Goal: Information Seeking & Learning: Learn about a topic

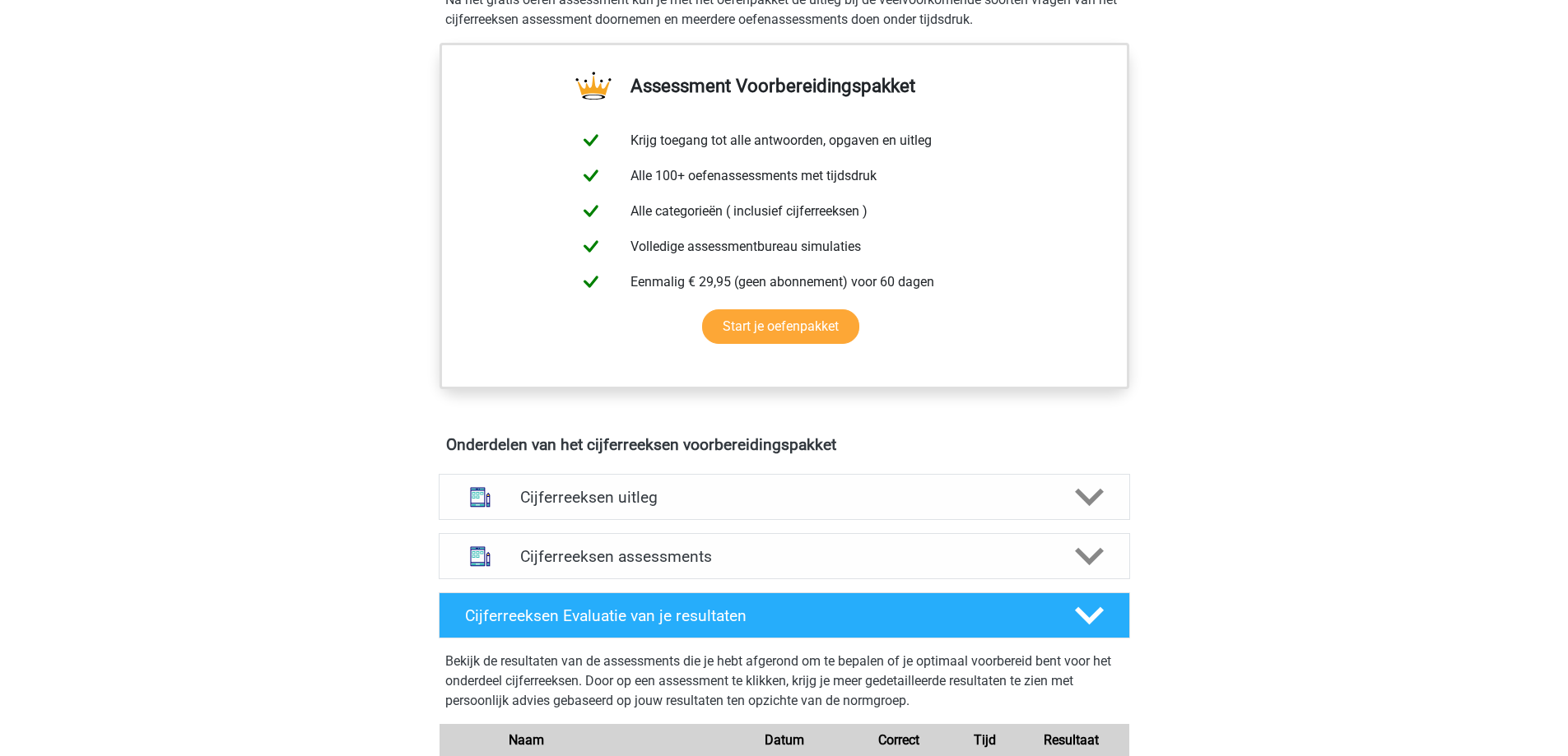
scroll to position [576, 0]
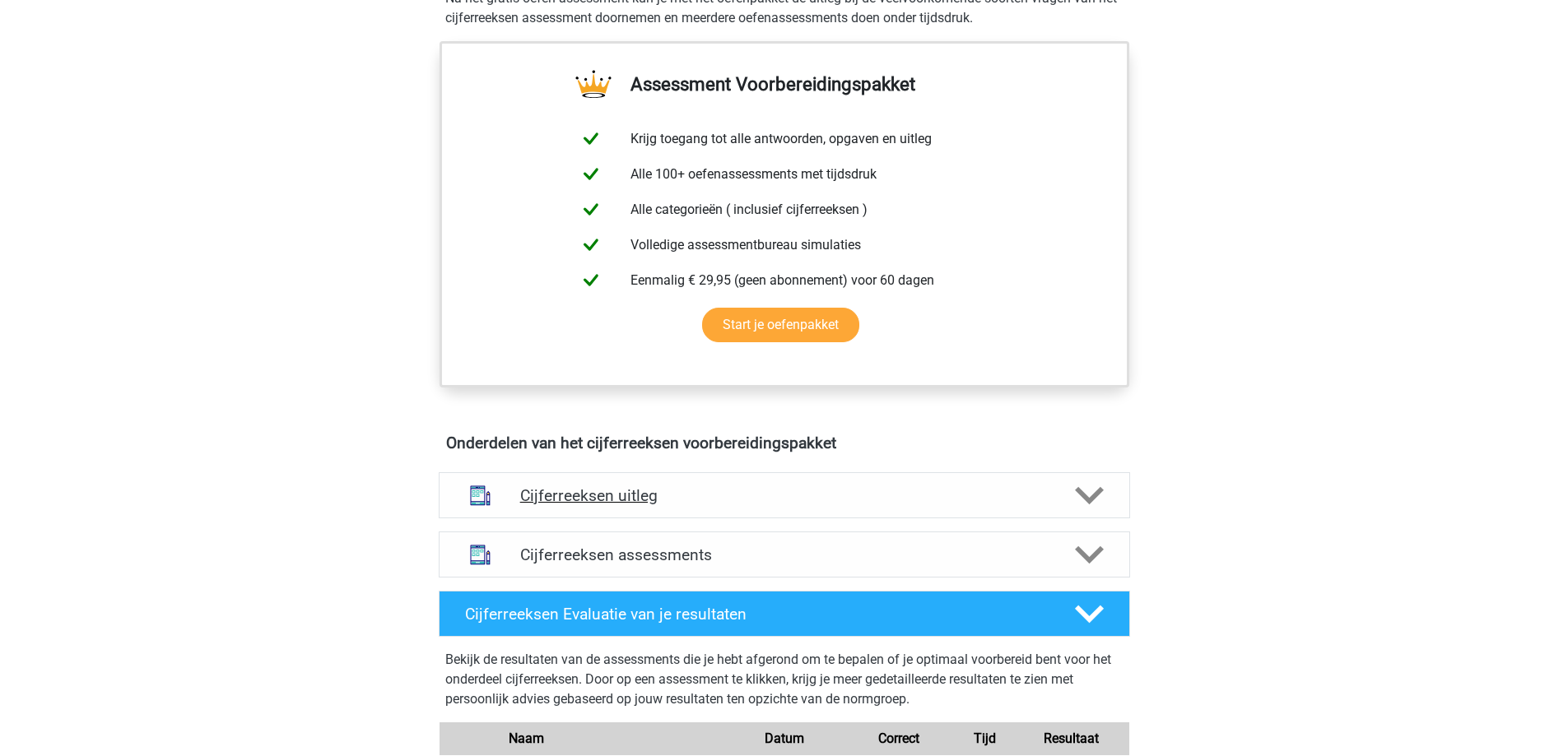
click at [825, 505] on h4 "Cijferreeksen uitleg" at bounding box center [784, 496] width 529 height 19
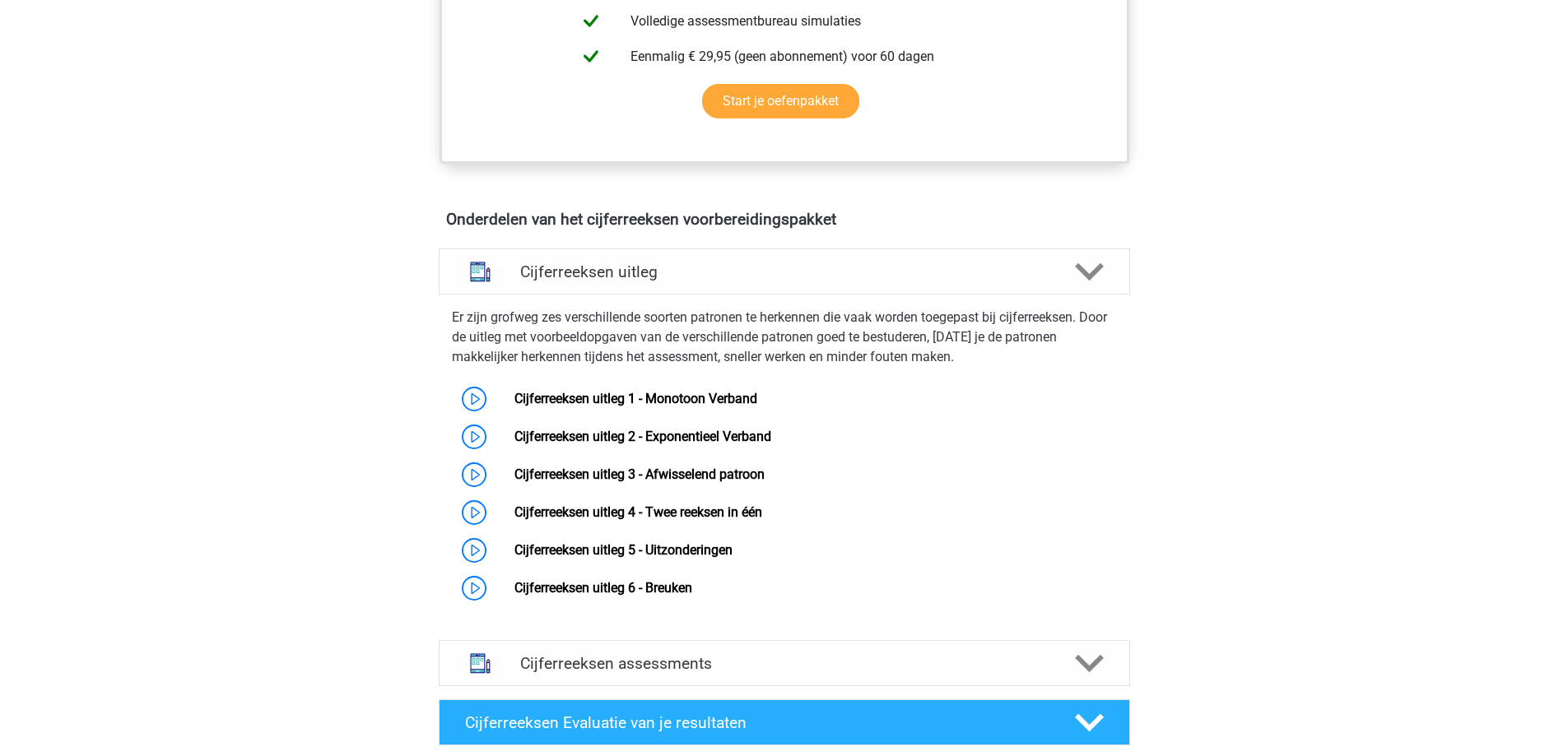
scroll to position [740, 0]
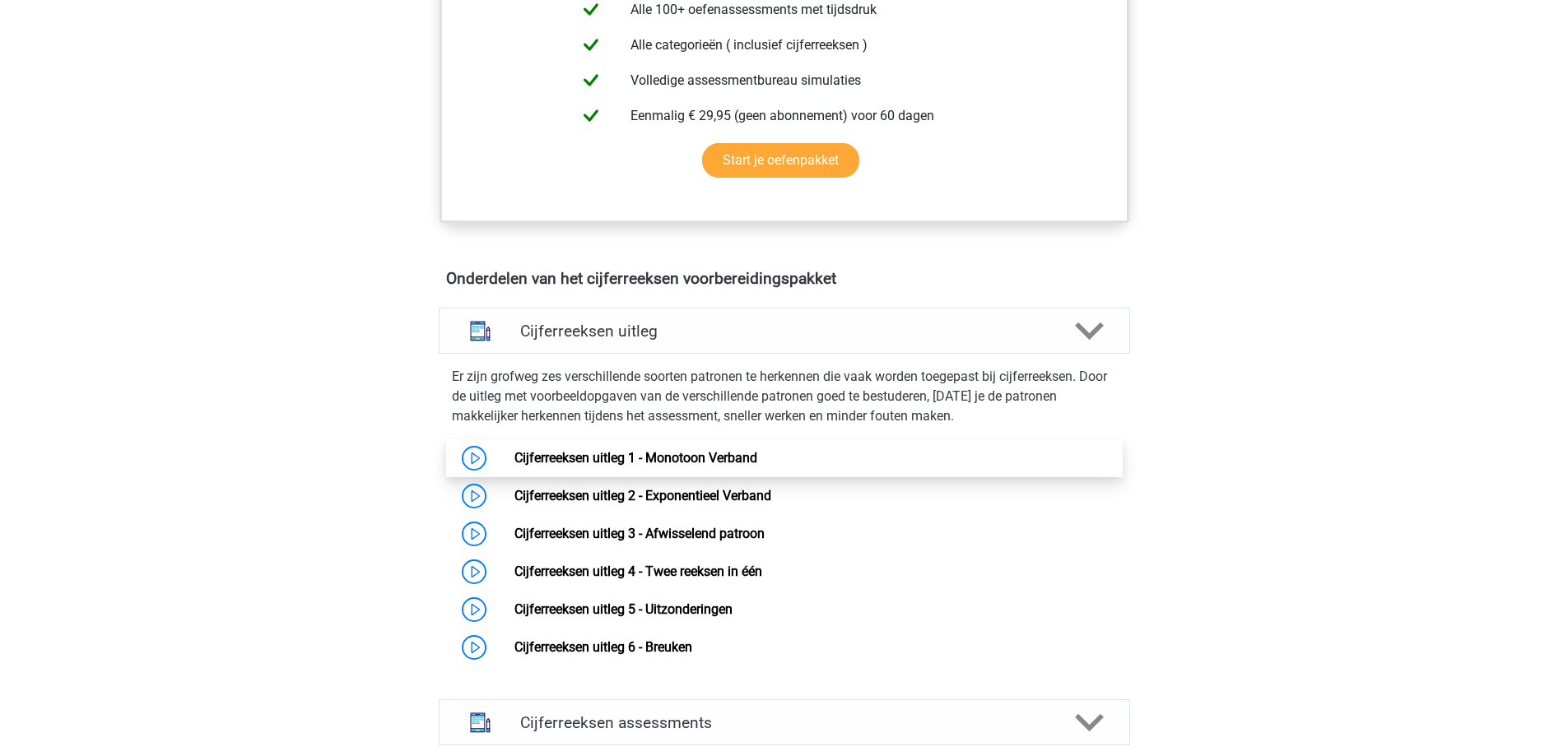
click at [732, 466] on link "Cijferreeksen uitleg 1 - Monotoon Verband" at bounding box center [635, 457] width 243 height 16
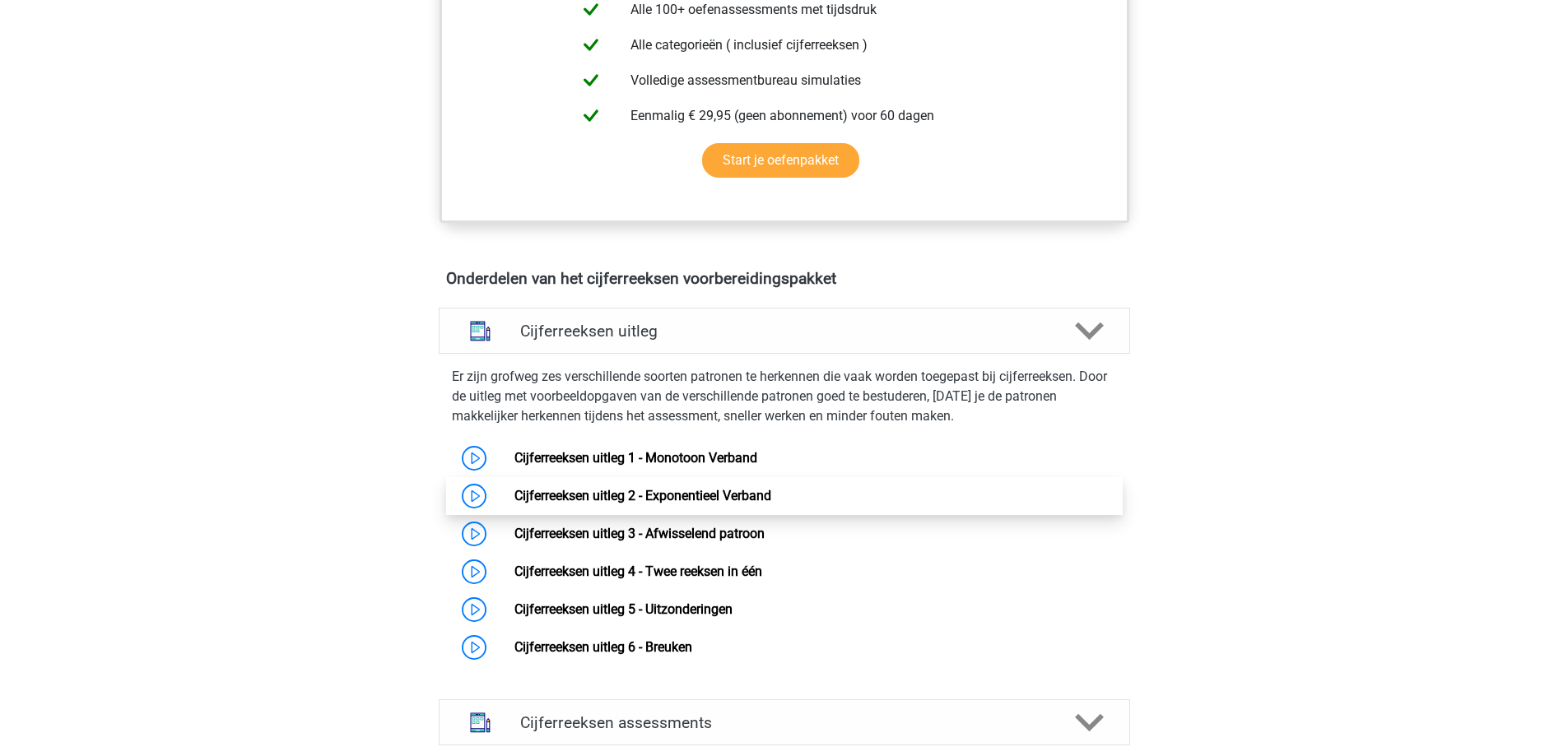
click at [683, 504] on link "Cijferreeksen uitleg 2 - Exponentieel Verband" at bounding box center [642, 496] width 257 height 16
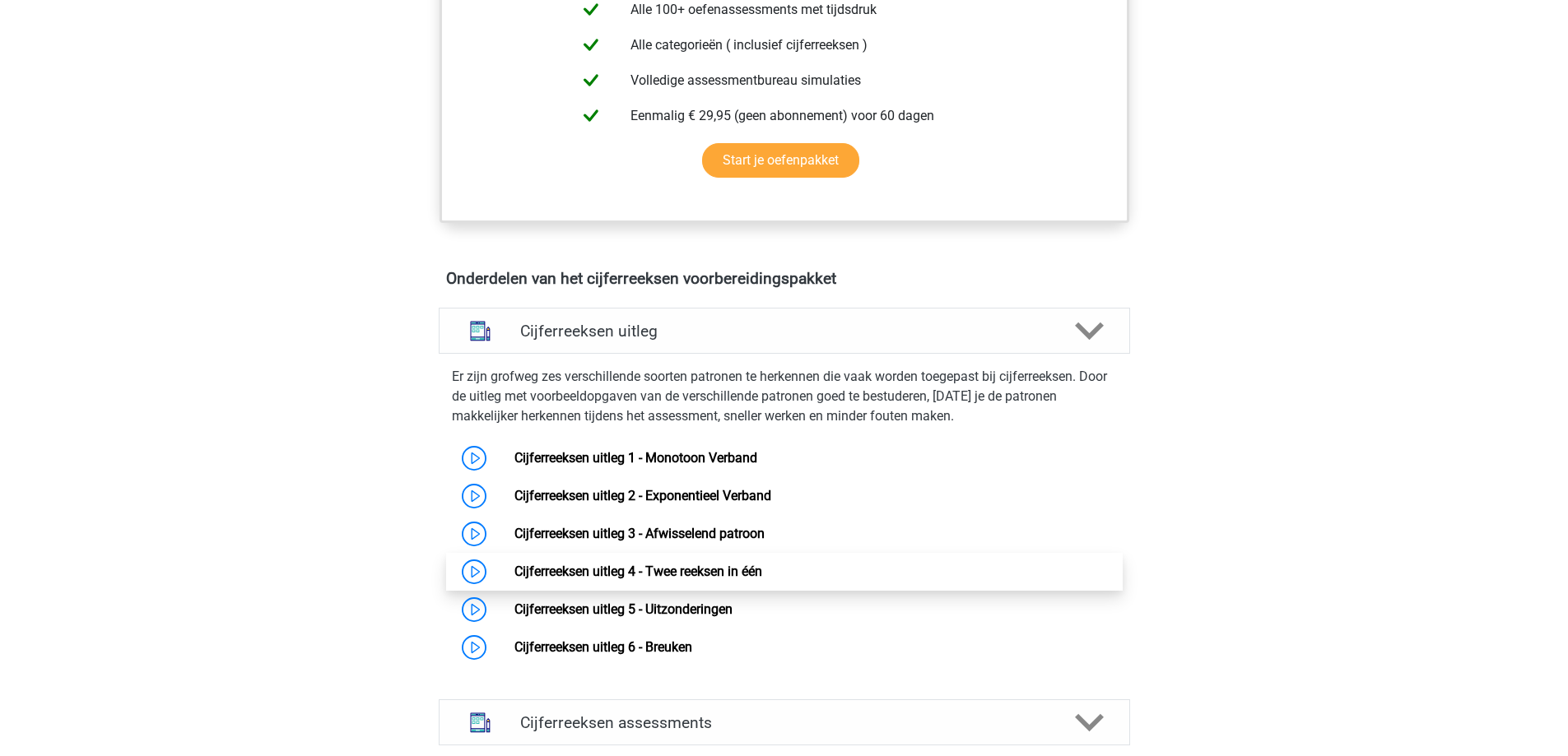
click at [685, 579] on link "Cijferreeksen uitleg 4 - Twee reeksen in één" at bounding box center [638, 571] width 247 height 16
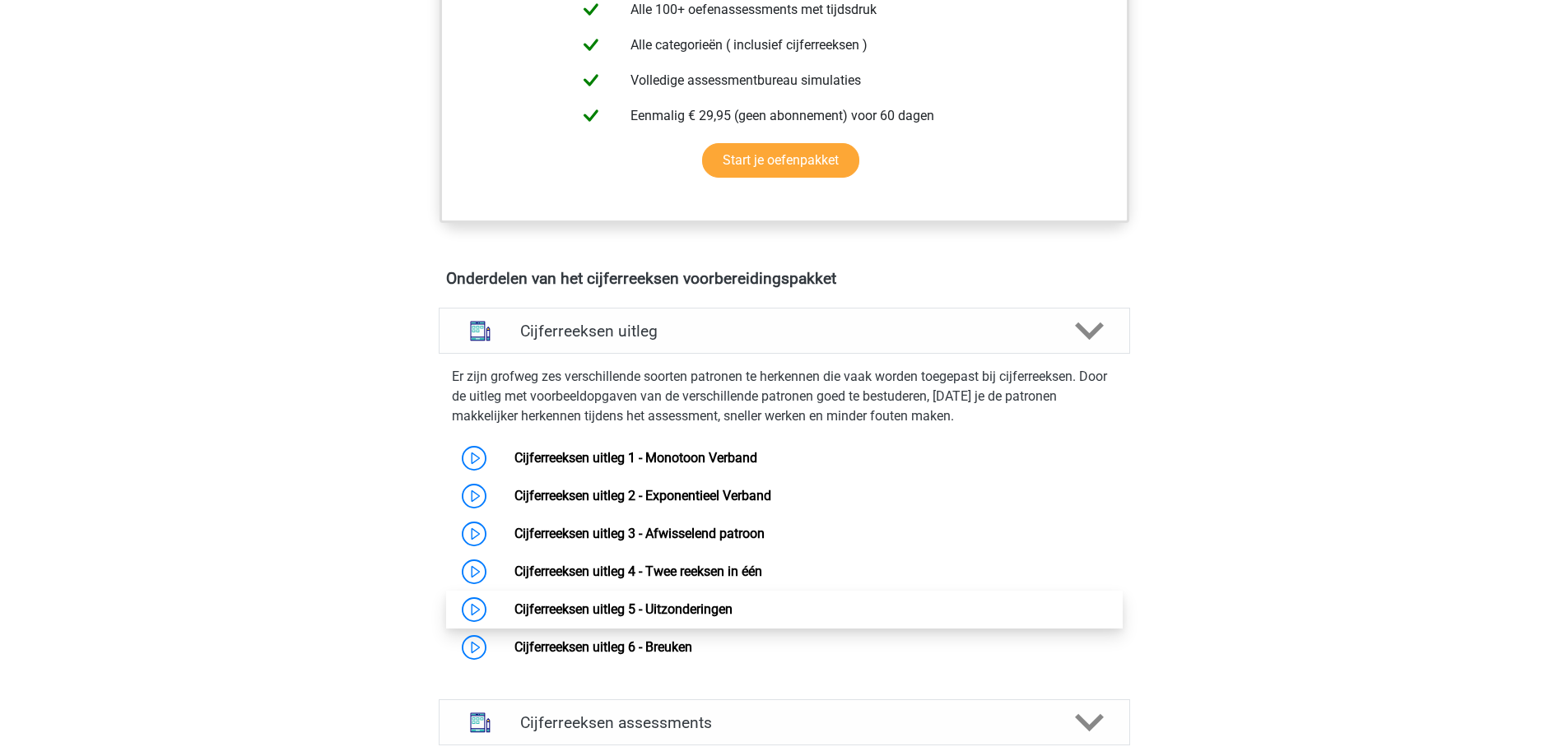
click at [722, 618] on link "Cijferreeksen uitleg 5 - Uitzonderingen" at bounding box center [623, 609] width 218 height 16
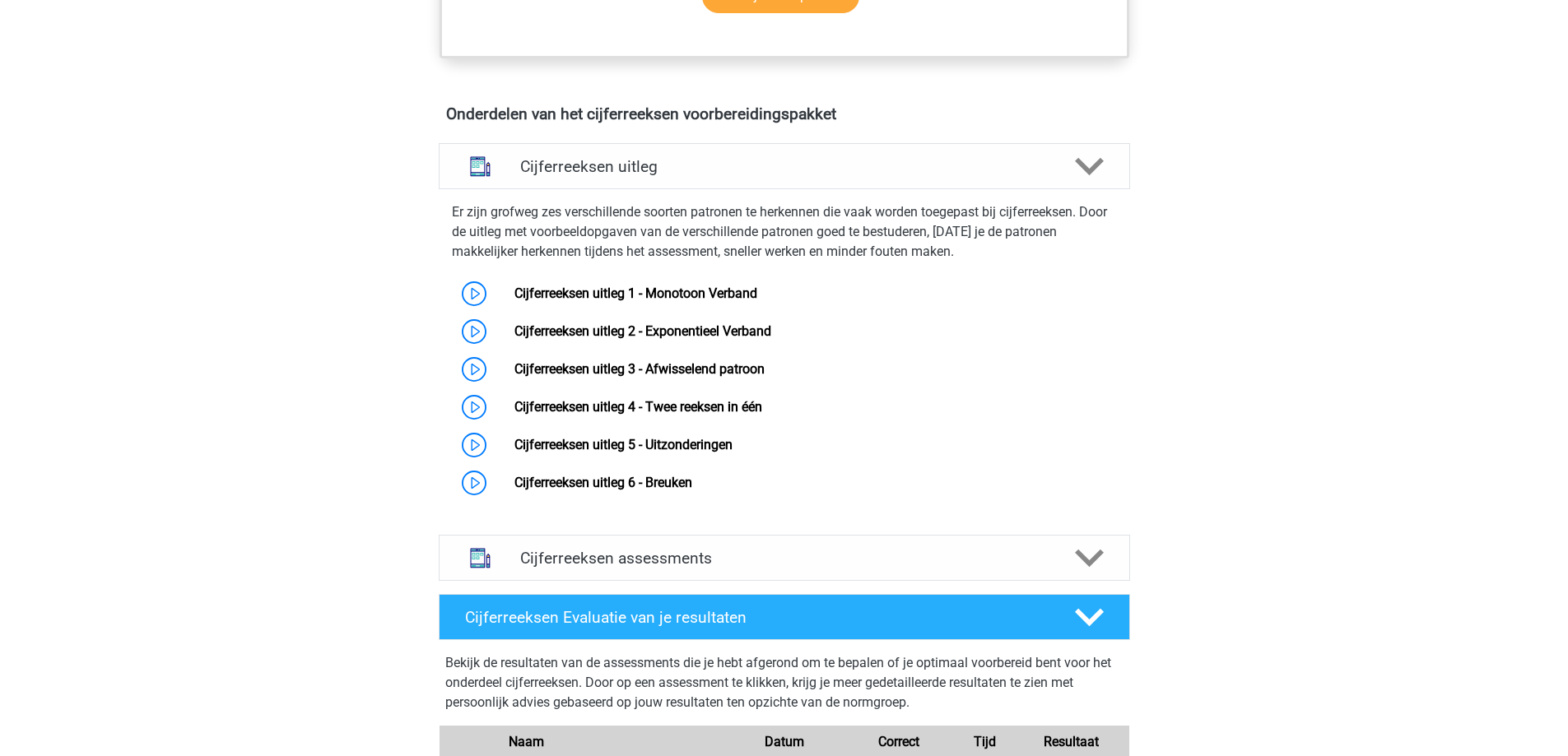
scroll to position [1070, 0]
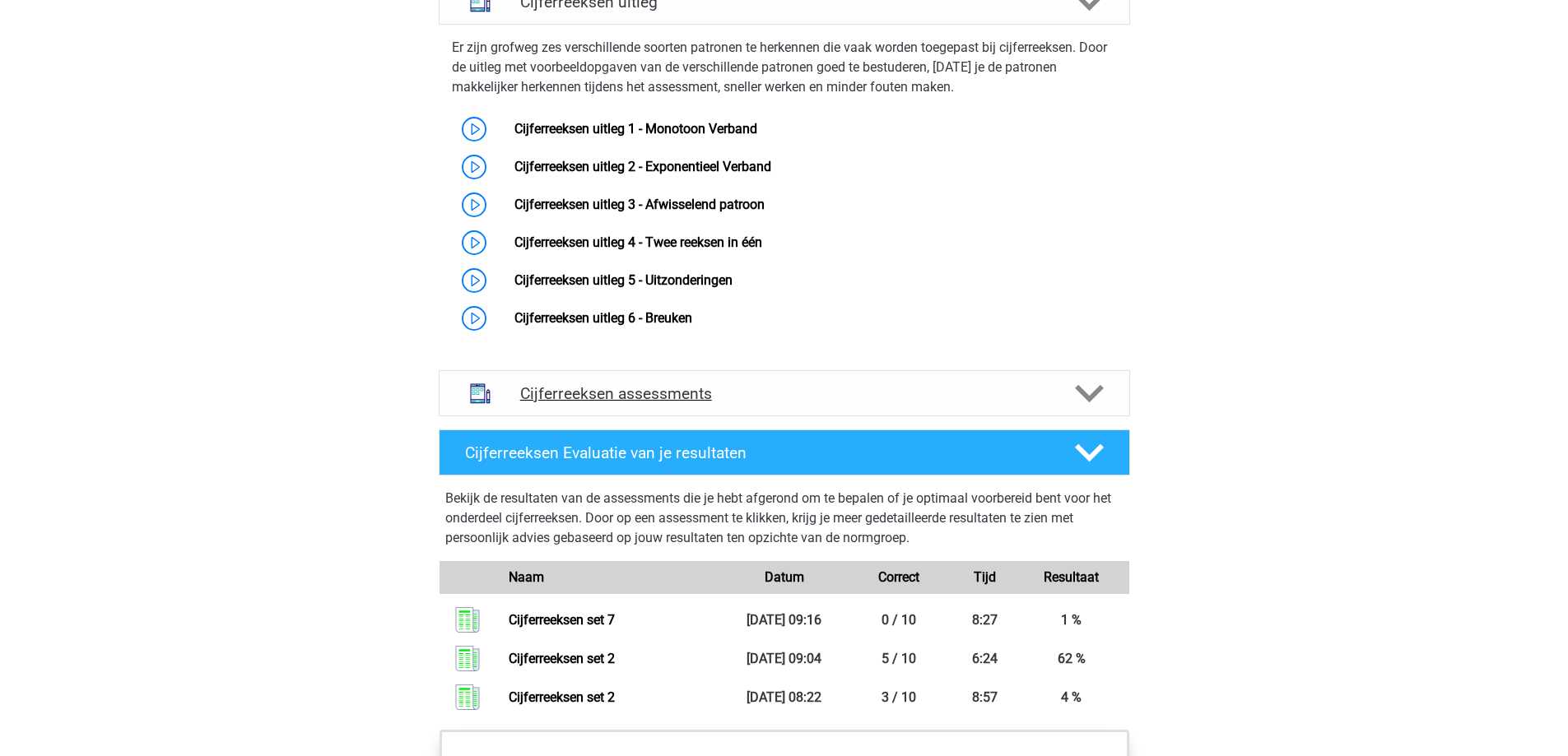
click at [823, 416] on div "Cijferreeksen assessments" at bounding box center [784, 393] width 691 height 46
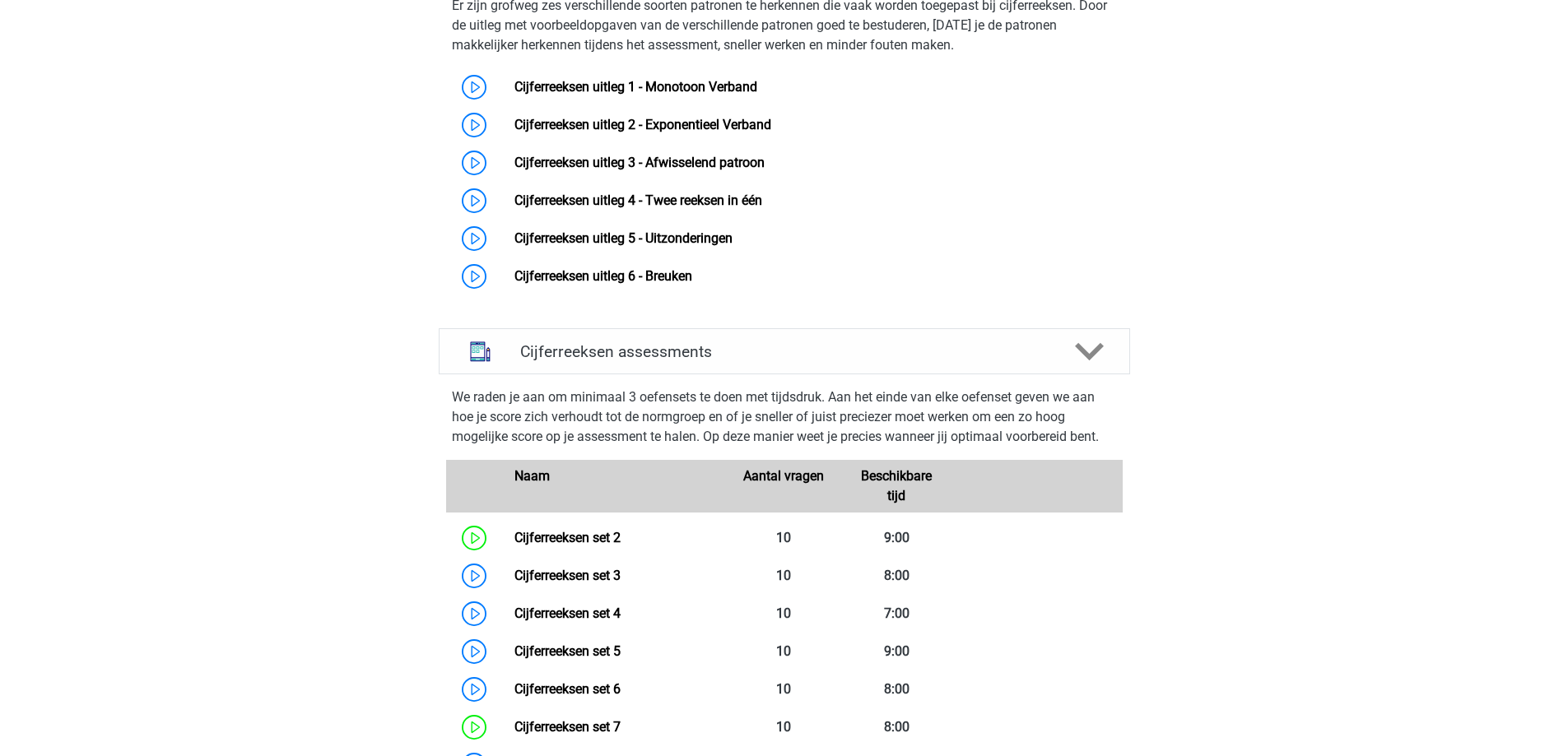
scroll to position [1234, 0]
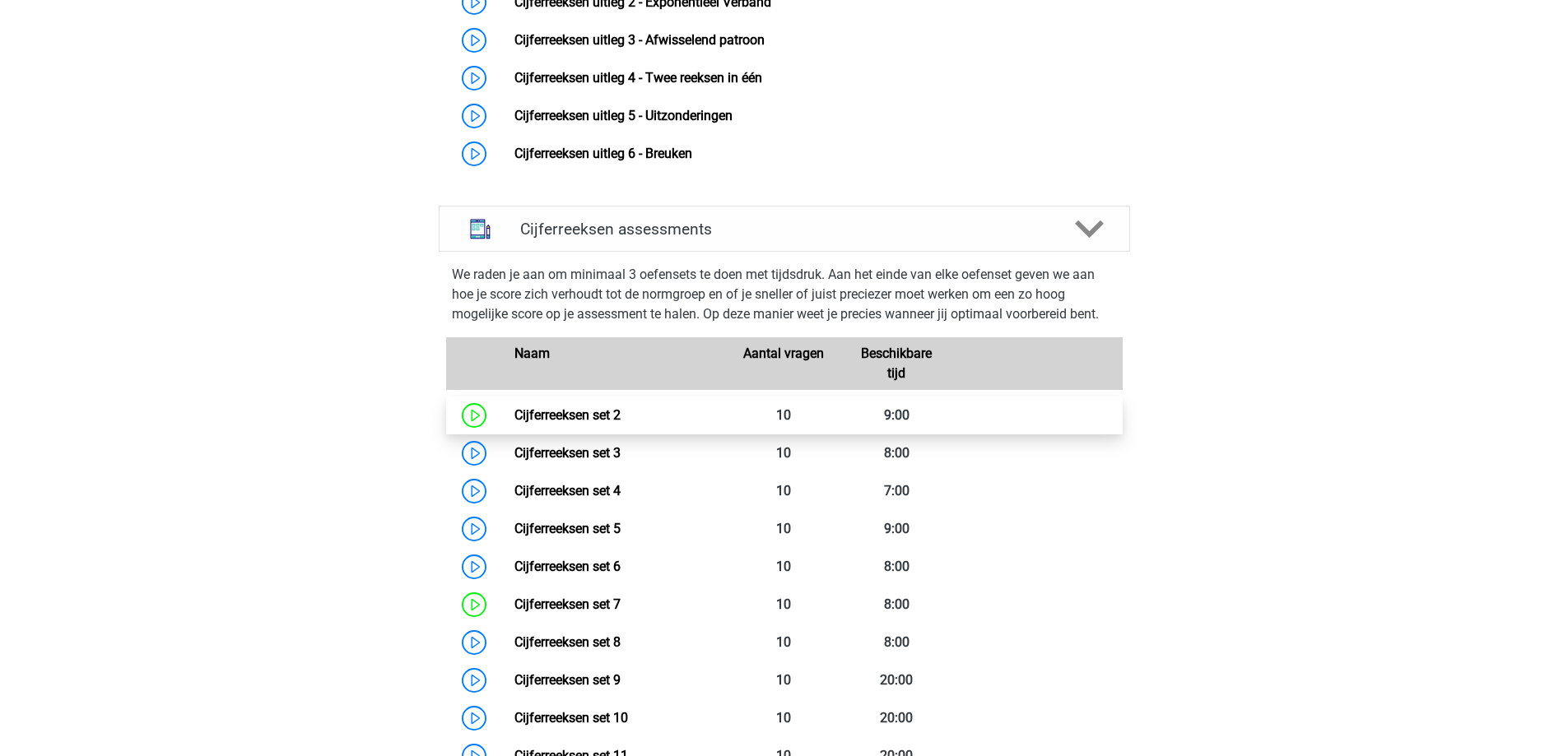
click at [521, 423] on link "Cijferreeksen set 2" at bounding box center [567, 415] width 106 height 16
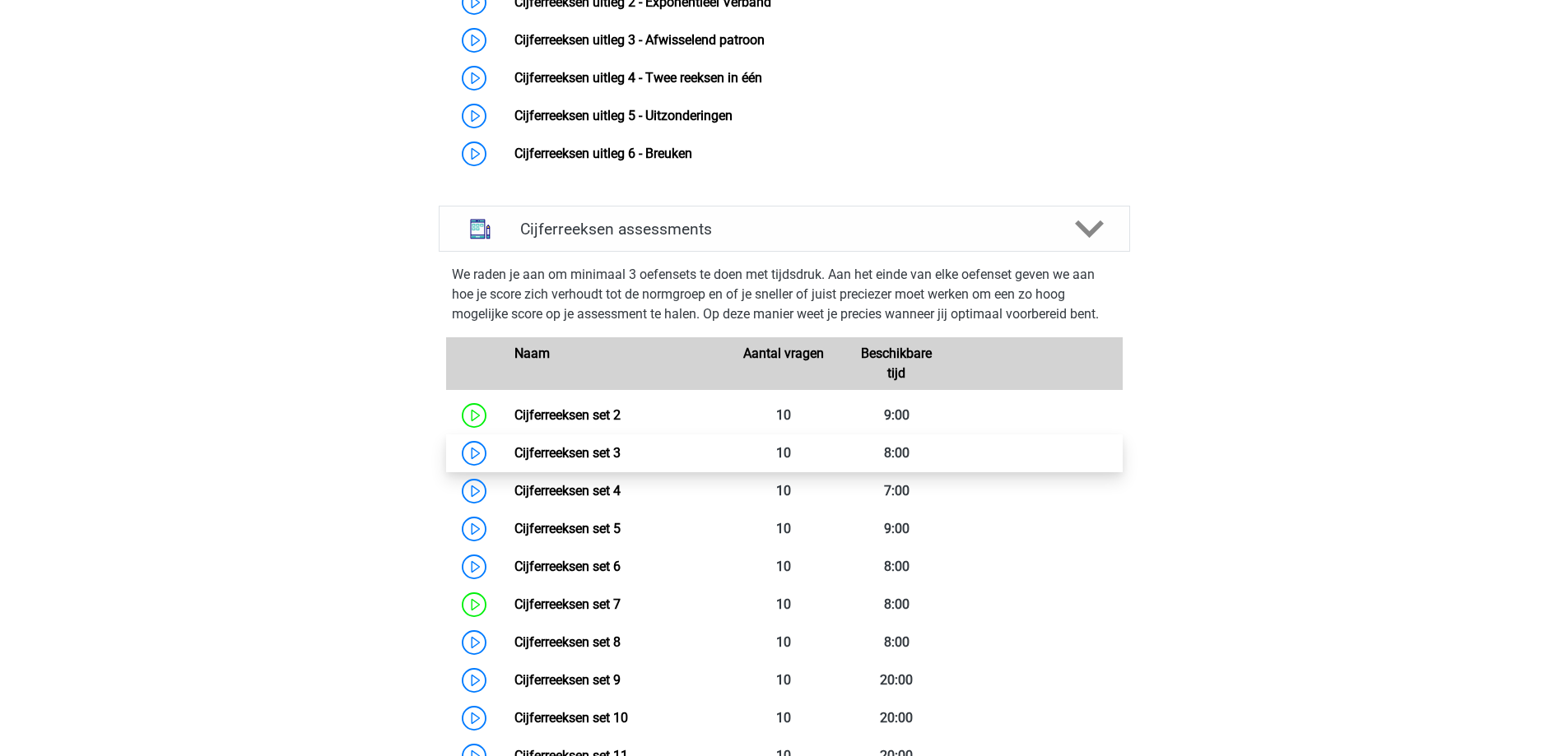
click at [602, 461] on link "Cijferreeksen set 3" at bounding box center [567, 453] width 106 height 16
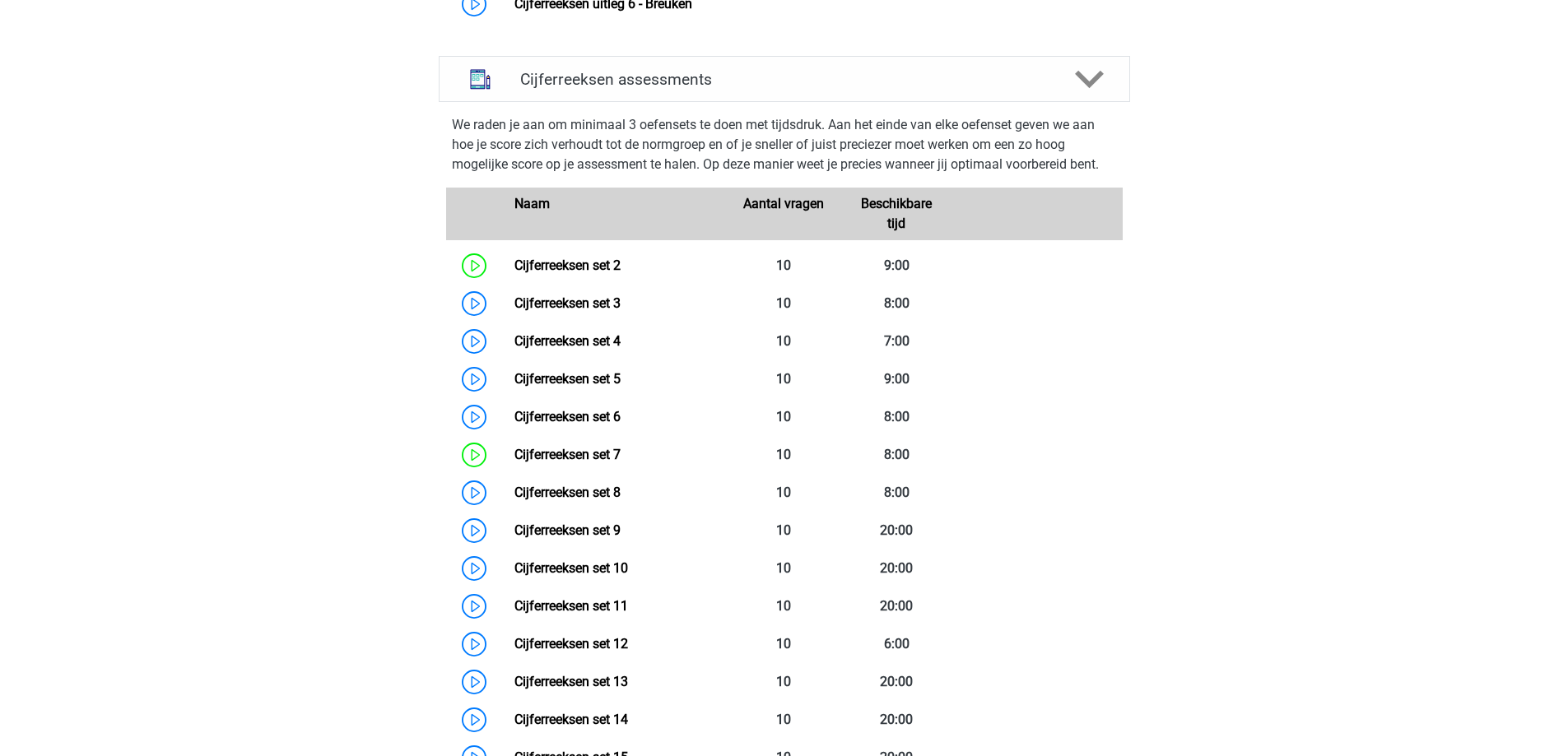
scroll to position [1317, 0]
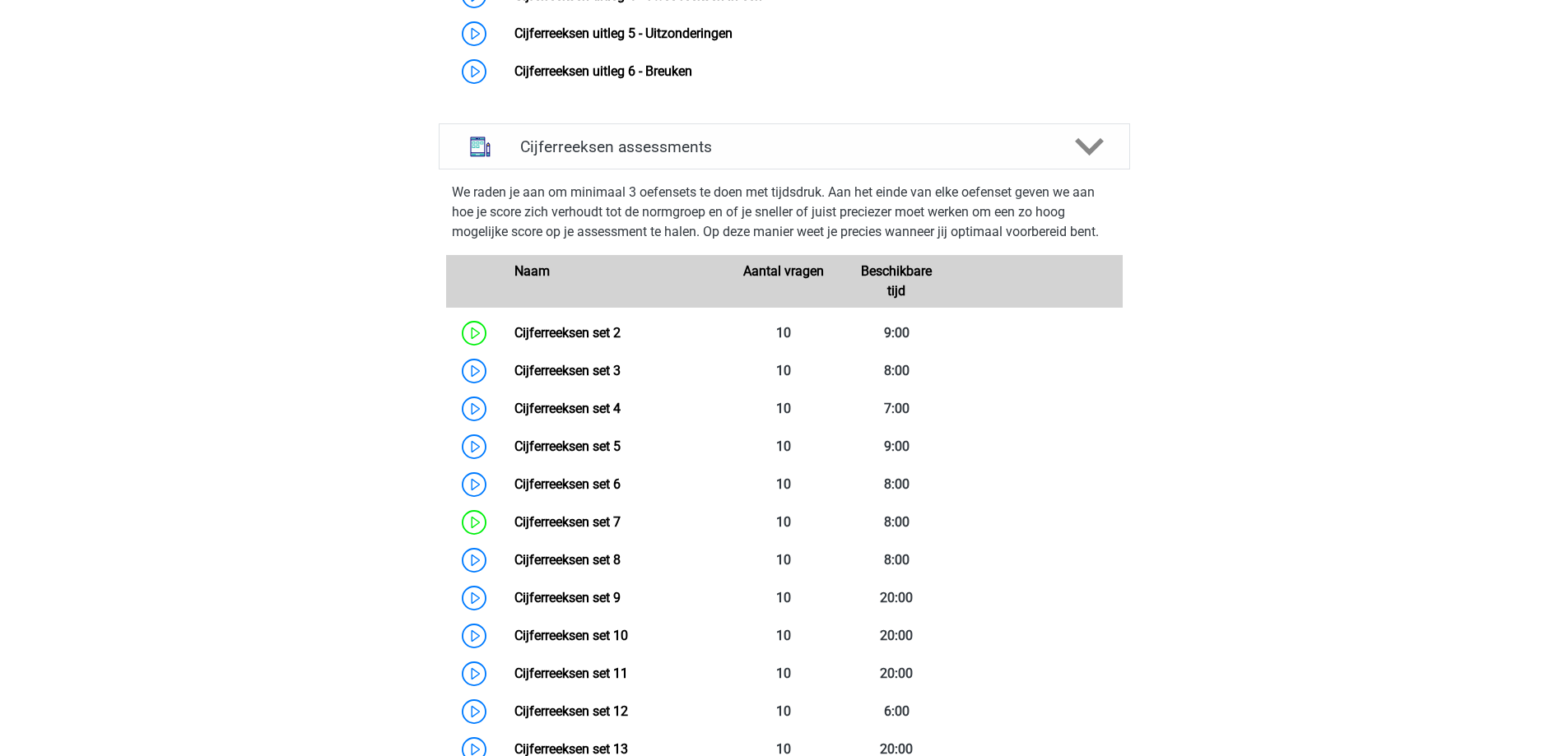
click at [82, 755] on div "Registreer Nederlands English" at bounding box center [784, 546] width 1568 height 3726
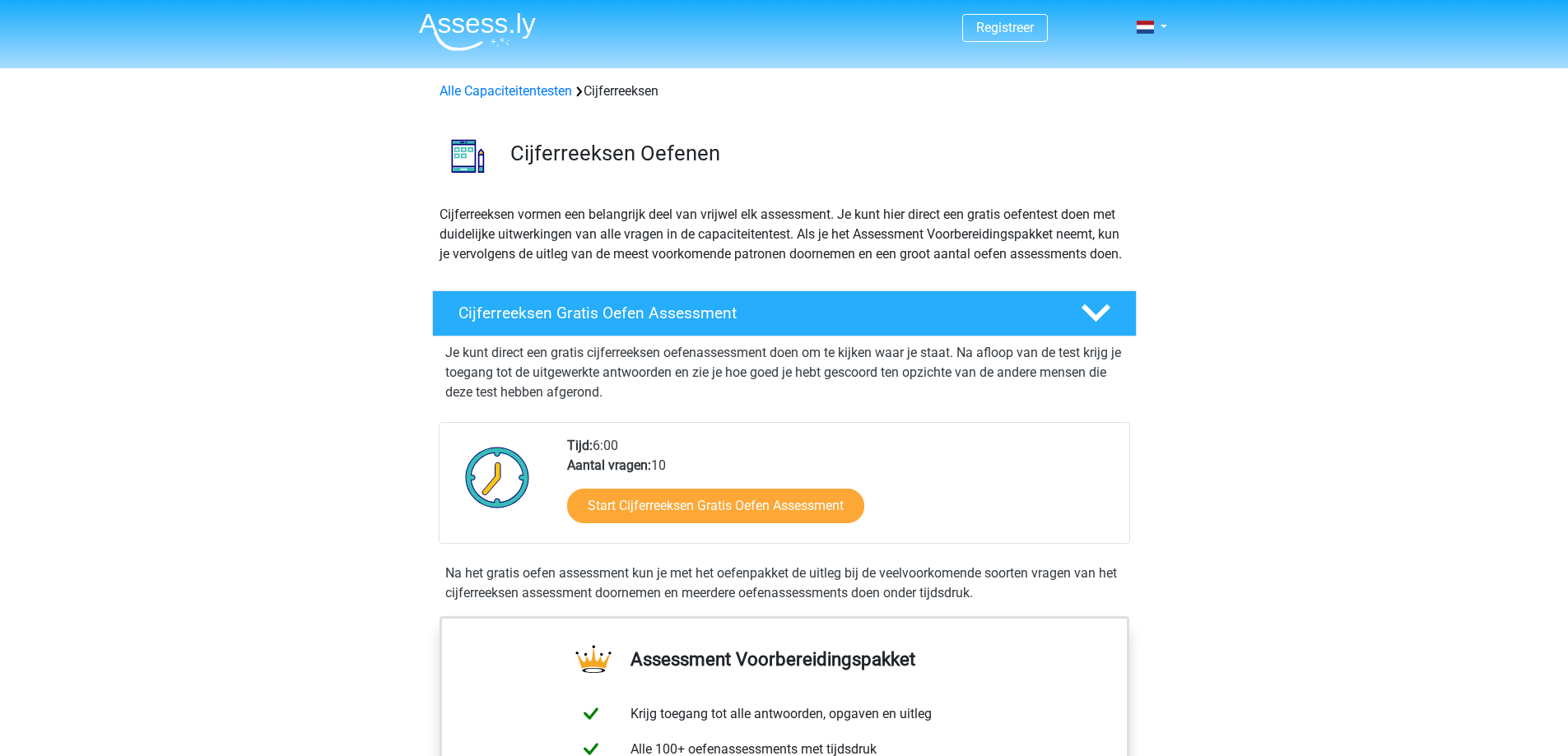
scroll to position [0, 0]
click at [548, 85] on link "Alle Capaciteitentesten" at bounding box center [506, 92] width 133 height 16
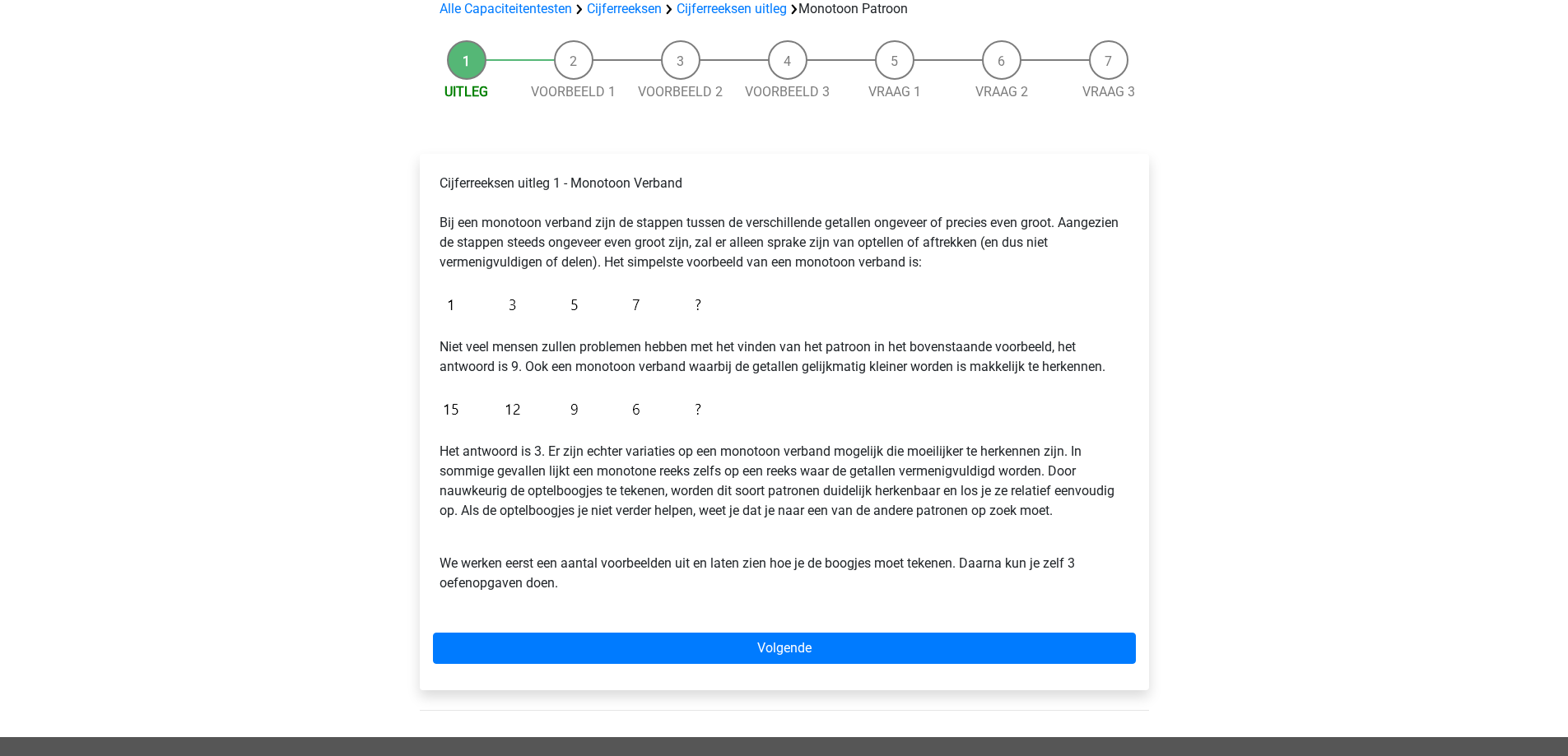
scroll to position [165, 0]
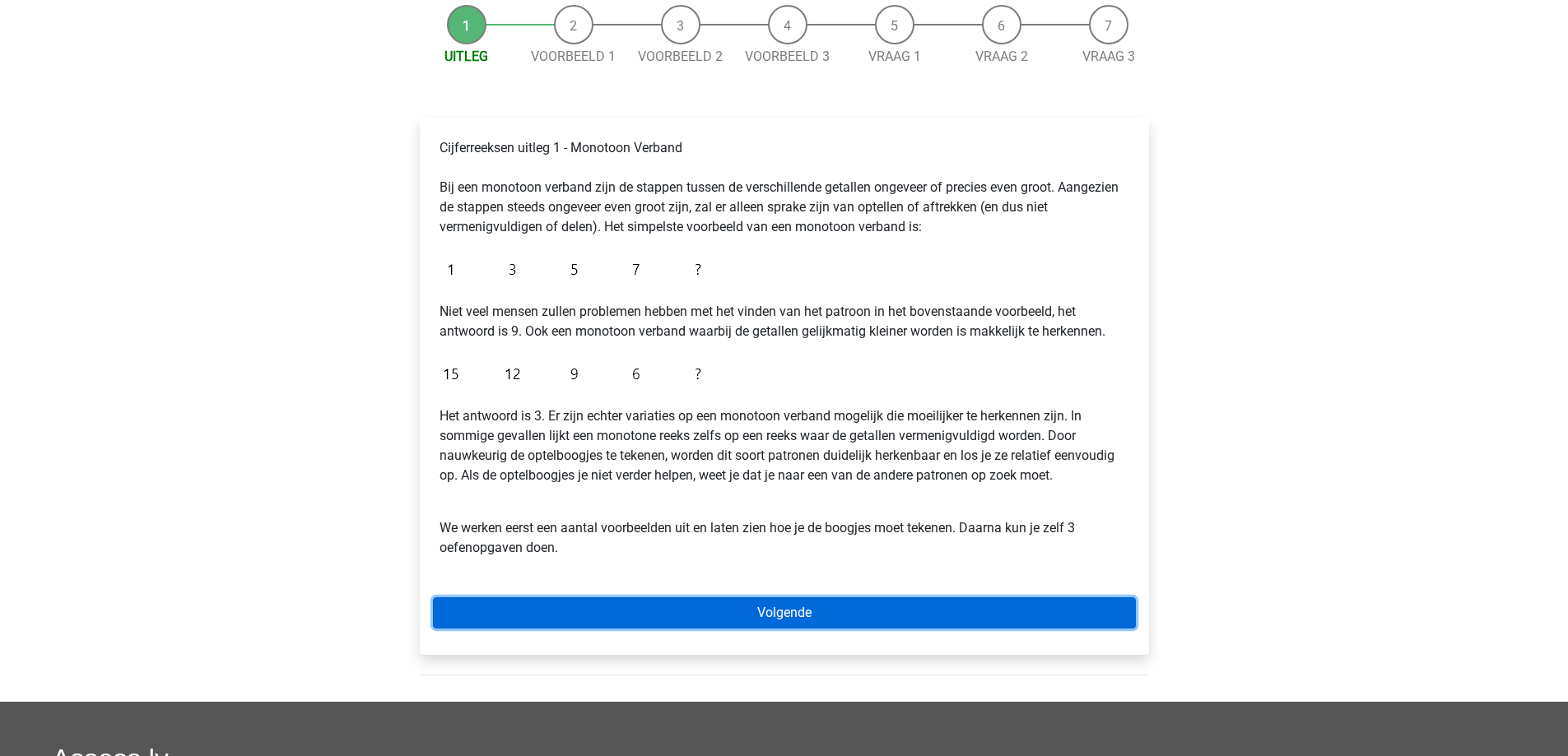
click at [891, 614] on link "Volgende" at bounding box center [784, 613] width 703 height 31
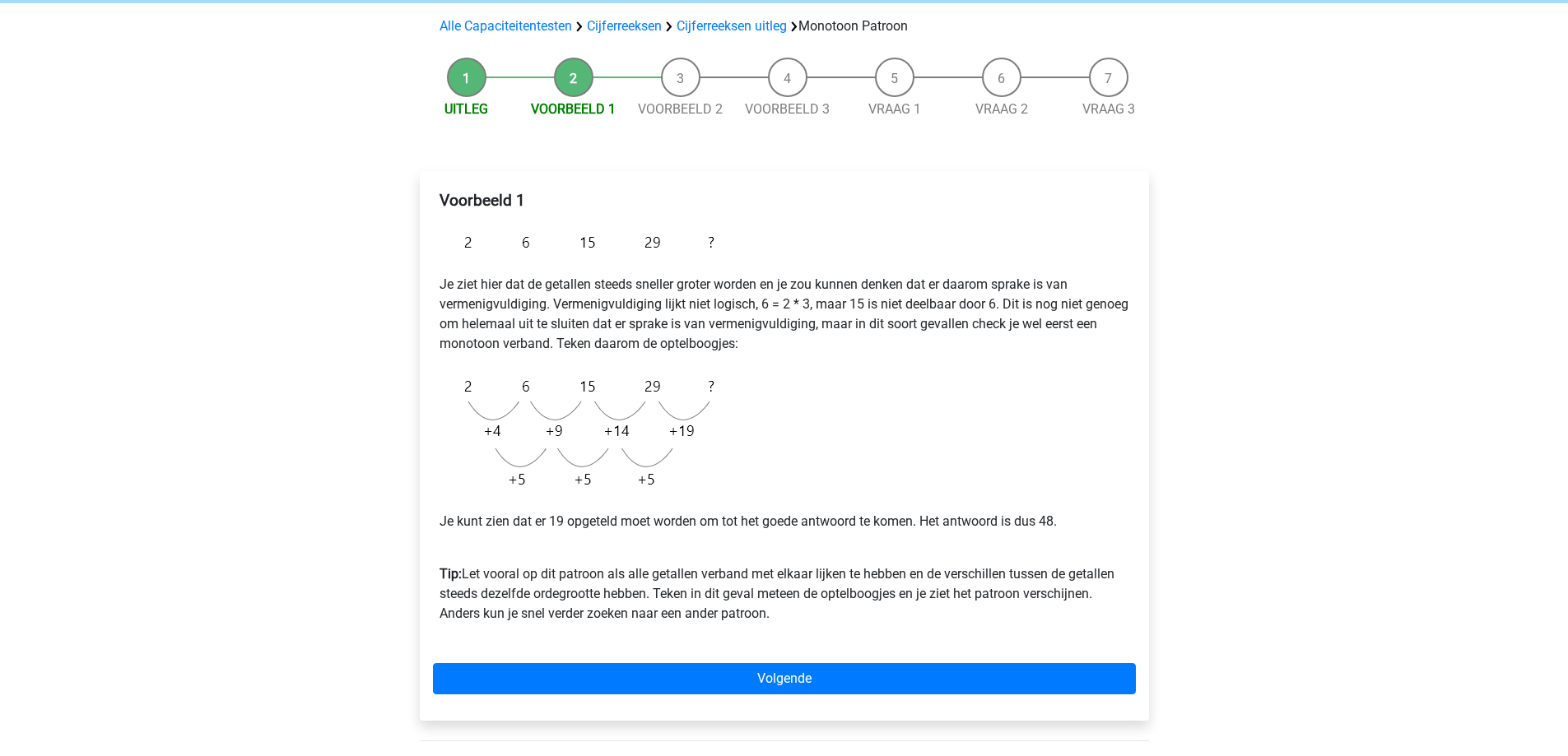
scroll to position [165, 0]
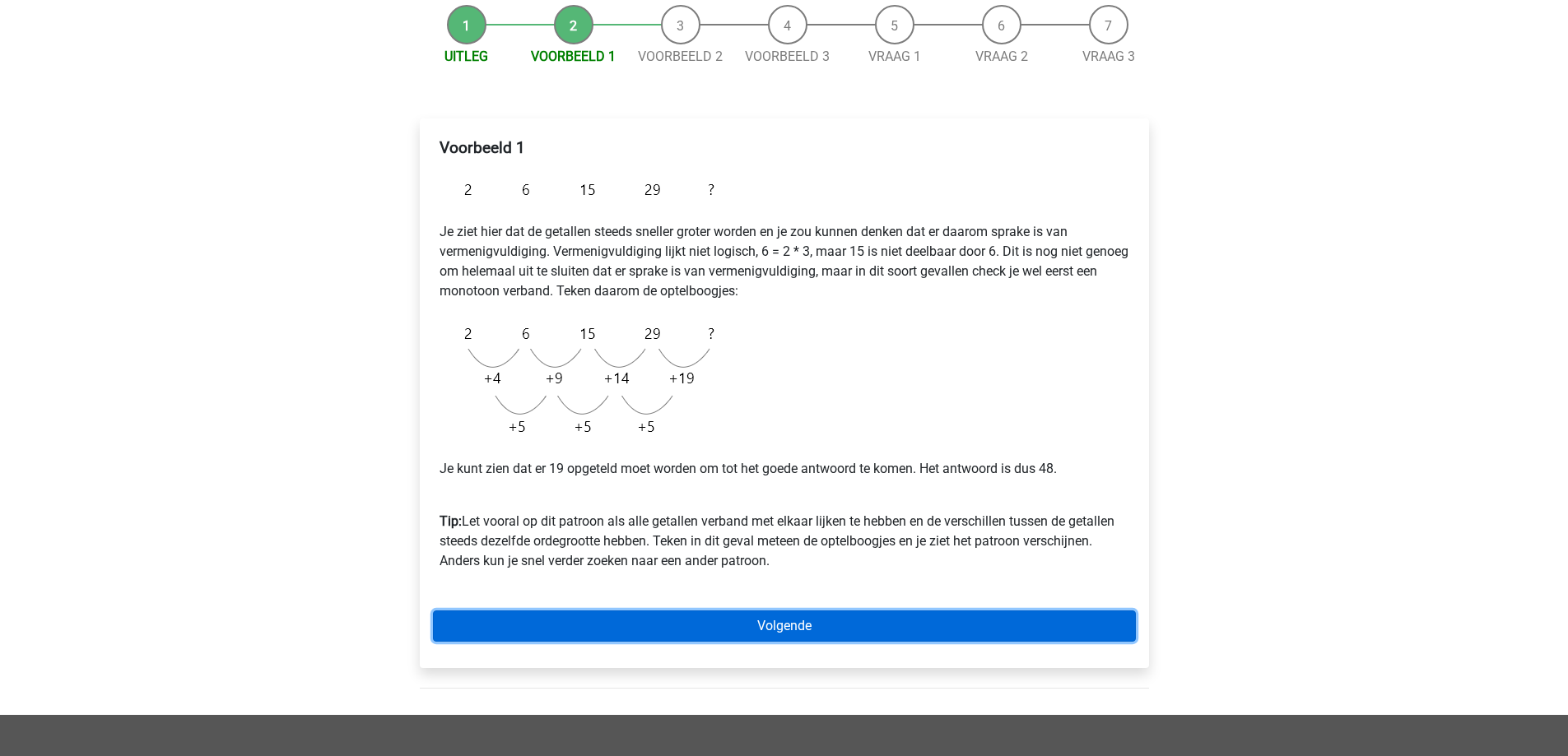
click at [844, 625] on link "Volgende" at bounding box center [784, 626] width 703 height 31
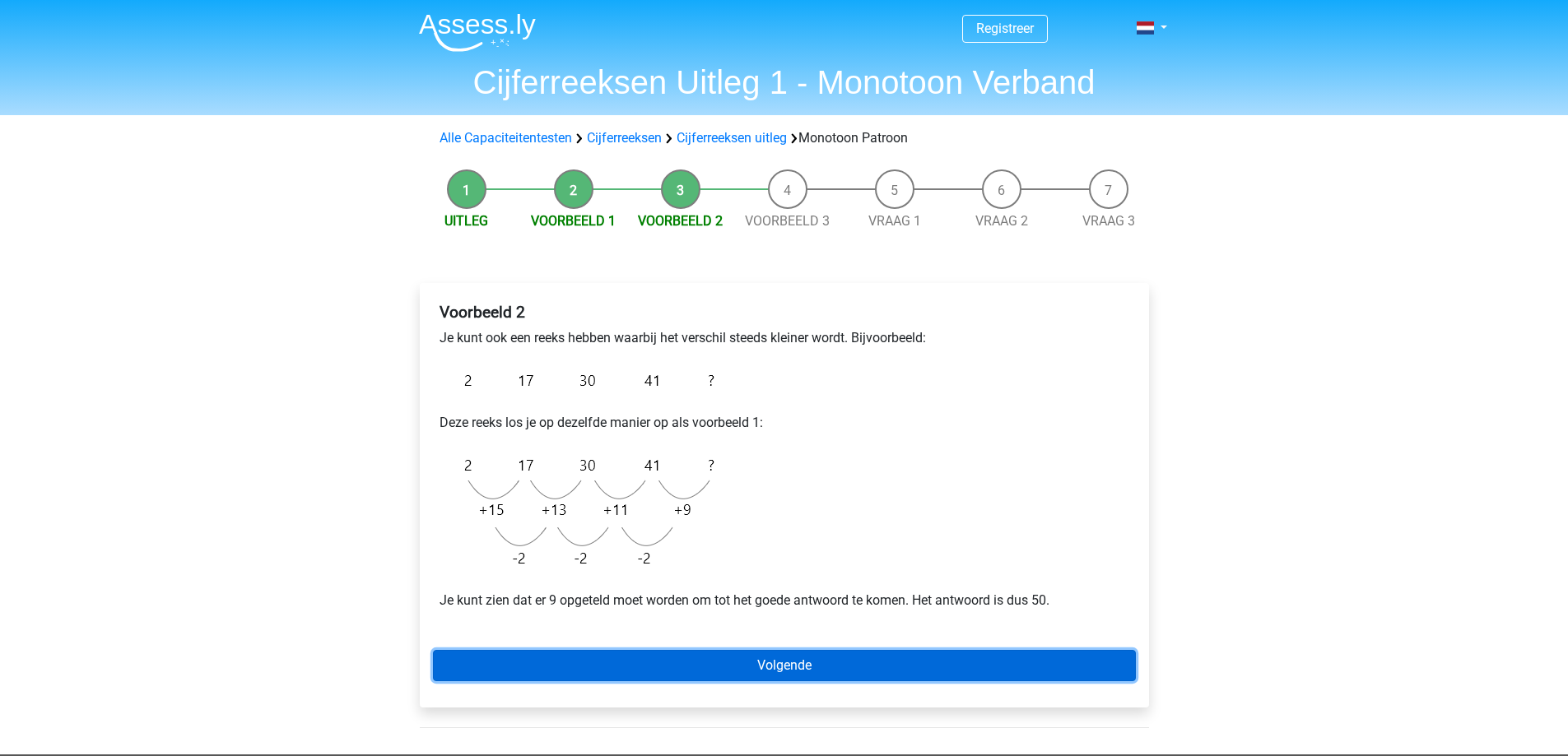
click at [849, 662] on link "Volgende" at bounding box center [784, 666] width 703 height 31
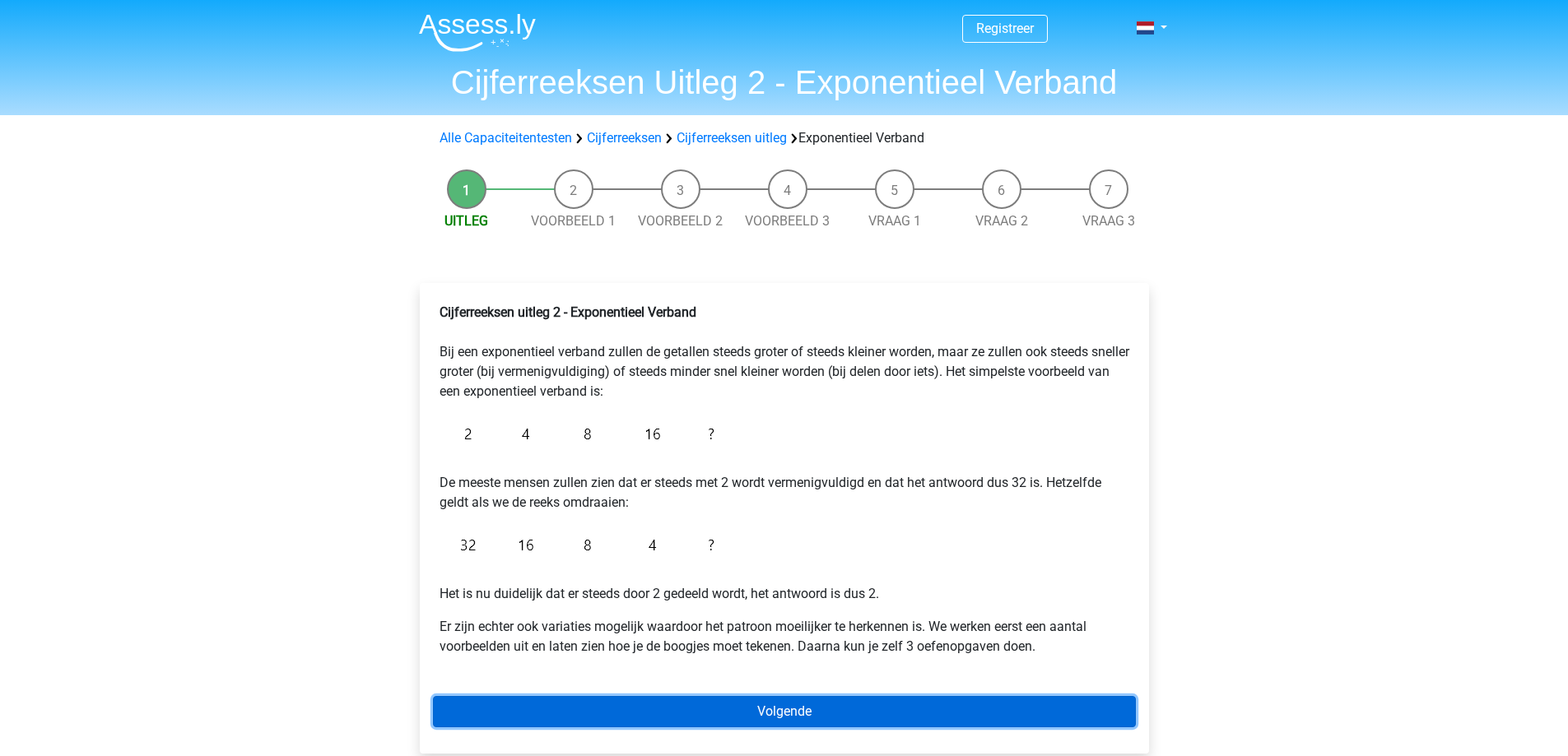
click at [795, 718] on link "Volgende" at bounding box center [784, 712] width 703 height 31
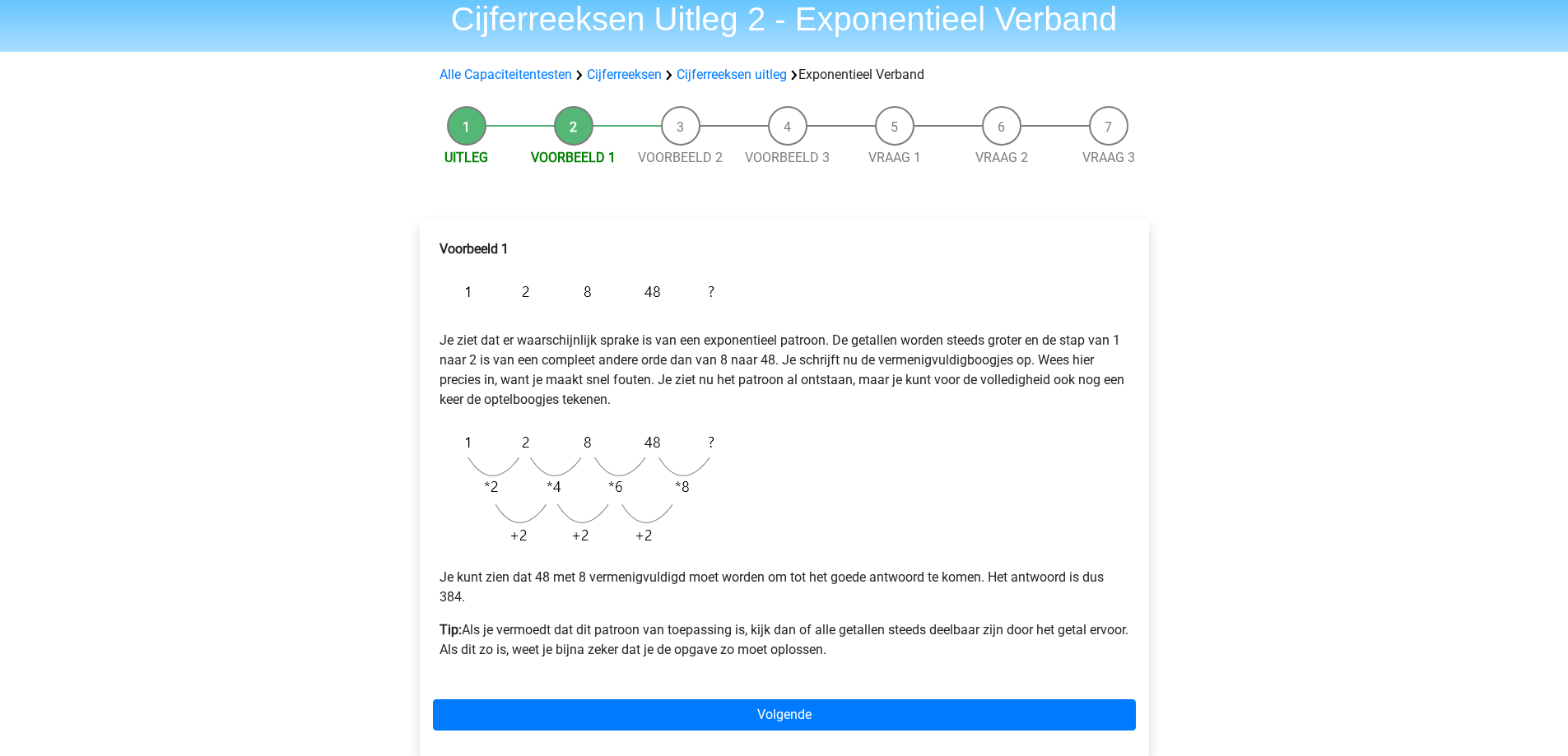
scroll to position [82, 0]
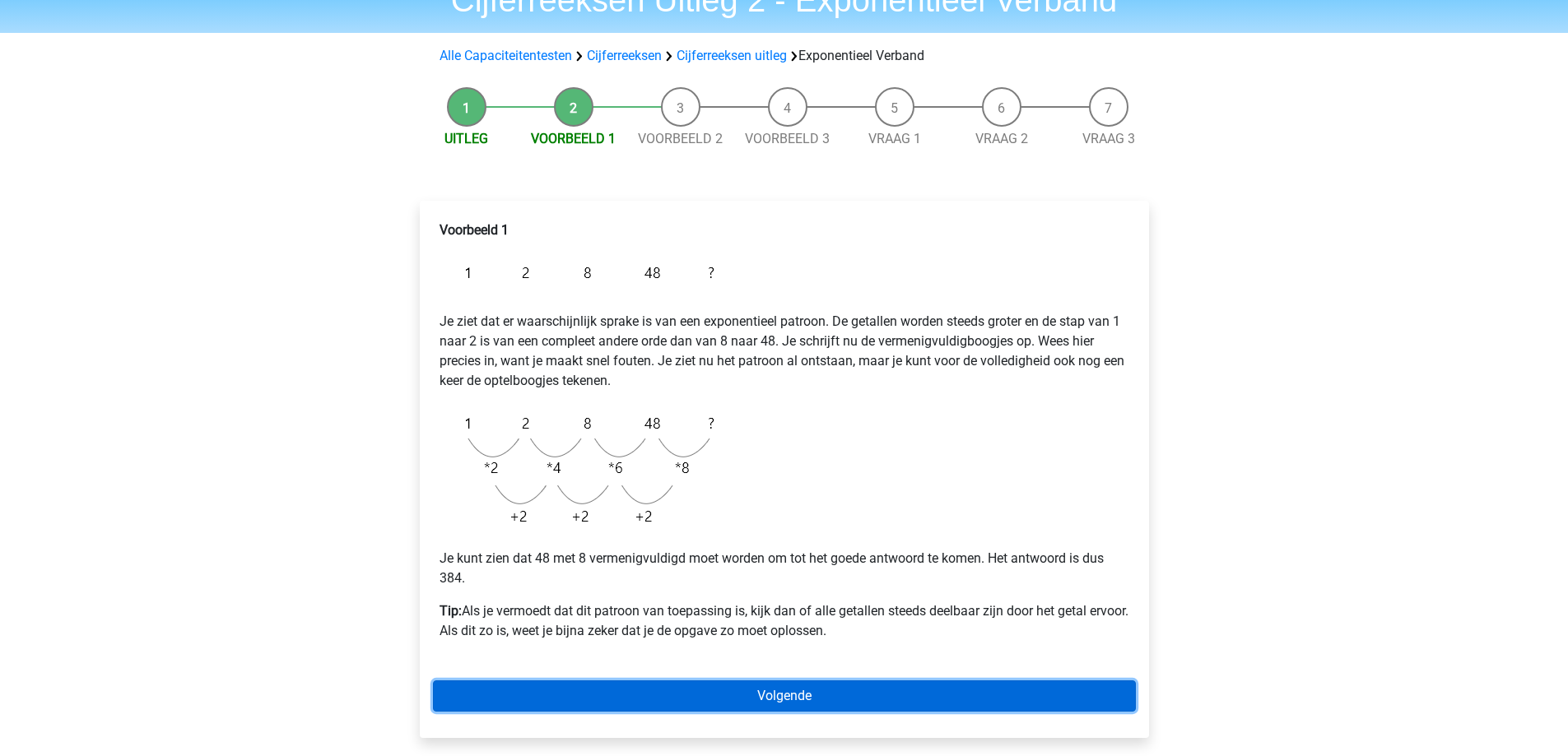
click at [747, 691] on link "Volgende" at bounding box center [784, 696] width 703 height 31
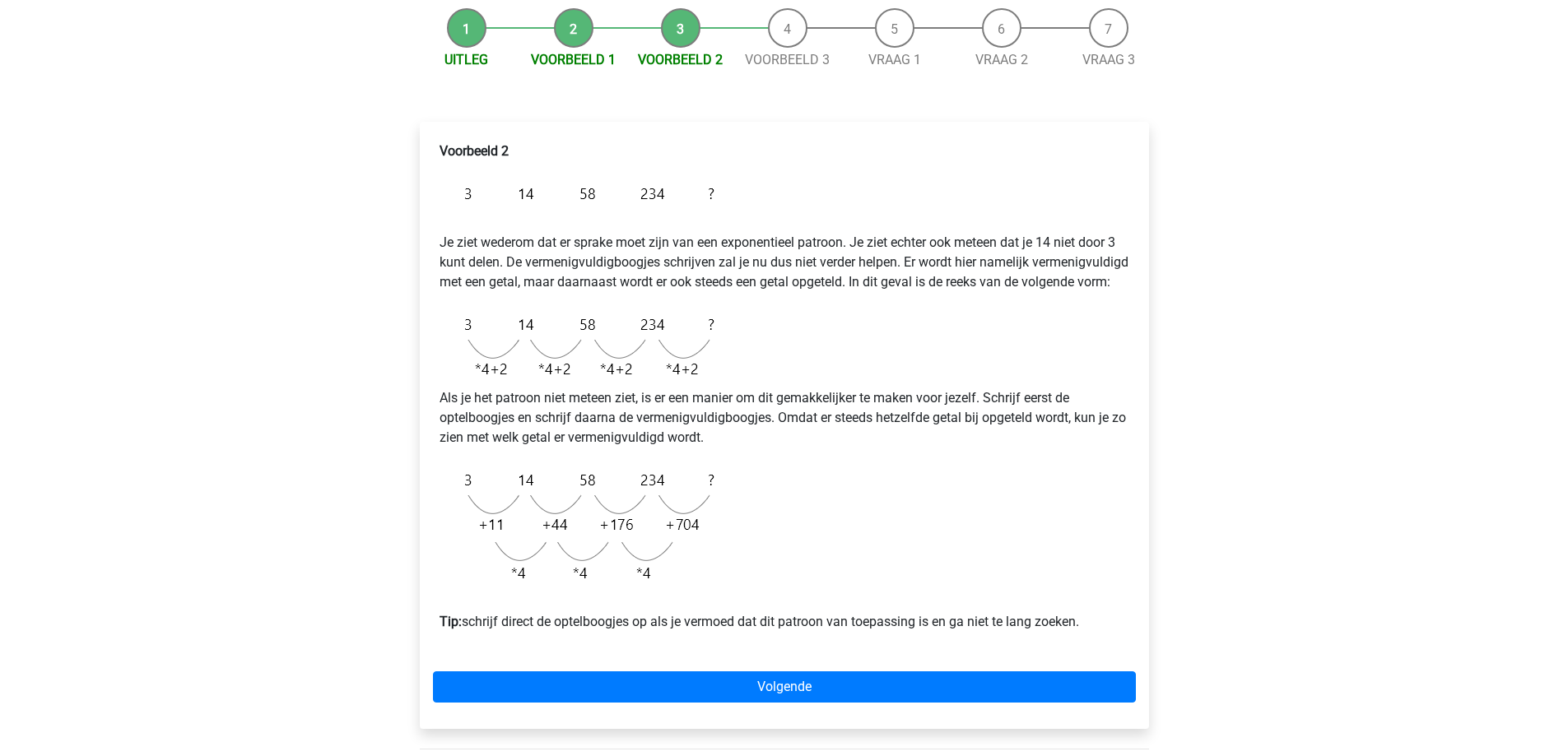
scroll to position [165, 0]
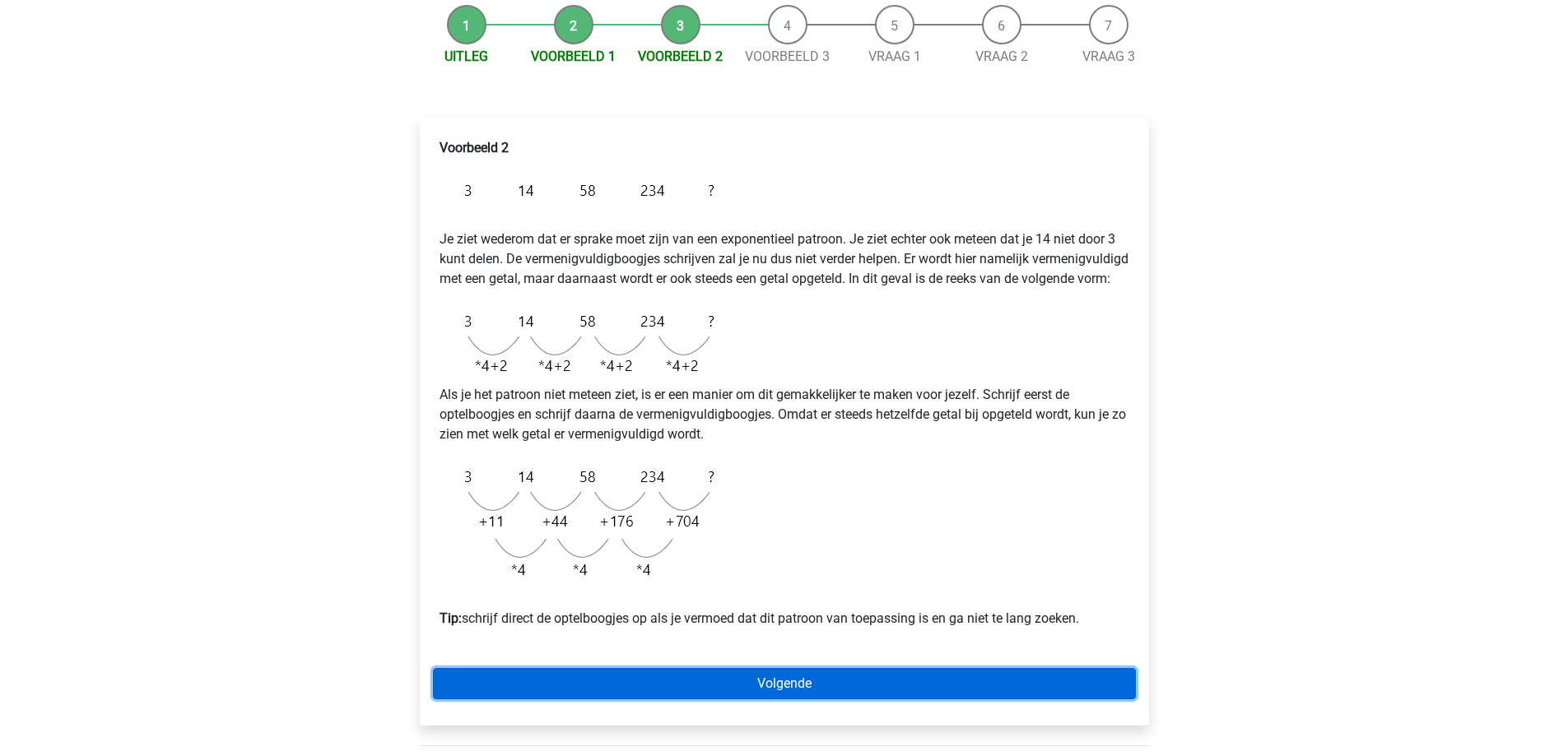
click at [761, 699] on link "Volgende" at bounding box center [784, 684] width 703 height 31
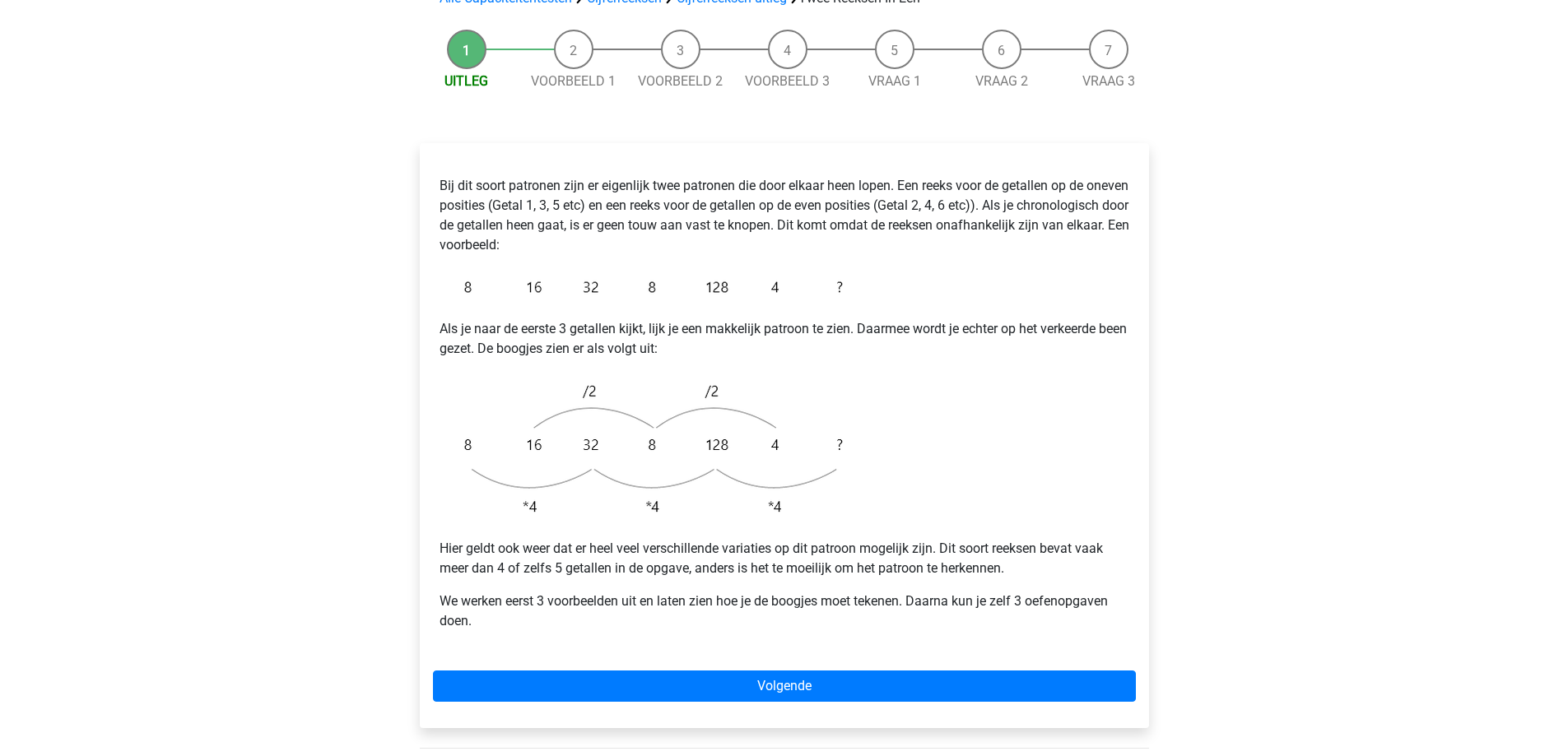
scroll to position [247, 0]
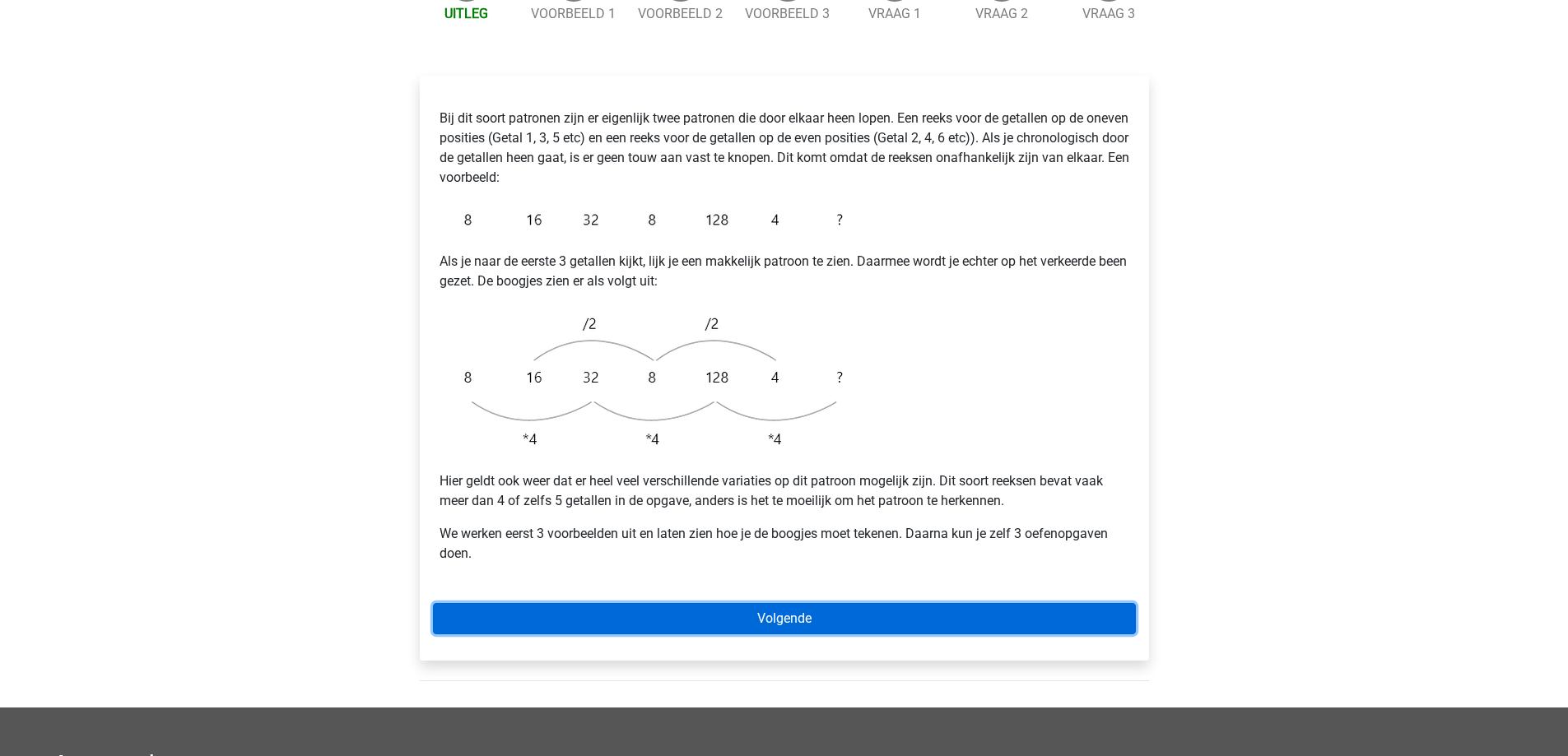
click at [794, 603] on link "Volgende" at bounding box center [784, 619] width 703 height 31
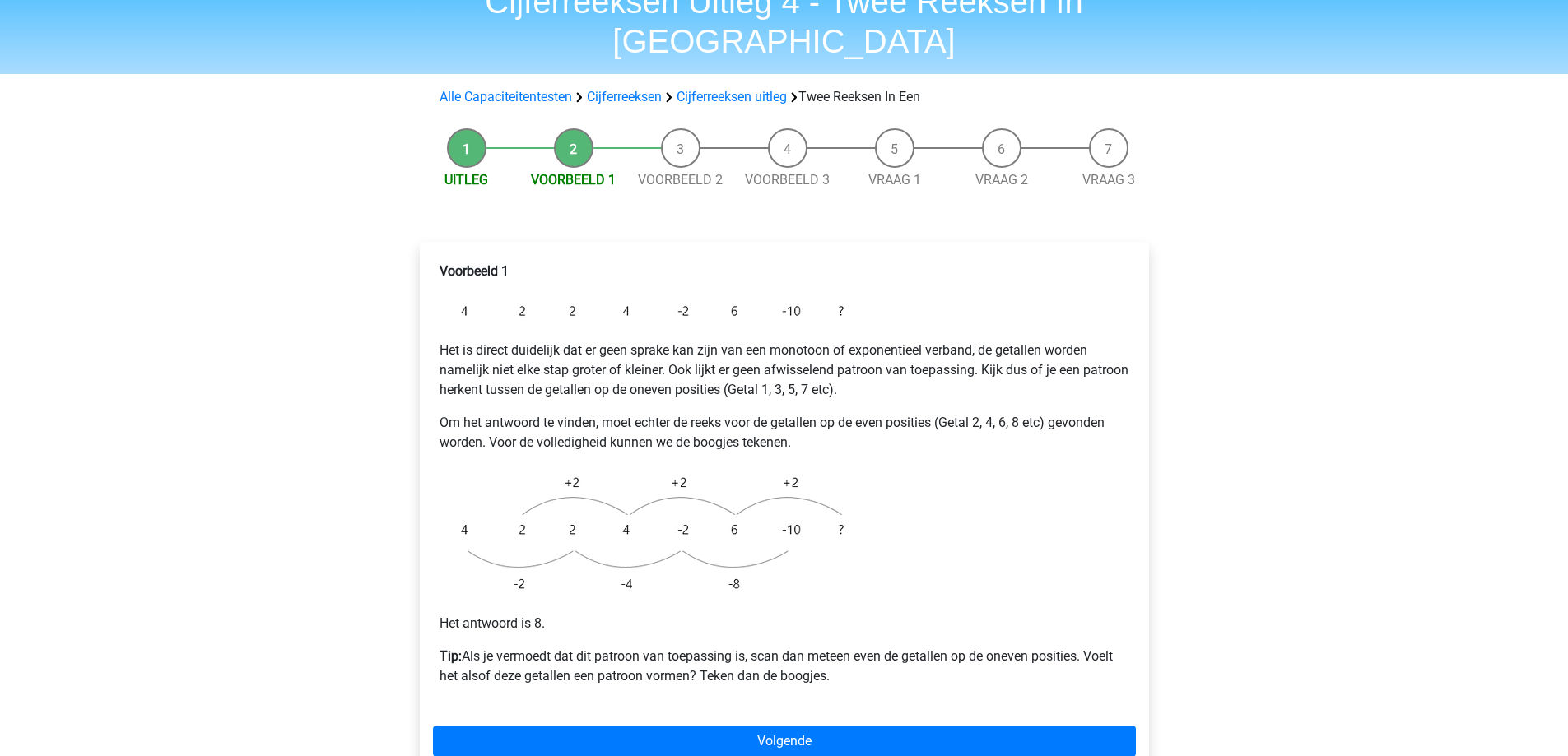
scroll to position [82, 0]
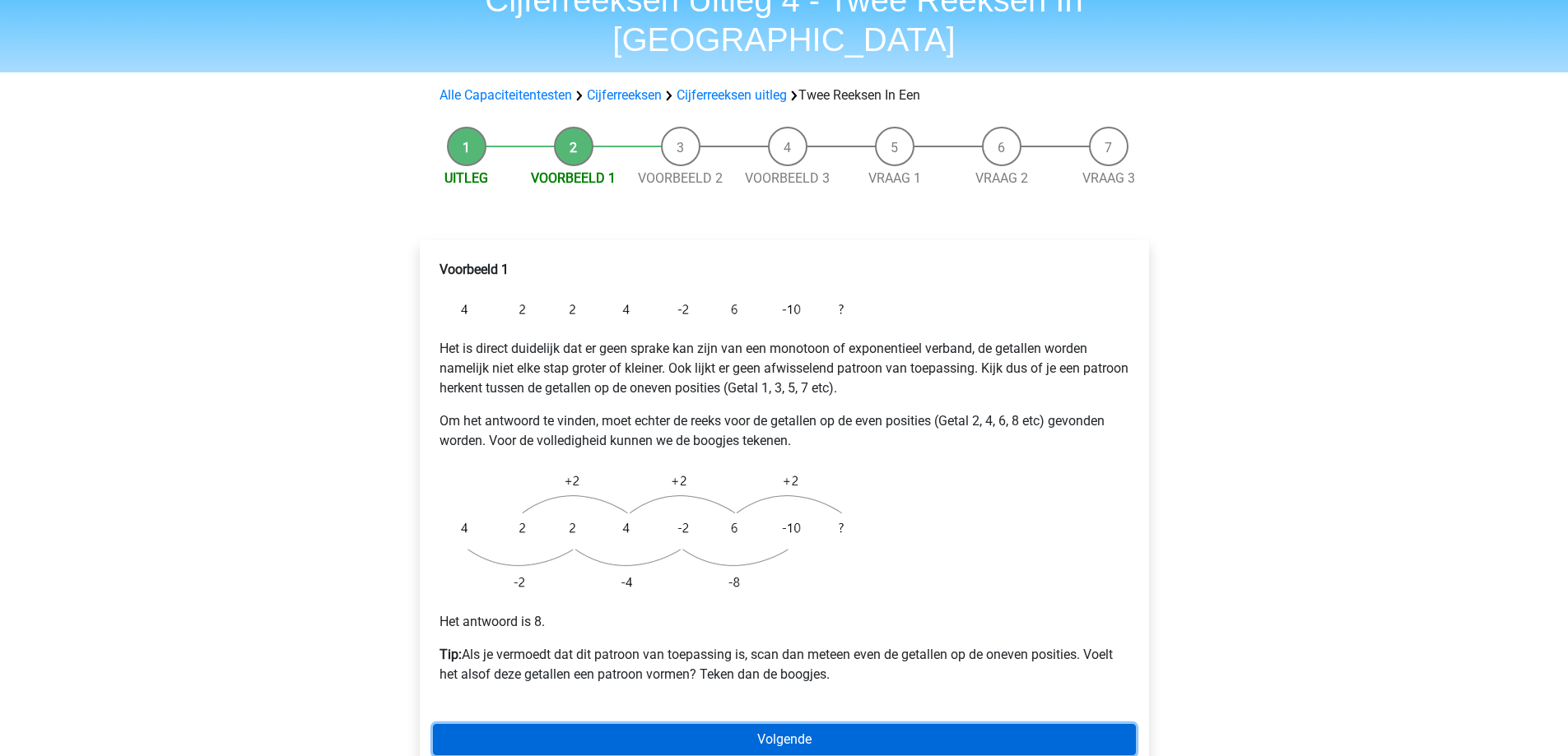
click at [884, 724] on link "Volgende" at bounding box center [784, 740] width 703 height 31
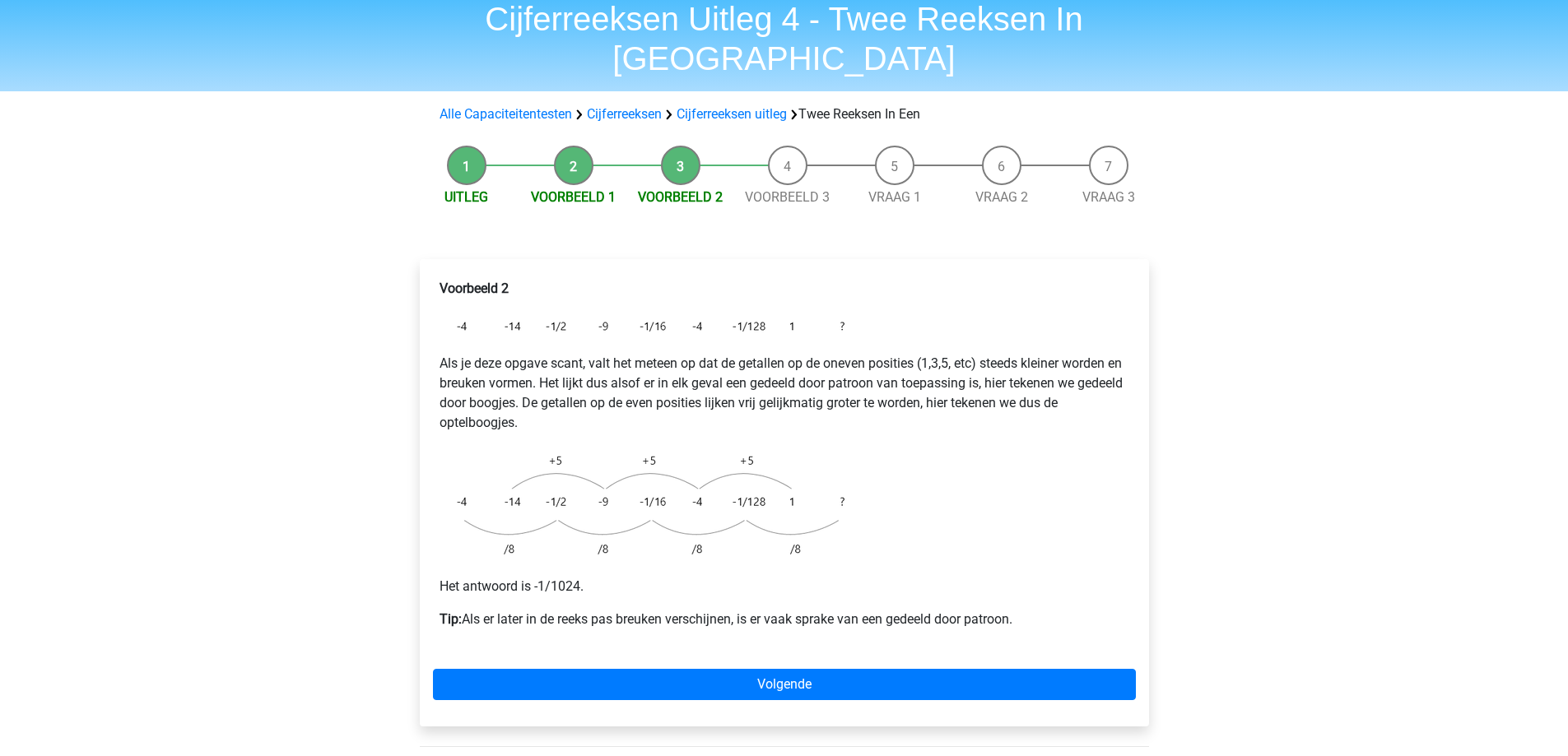
scroll to position [82, 0]
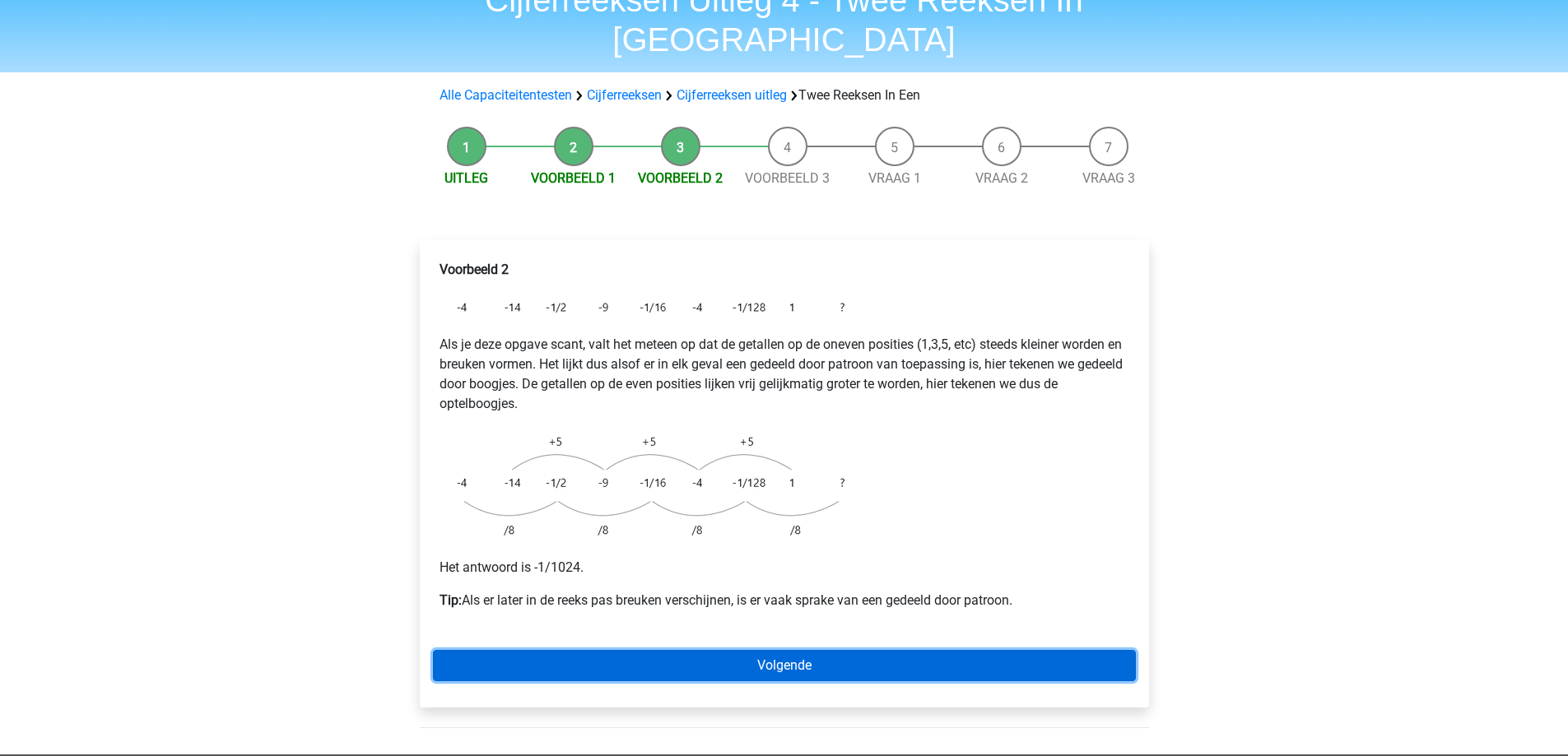
click at [824, 651] on link "Volgende" at bounding box center [784, 666] width 703 height 31
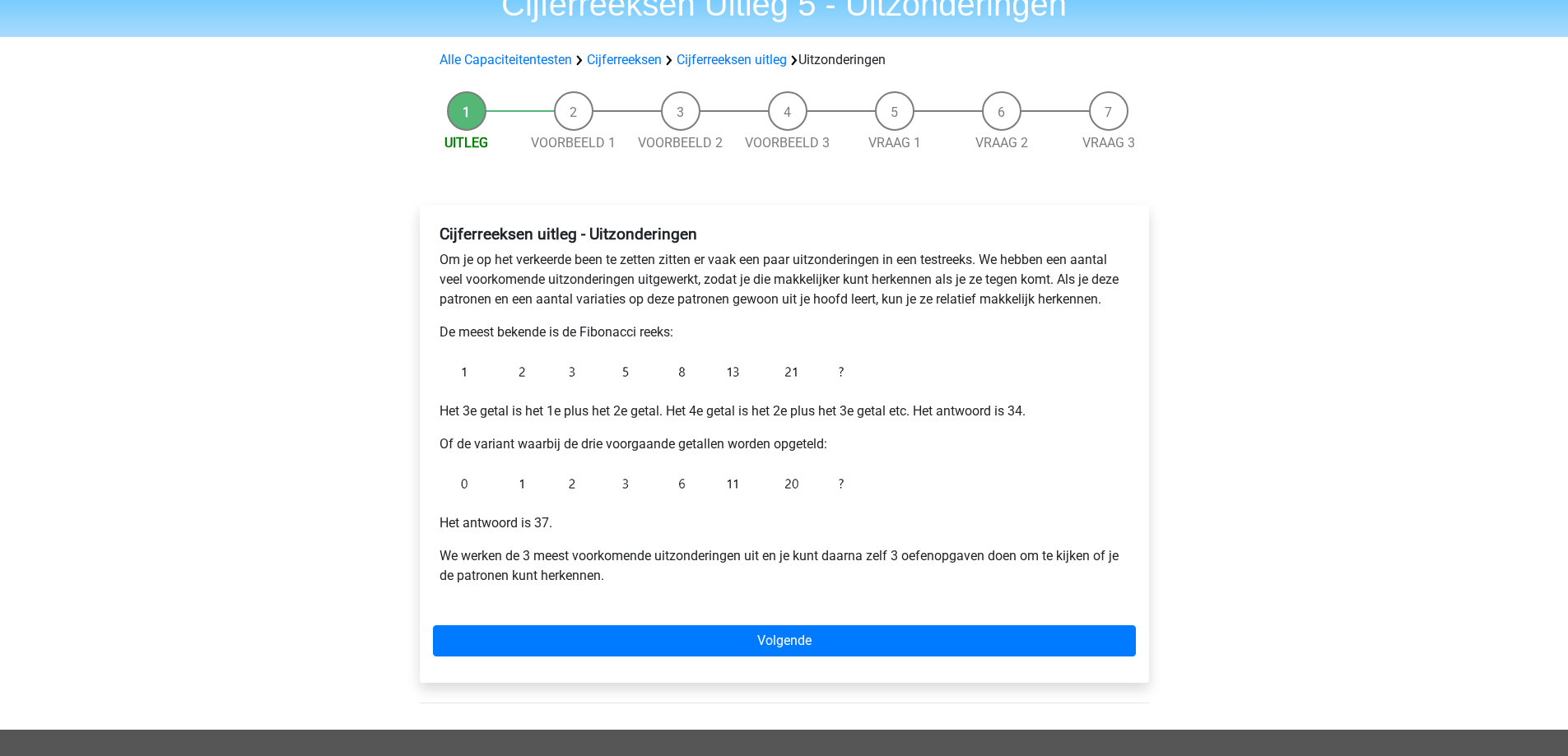
scroll to position [82, 0]
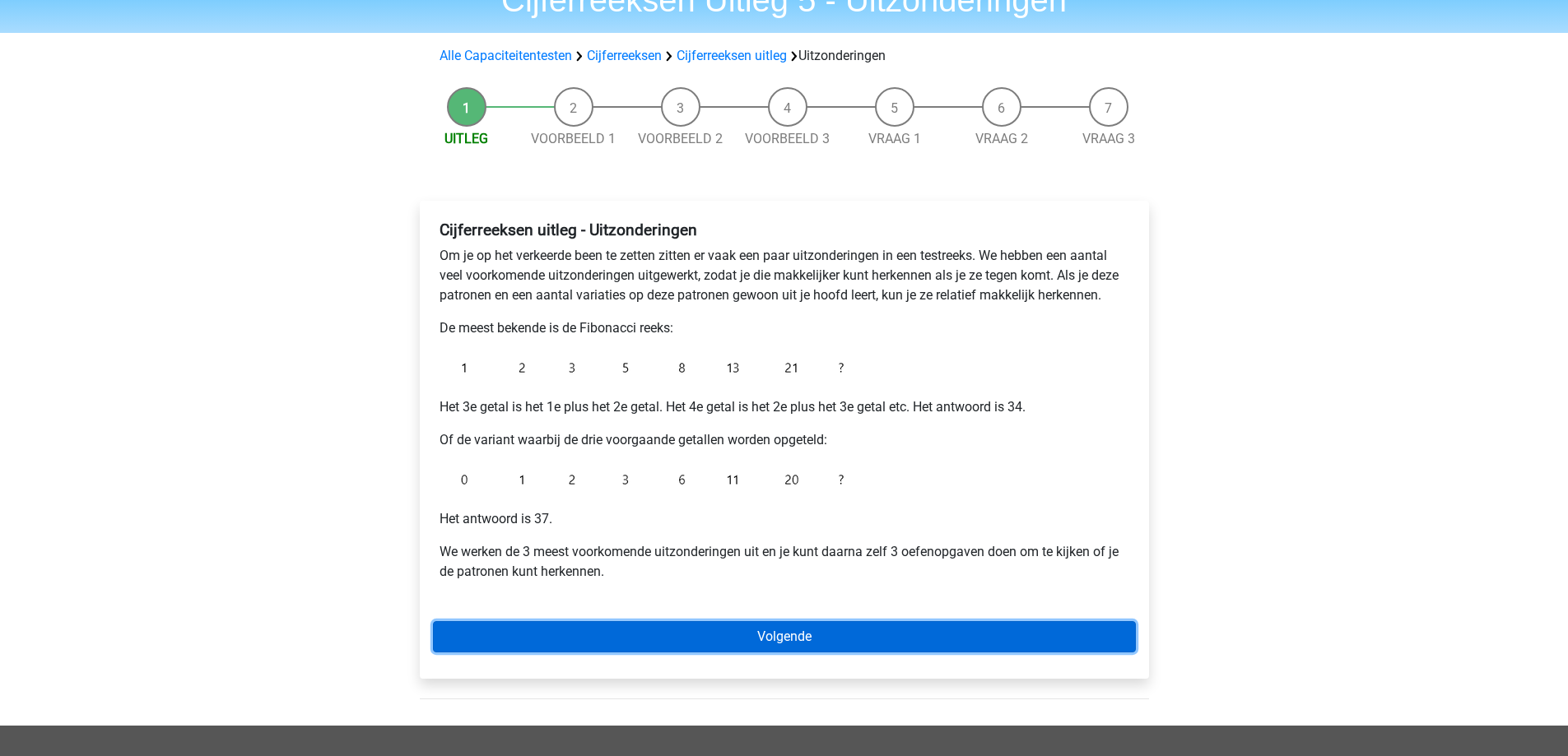
click at [853, 628] on link "Volgende" at bounding box center [784, 637] width 703 height 31
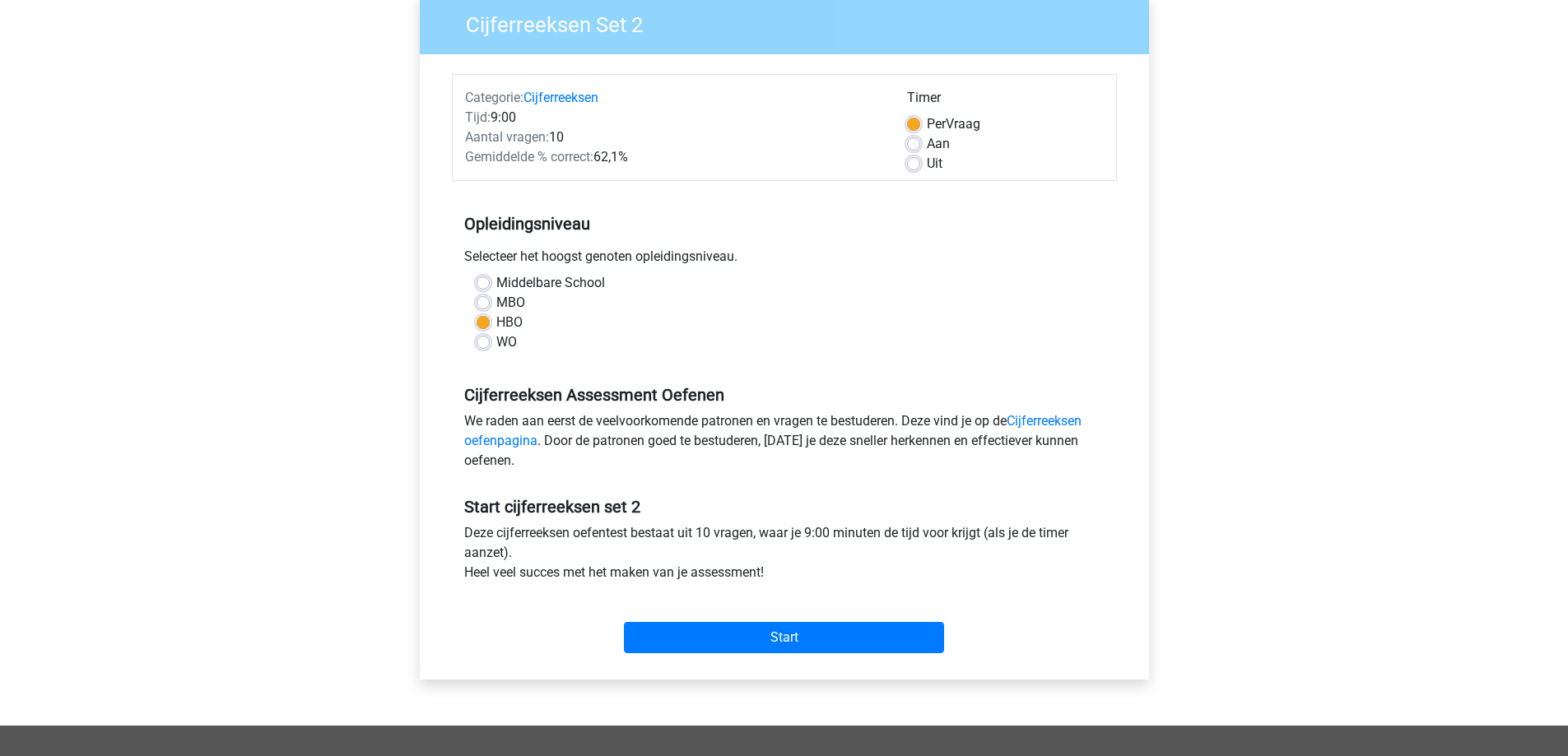
scroll to position [544, 0]
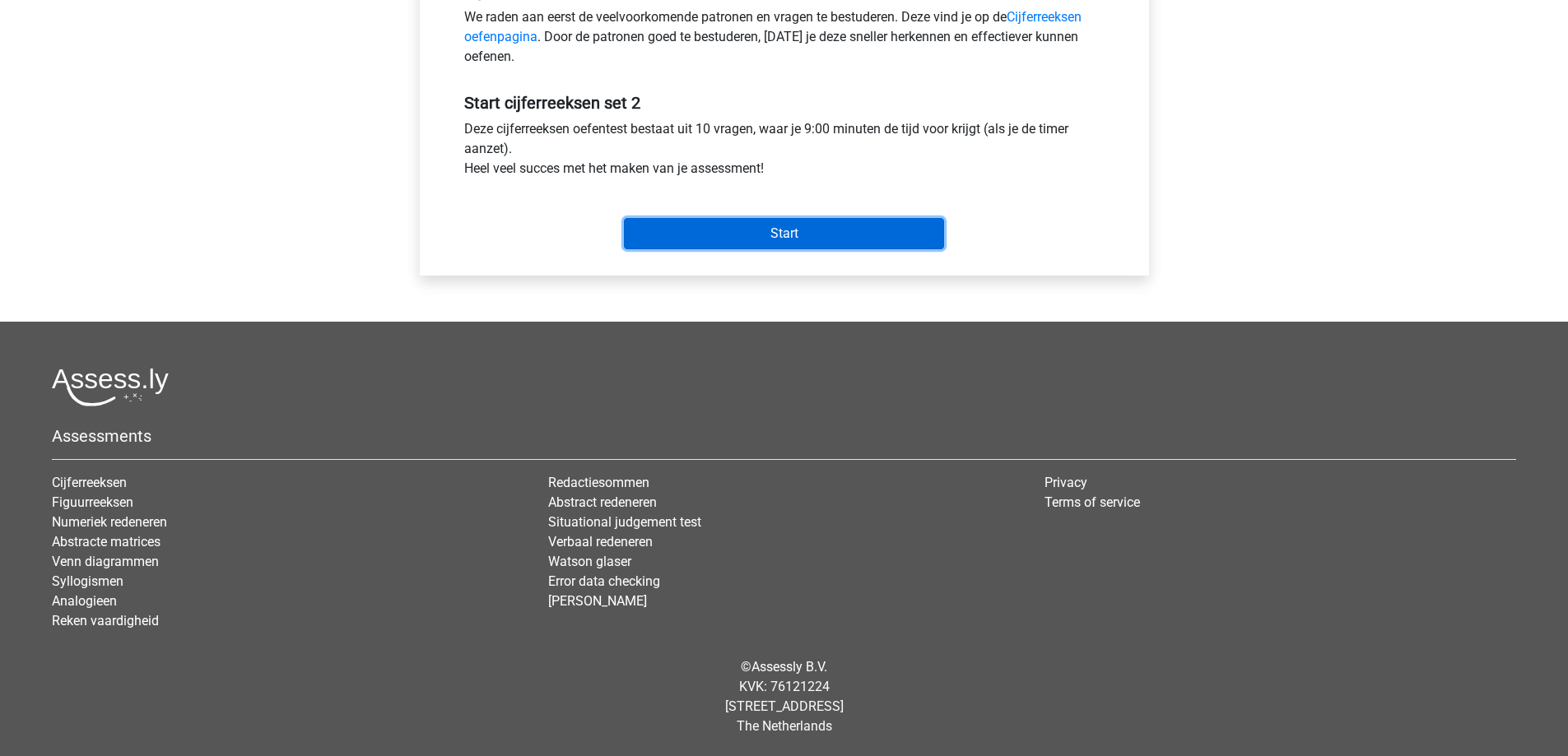
click at [790, 239] on input "Start" at bounding box center [784, 234] width 320 height 31
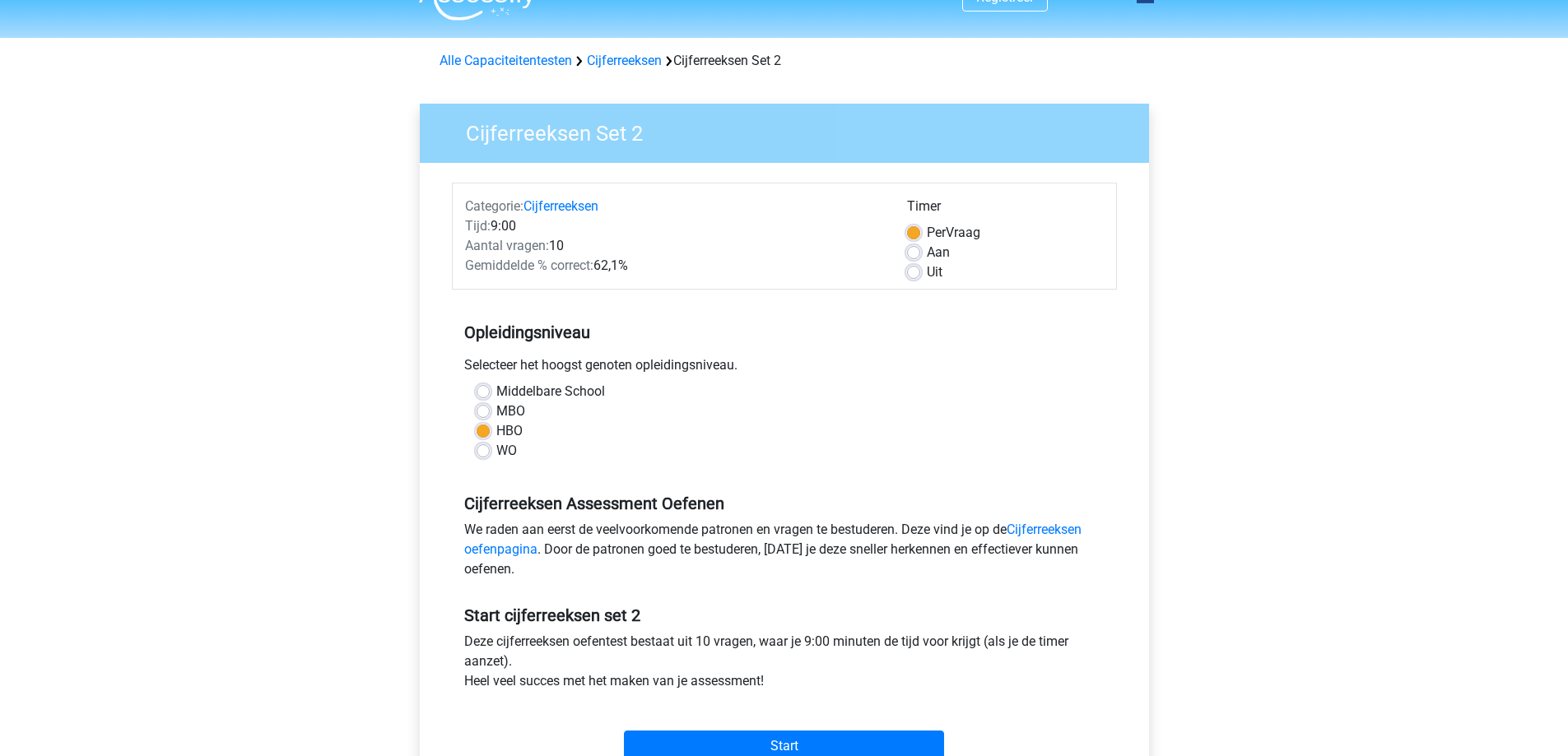
scroll to position [0, 0]
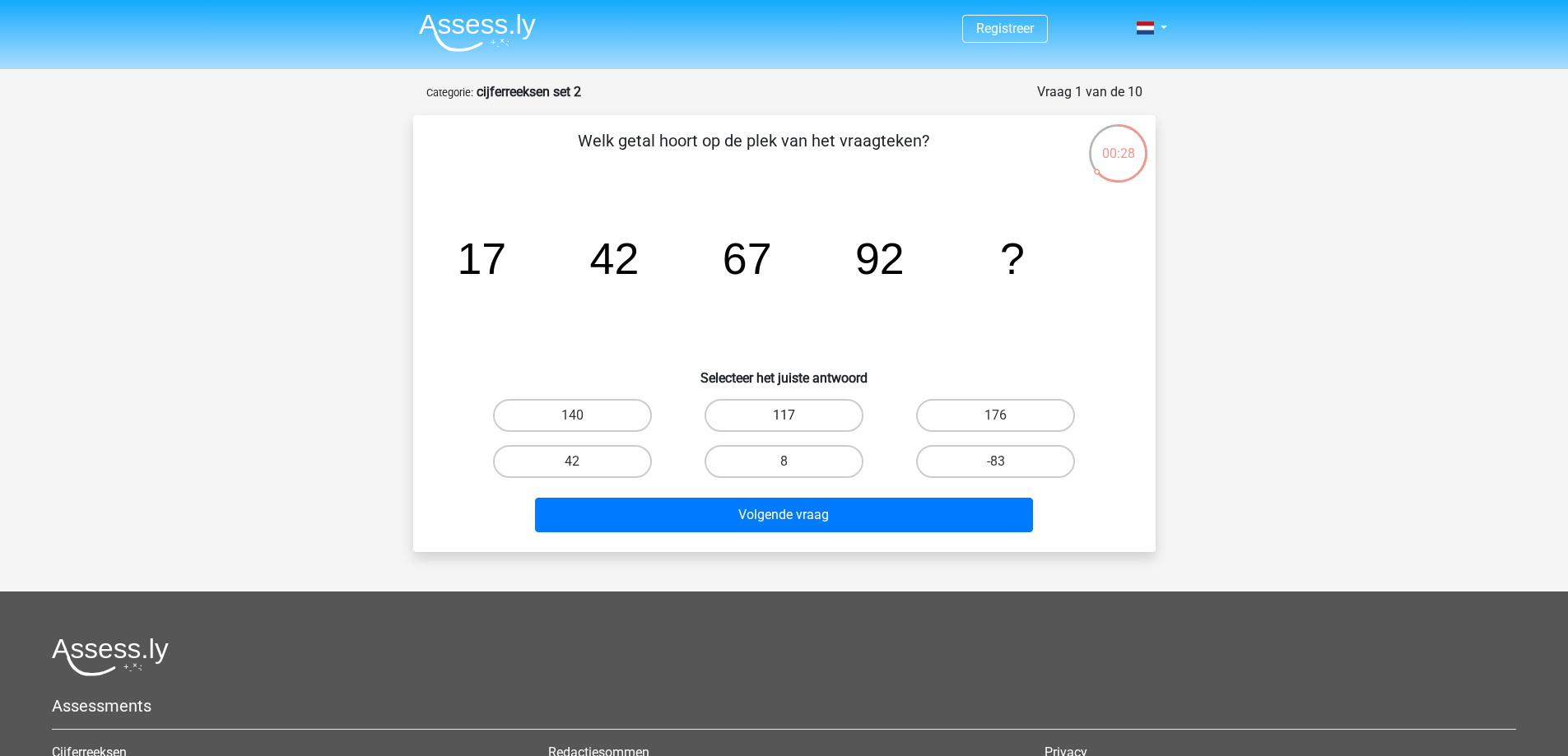
click at [828, 405] on label "117" at bounding box center [784, 416] width 159 height 33
click at [795, 416] on input "117" at bounding box center [789, 422] width 11 height 11
radio input "true"
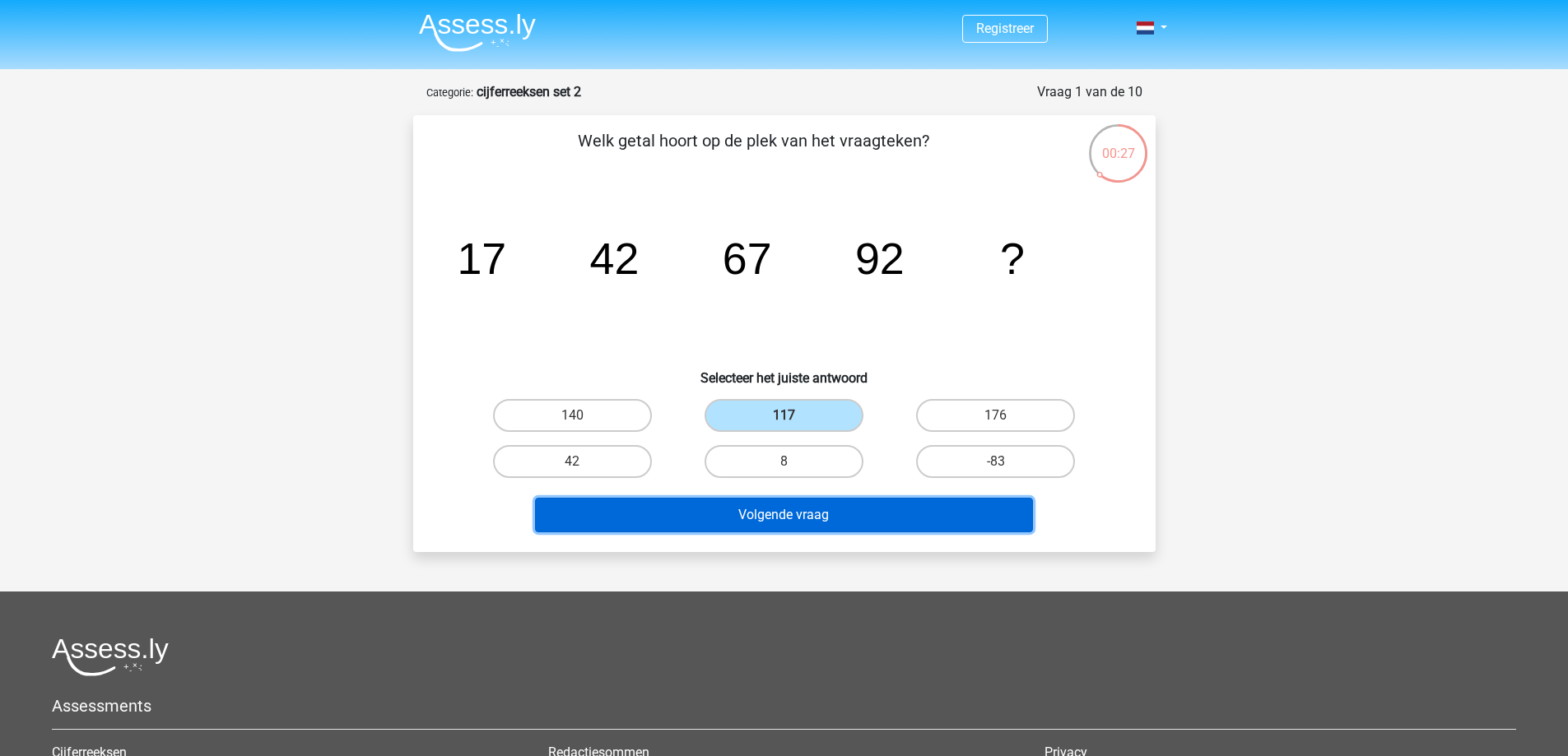
click at [839, 506] on button "Volgende vraag" at bounding box center [784, 515] width 498 height 35
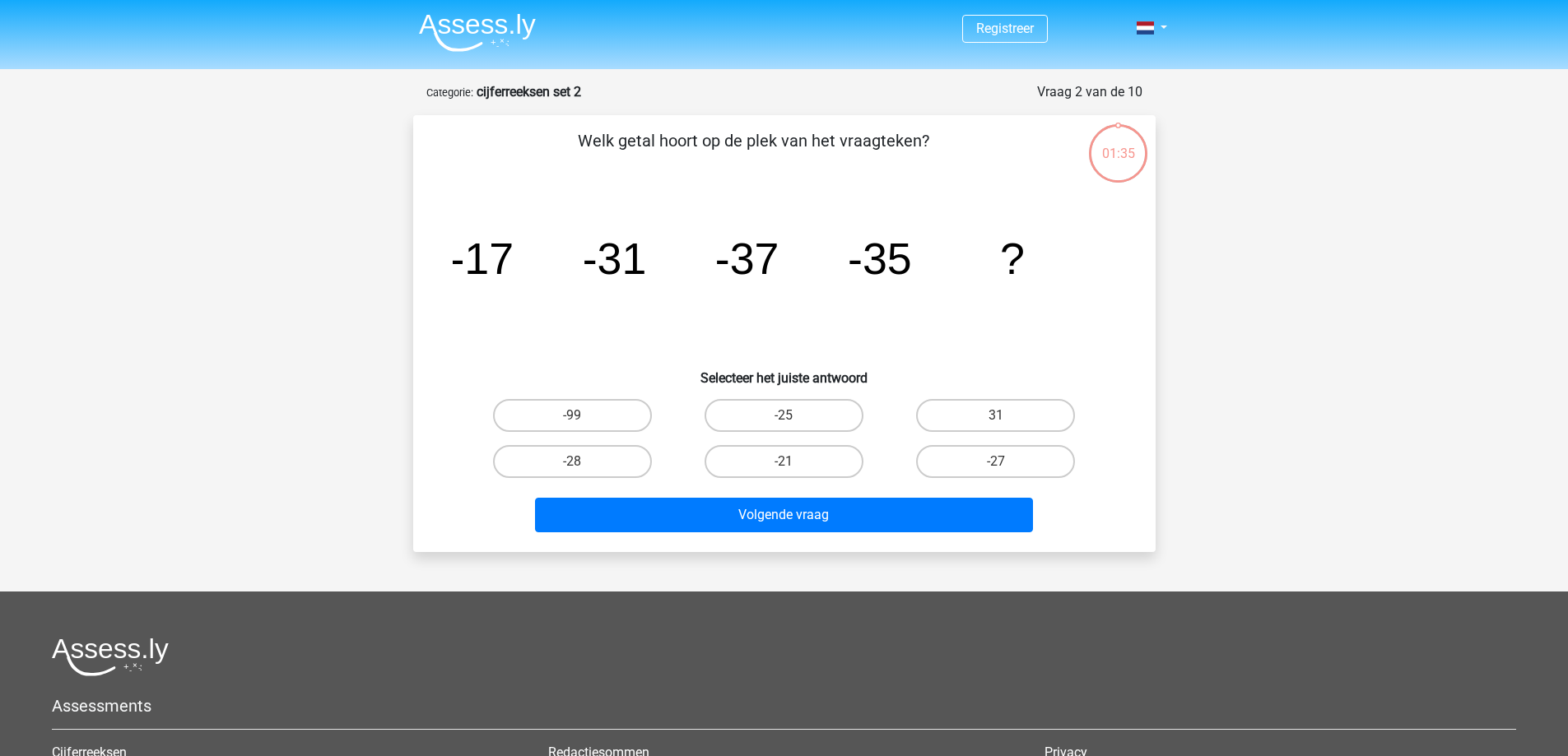
scroll to position [82, 0]
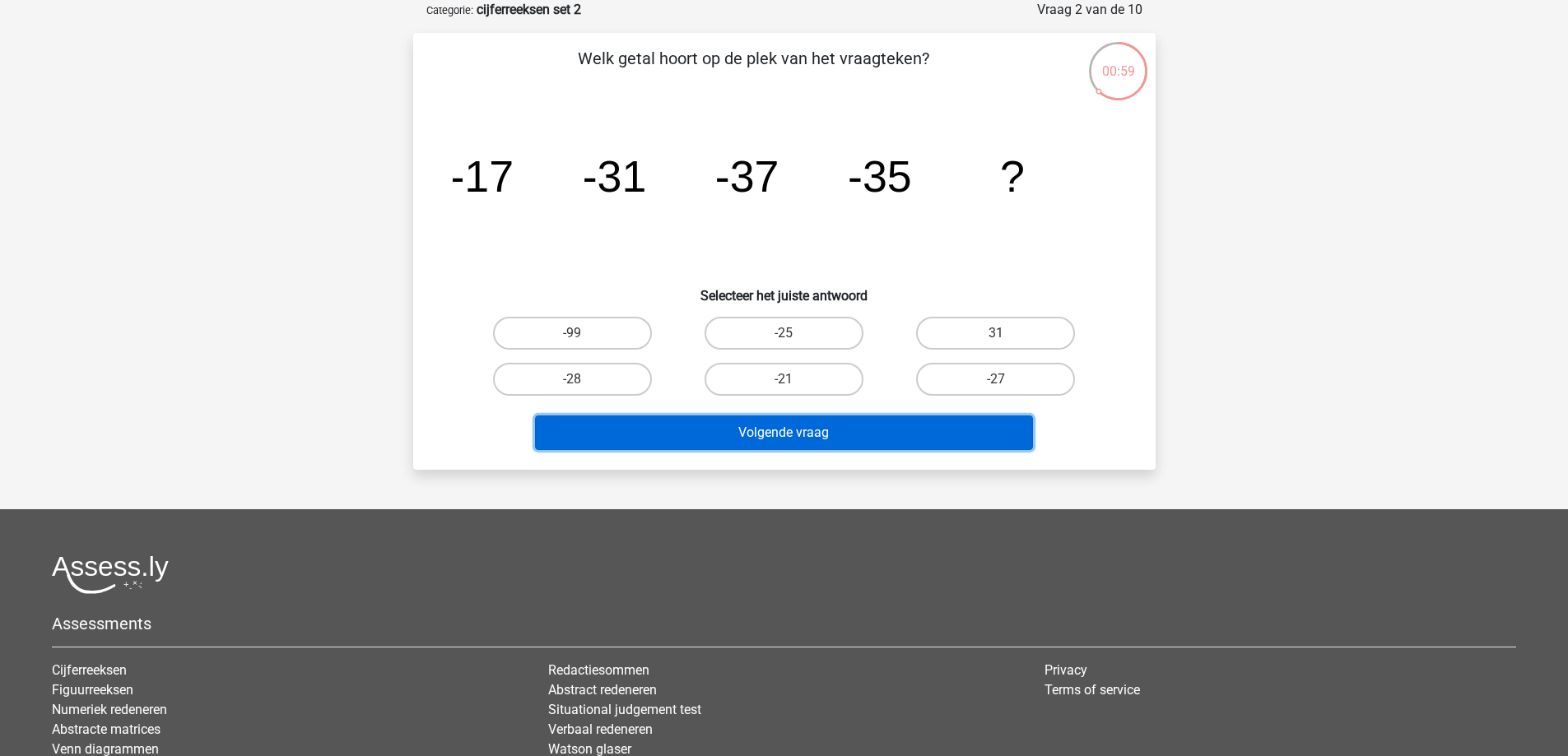
click at [883, 423] on button "Volgende vraag" at bounding box center [784, 433] width 498 height 35
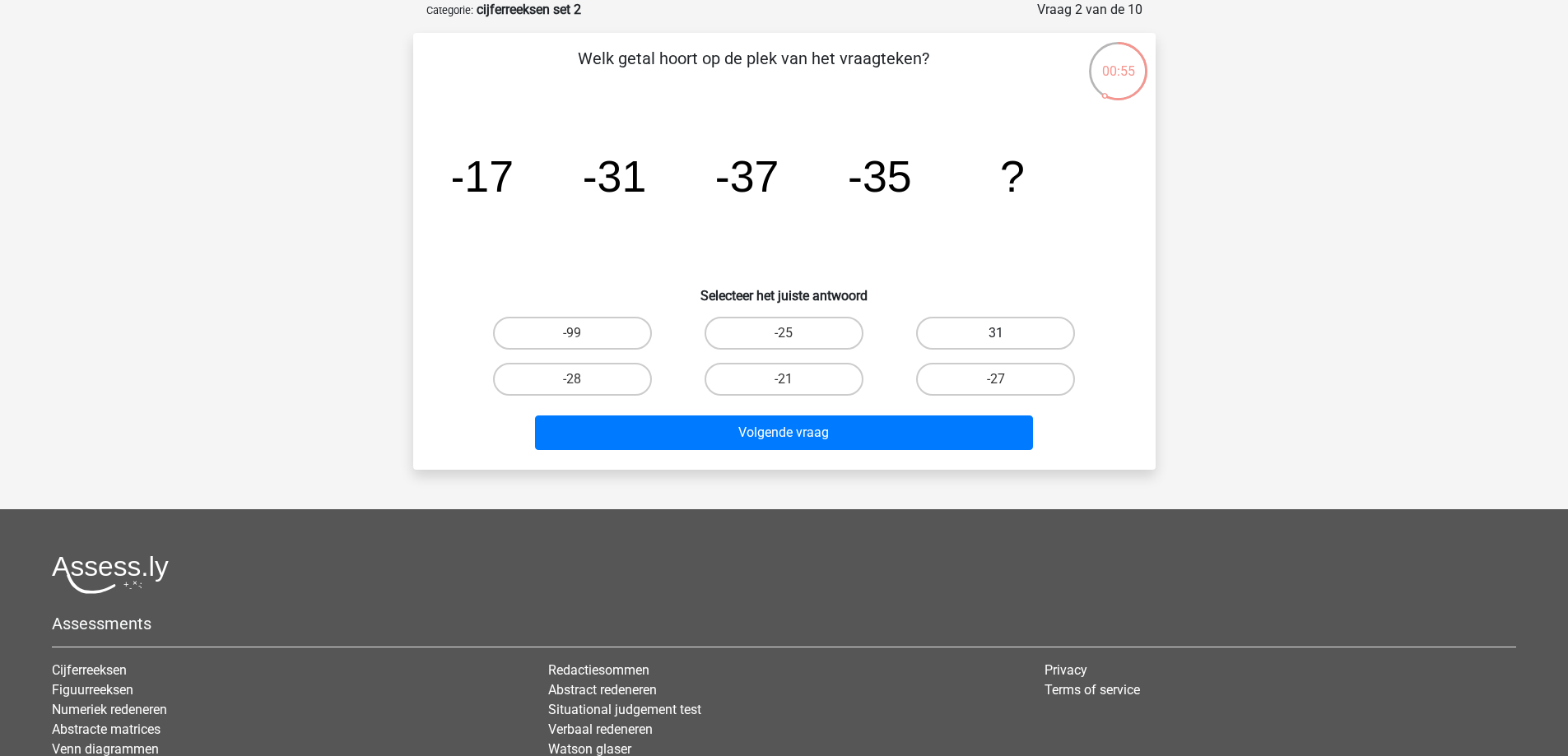
click at [1007, 335] on label "31" at bounding box center [995, 334] width 159 height 33
click at [1006, 335] on input "31" at bounding box center [1002, 339] width 11 height 11
radio input "true"
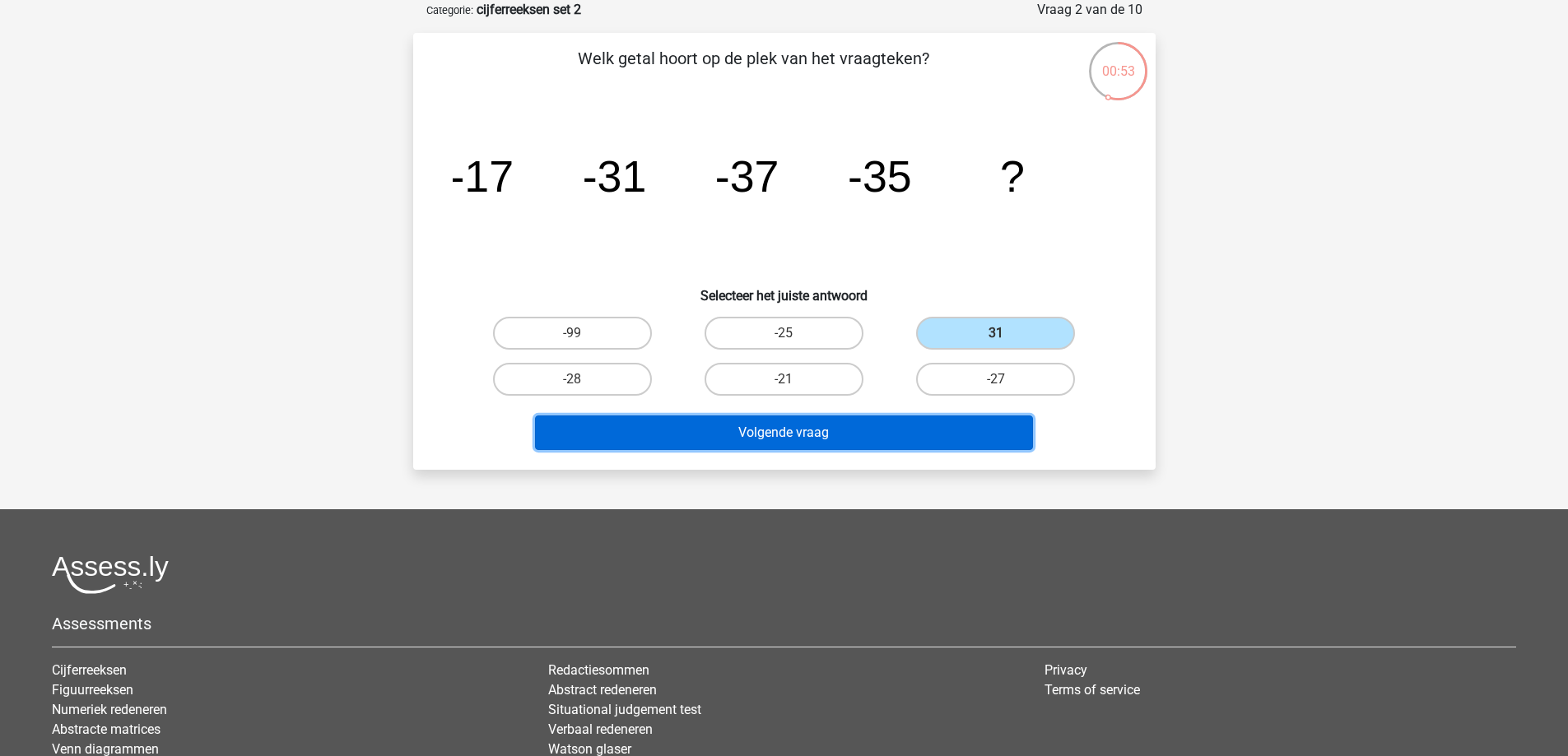
click at [930, 438] on button "Volgende vraag" at bounding box center [784, 433] width 498 height 35
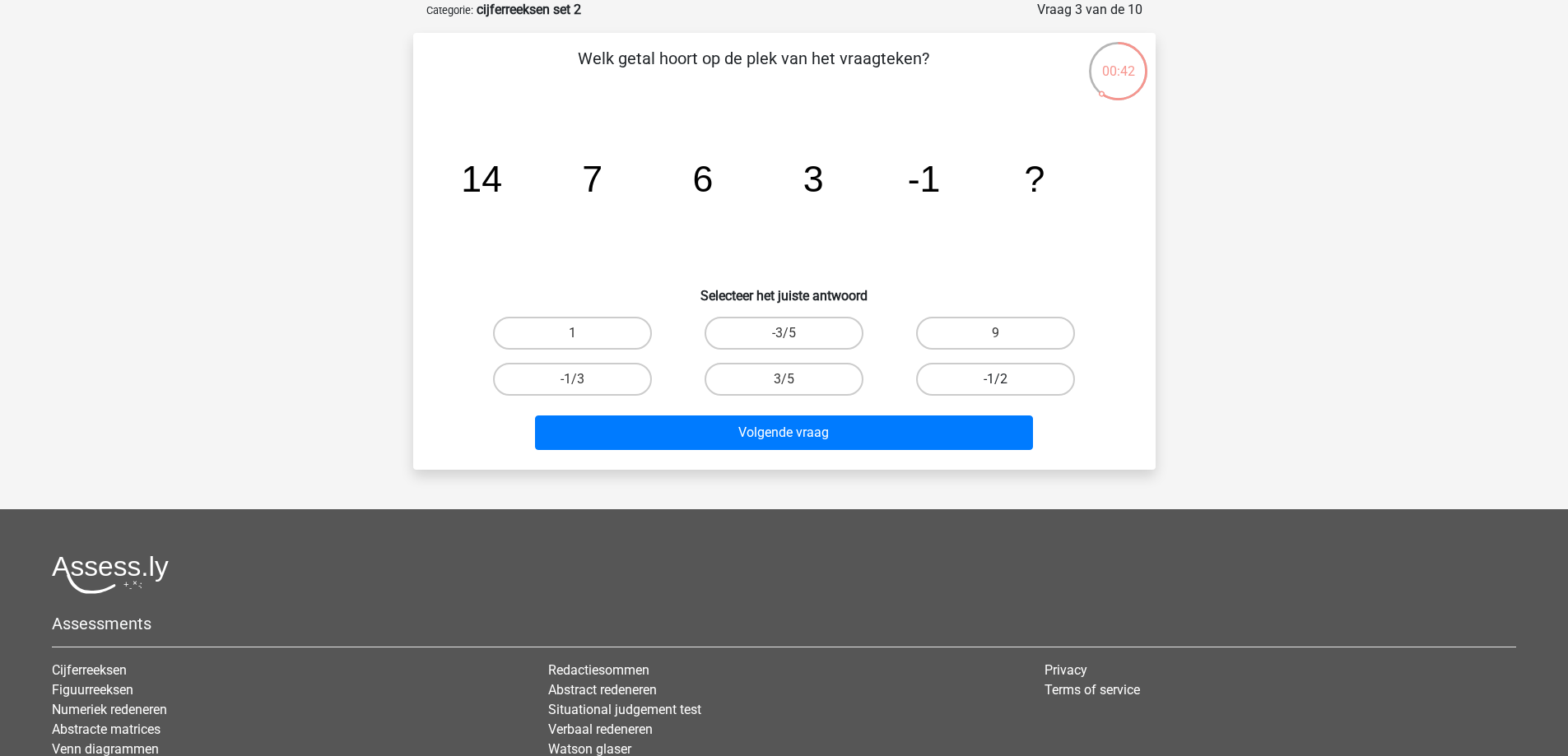
click at [997, 376] on label "-1/2" at bounding box center [995, 379] width 159 height 33
click at [997, 379] on input "-1/2" at bounding box center [1002, 385] width 11 height 11
radio input "true"
click at [986, 408] on div "Volgende vraag" at bounding box center [784, 429] width 690 height 54
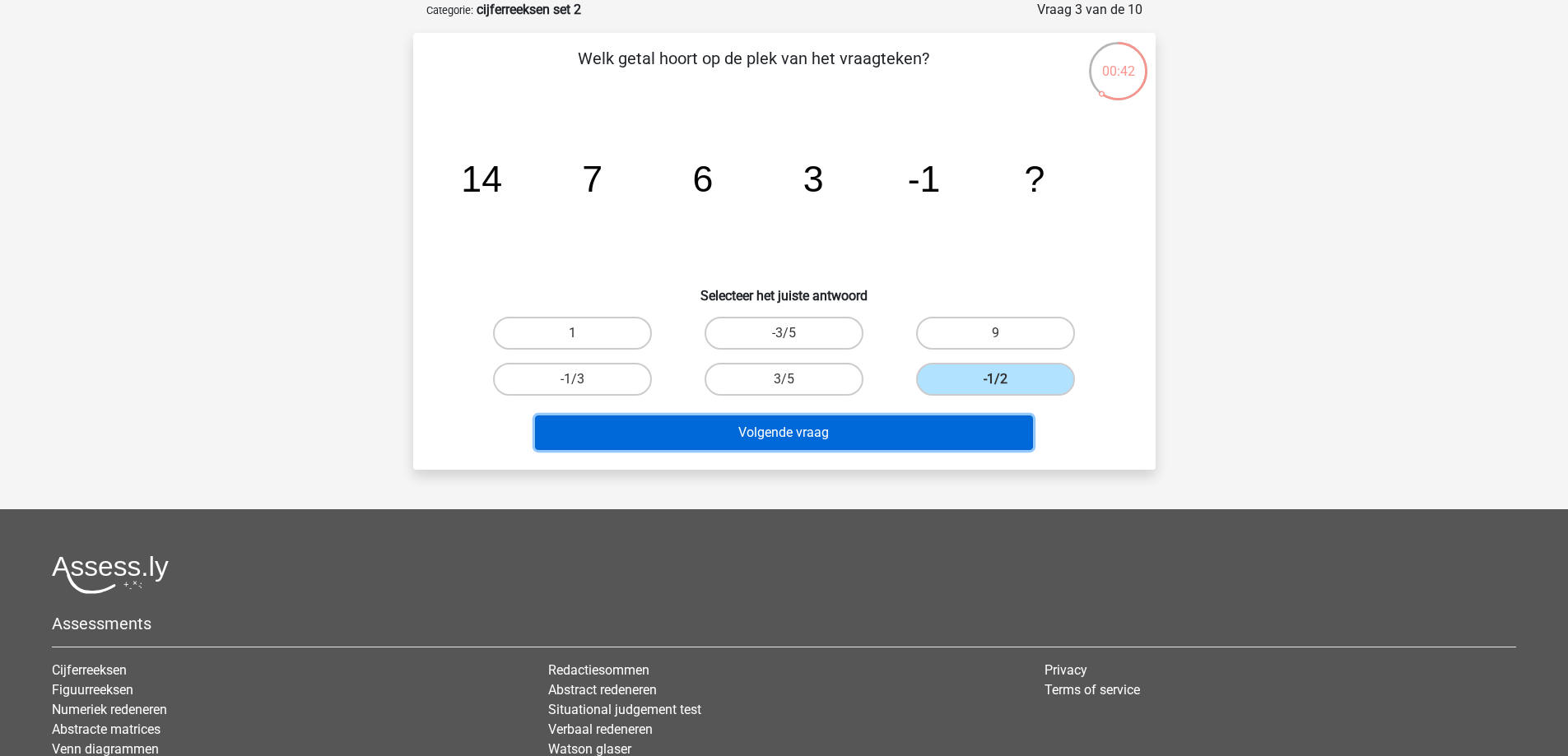
click at [967, 444] on button "Volgende vraag" at bounding box center [784, 433] width 498 height 35
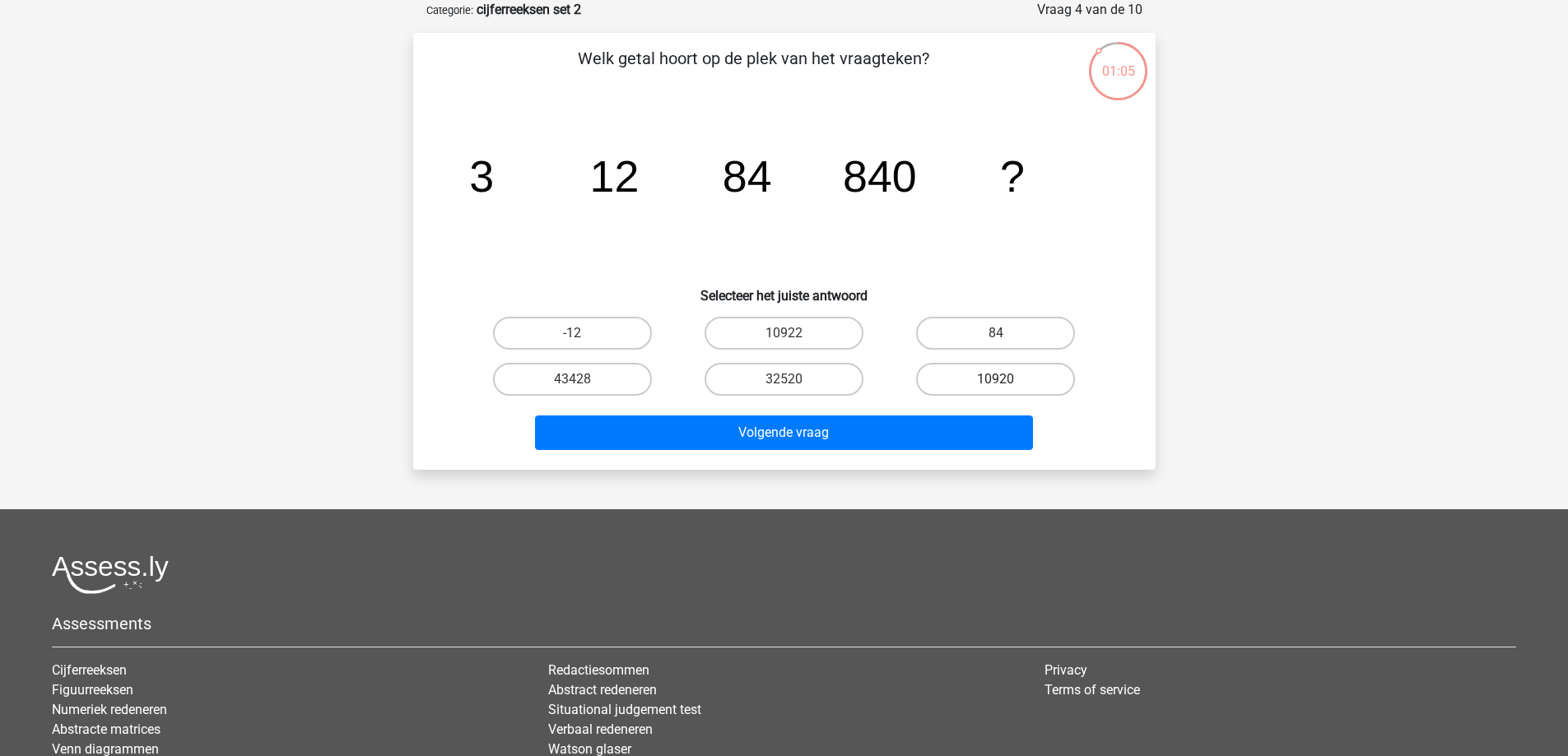
click at [1016, 384] on label "10920" at bounding box center [995, 379] width 159 height 33
click at [1006, 384] on input "10920" at bounding box center [1002, 385] width 11 height 11
radio input "true"
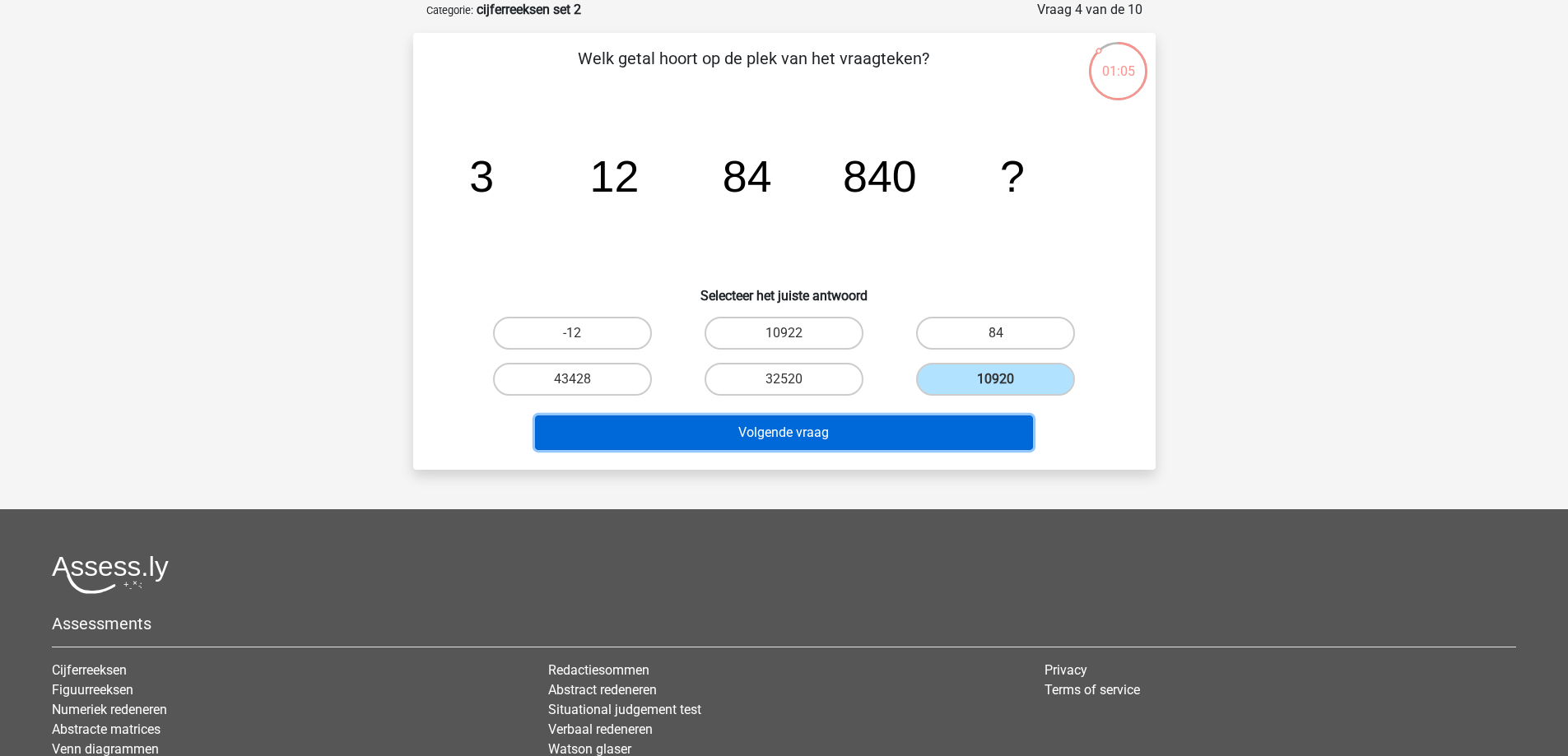
click at [930, 427] on button "Volgende vraag" at bounding box center [784, 433] width 498 height 35
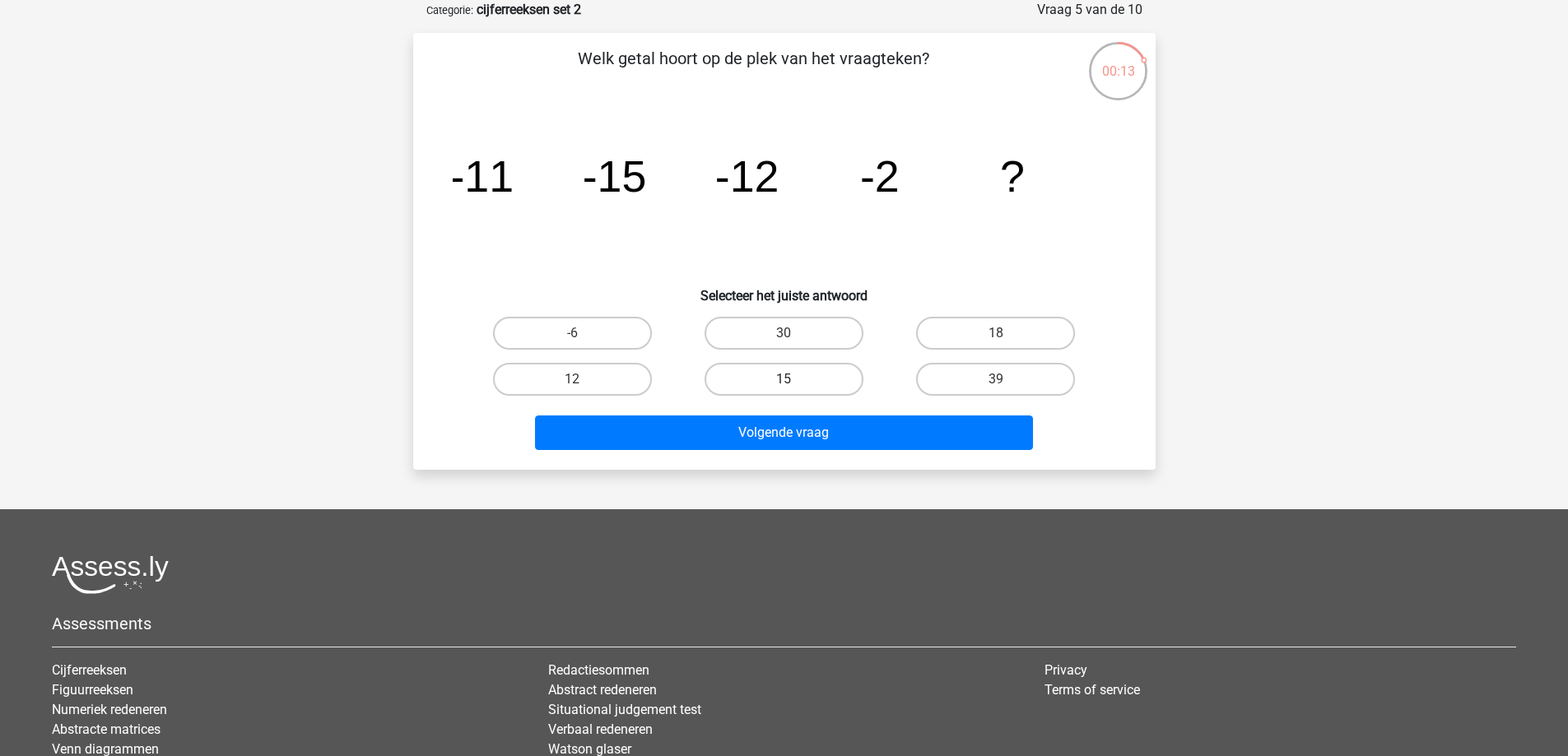
click at [799, 386] on div "15" at bounding box center [784, 379] width 198 height 33
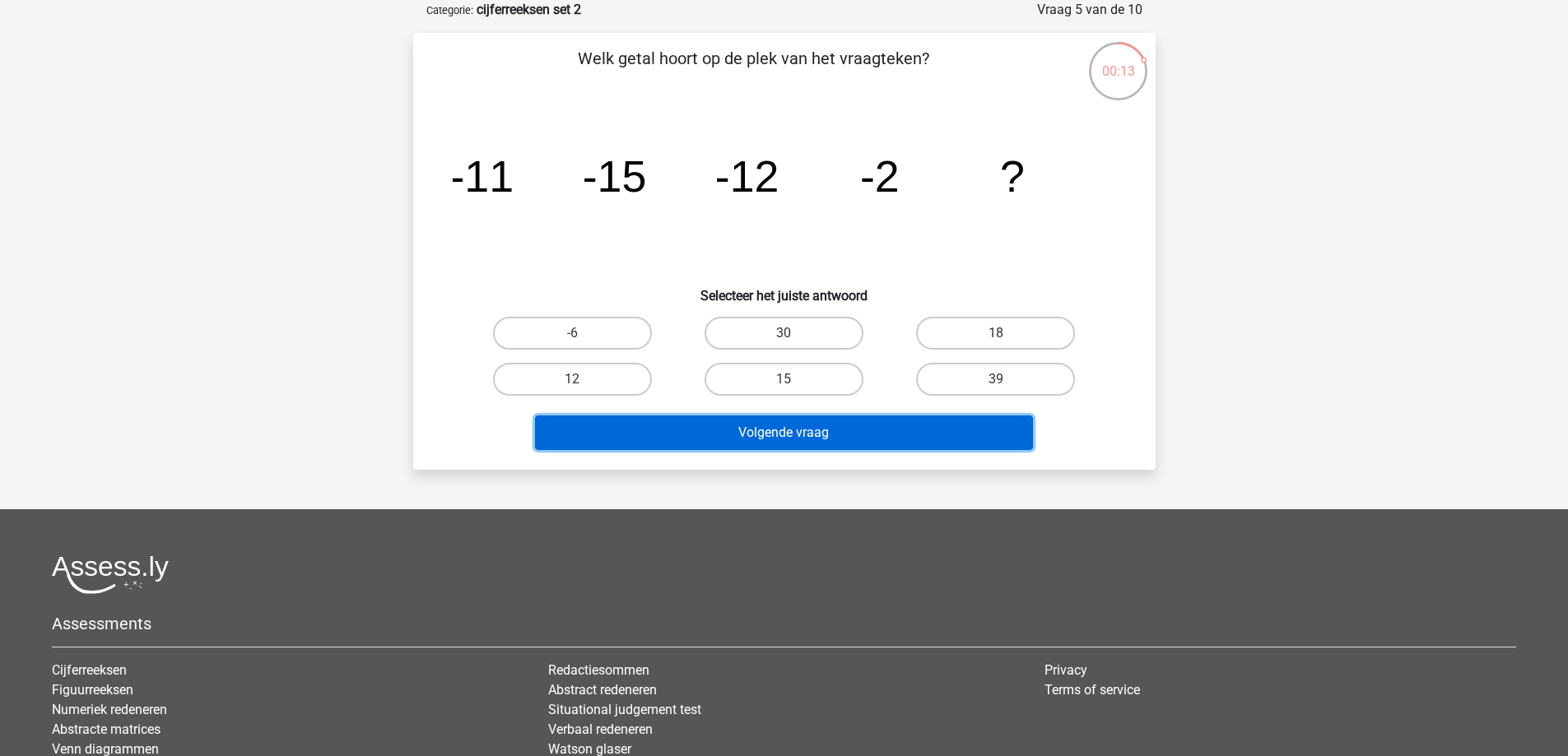
click at [860, 447] on button "Volgende vraag" at bounding box center [784, 433] width 498 height 35
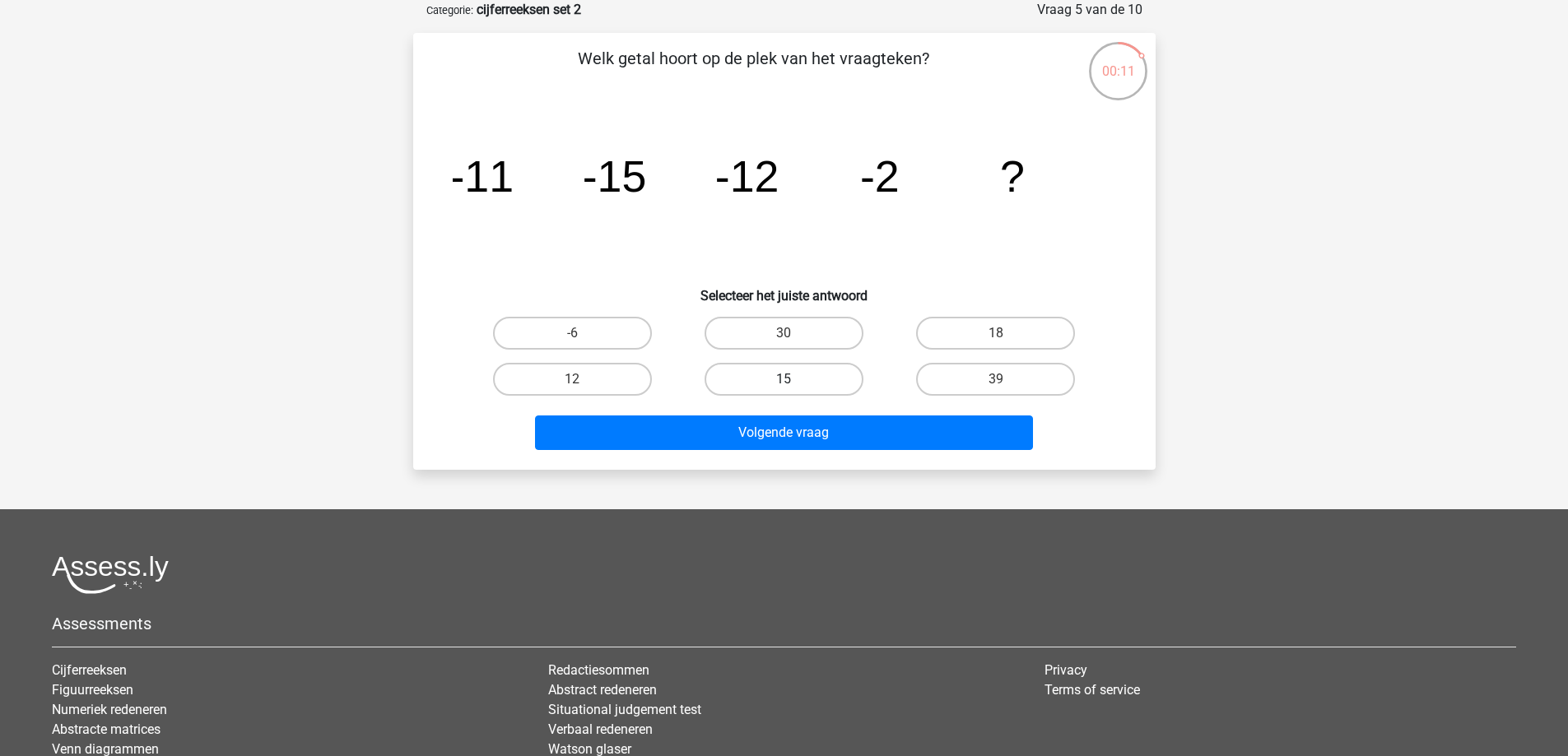
click at [801, 384] on label "15" at bounding box center [784, 379] width 159 height 33
click at [795, 384] on input "15" at bounding box center [789, 385] width 11 height 11
radio input "true"
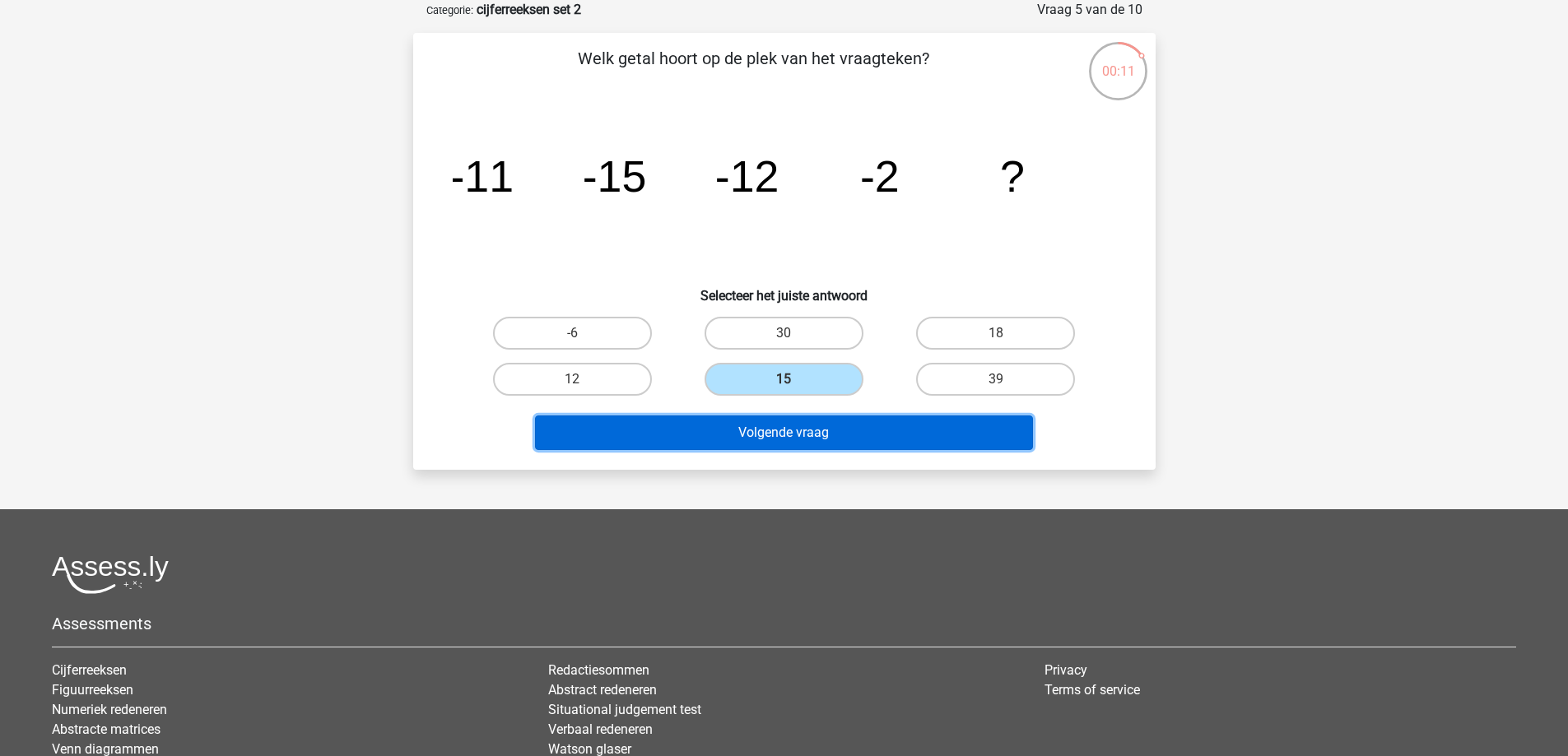
click at [793, 431] on button "Volgende vraag" at bounding box center [784, 433] width 498 height 35
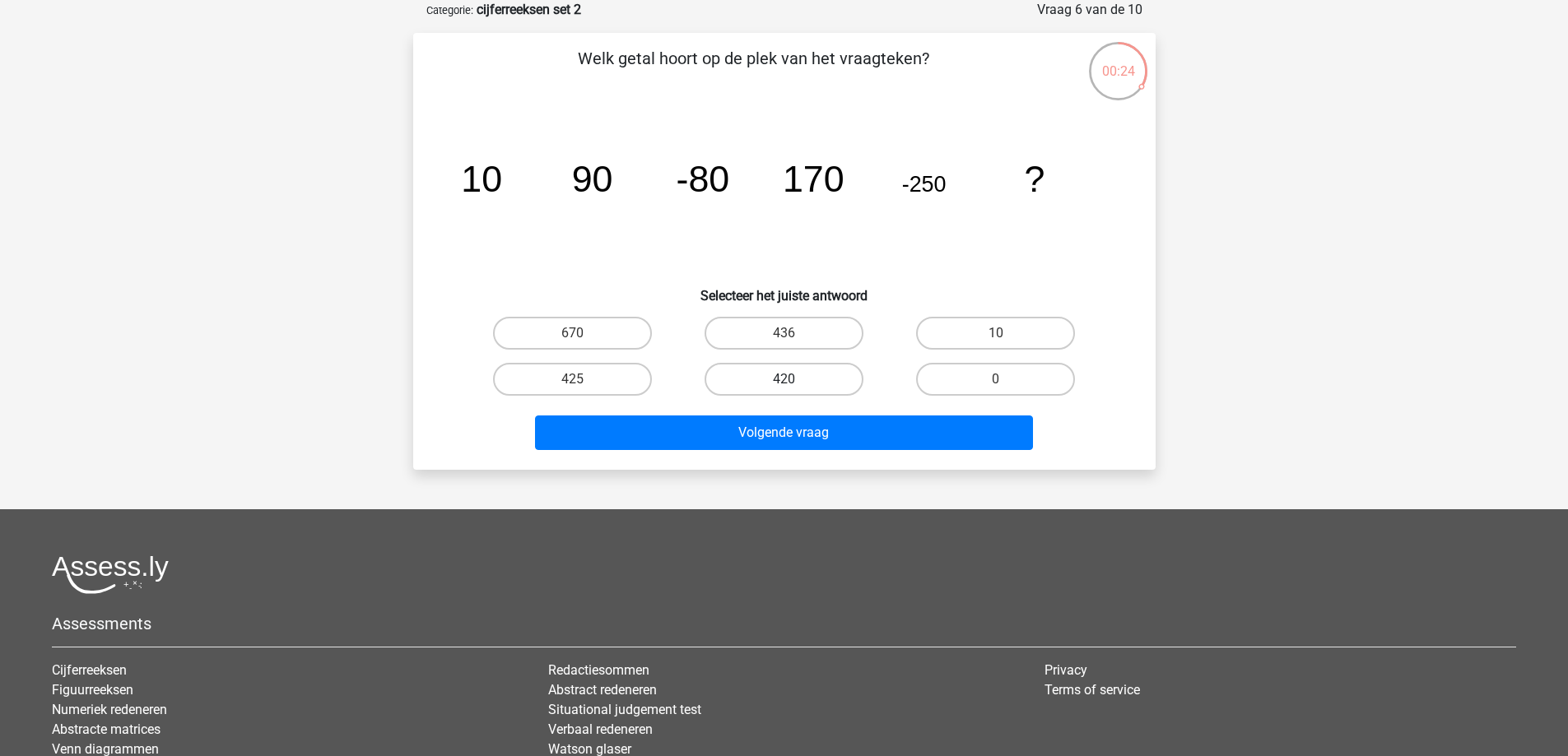
click at [750, 380] on label "420" at bounding box center [784, 379] width 159 height 33
click at [784, 380] on input "420" at bounding box center [789, 385] width 11 height 11
radio input "true"
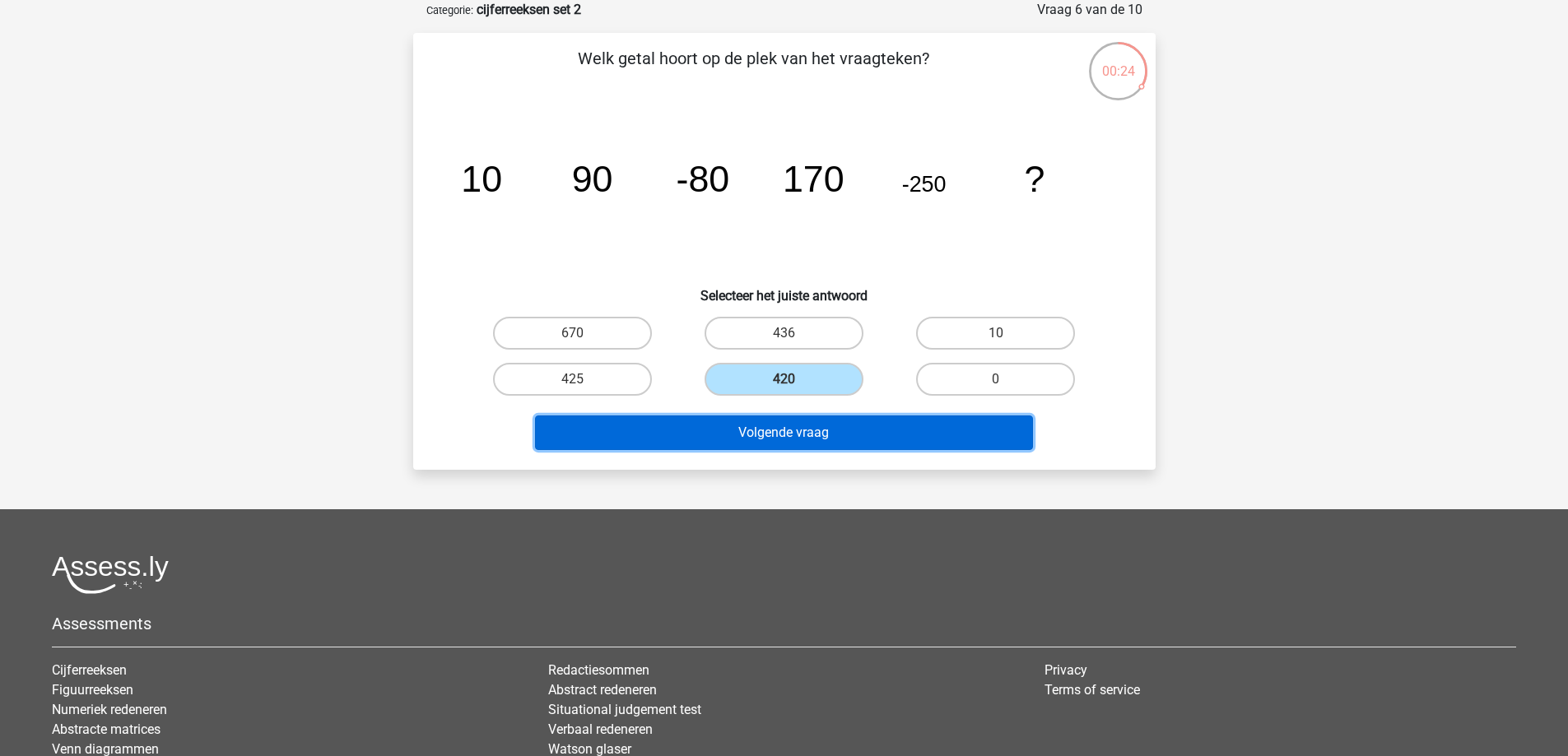
click at [763, 436] on button "Volgende vraag" at bounding box center [784, 433] width 498 height 35
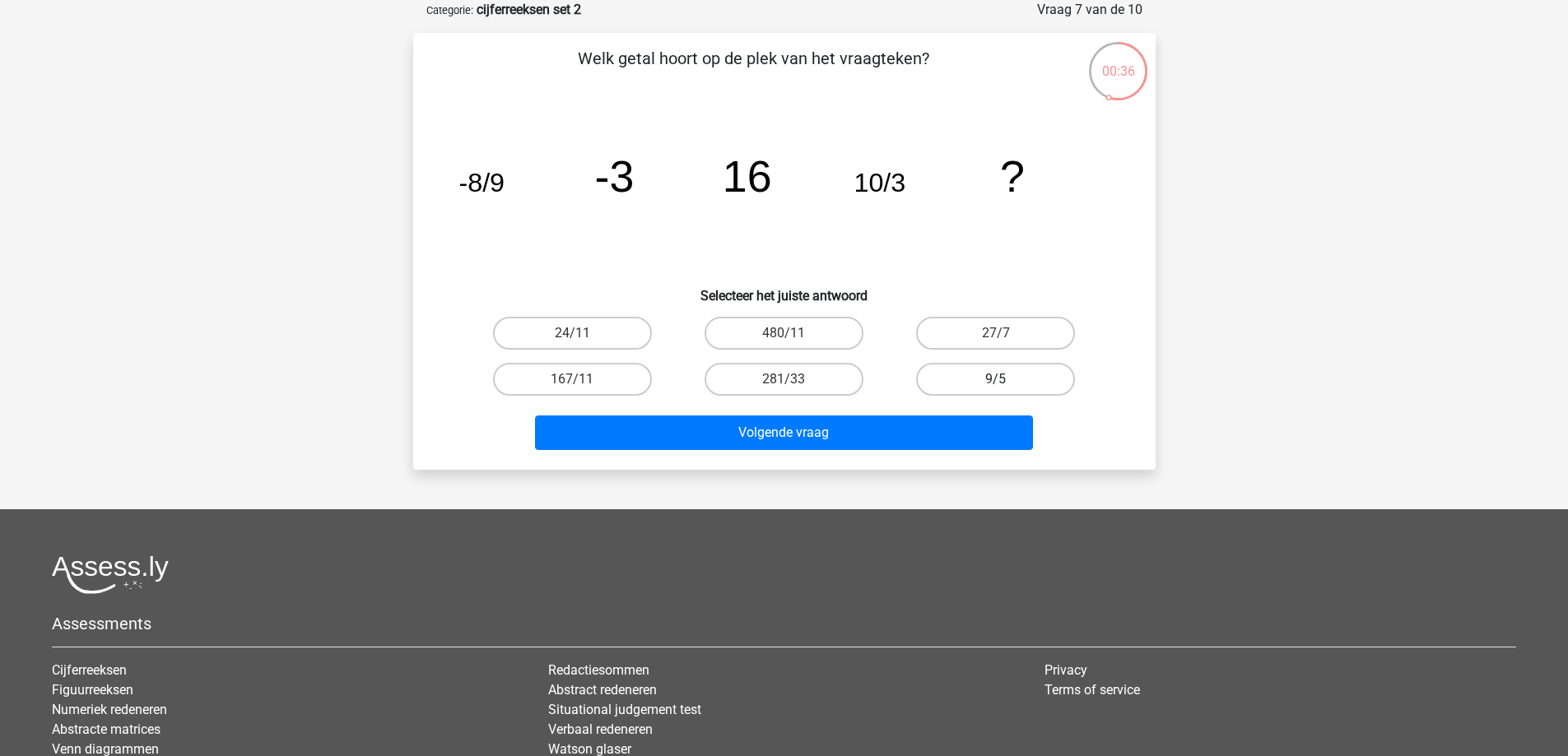
click at [1032, 377] on label "9/5" at bounding box center [995, 379] width 159 height 33
click at [1006, 379] on input "9/5" at bounding box center [1002, 385] width 11 height 11
radio input "true"
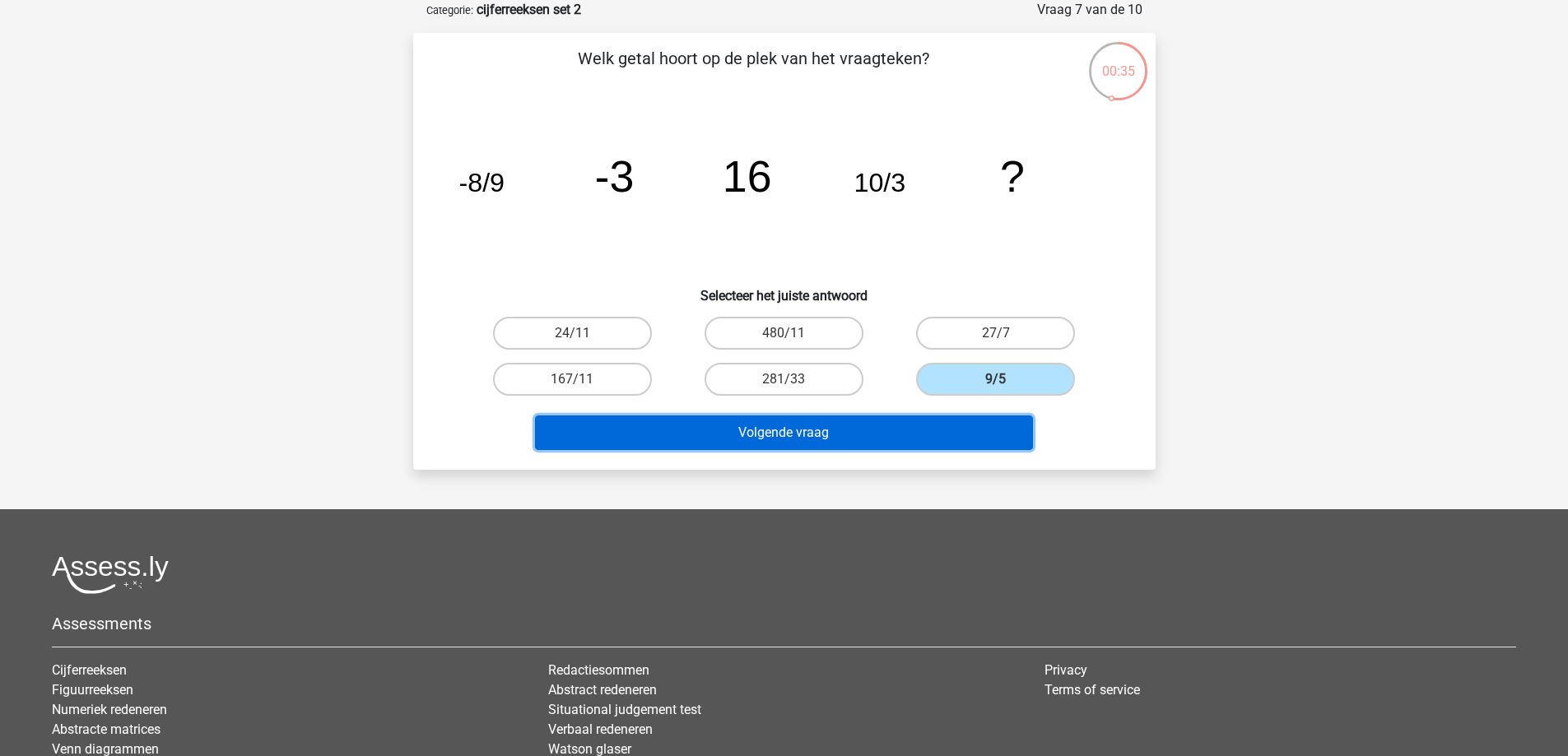
click at [948, 446] on button "Volgende vraag" at bounding box center [784, 433] width 498 height 35
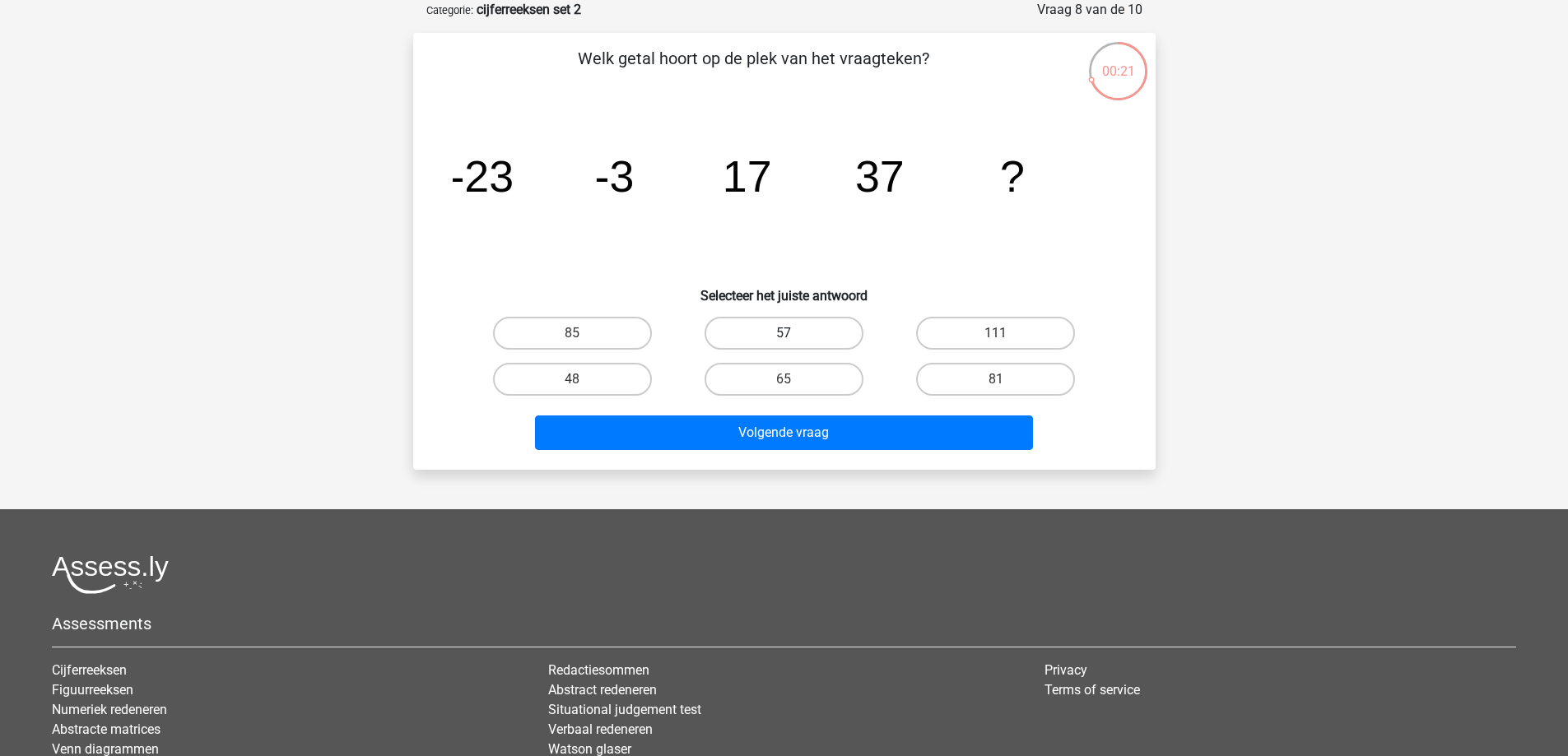
click at [778, 336] on label "57" at bounding box center [784, 334] width 159 height 33
click at [784, 336] on input "57" at bounding box center [789, 339] width 11 height 11
radio input "true"
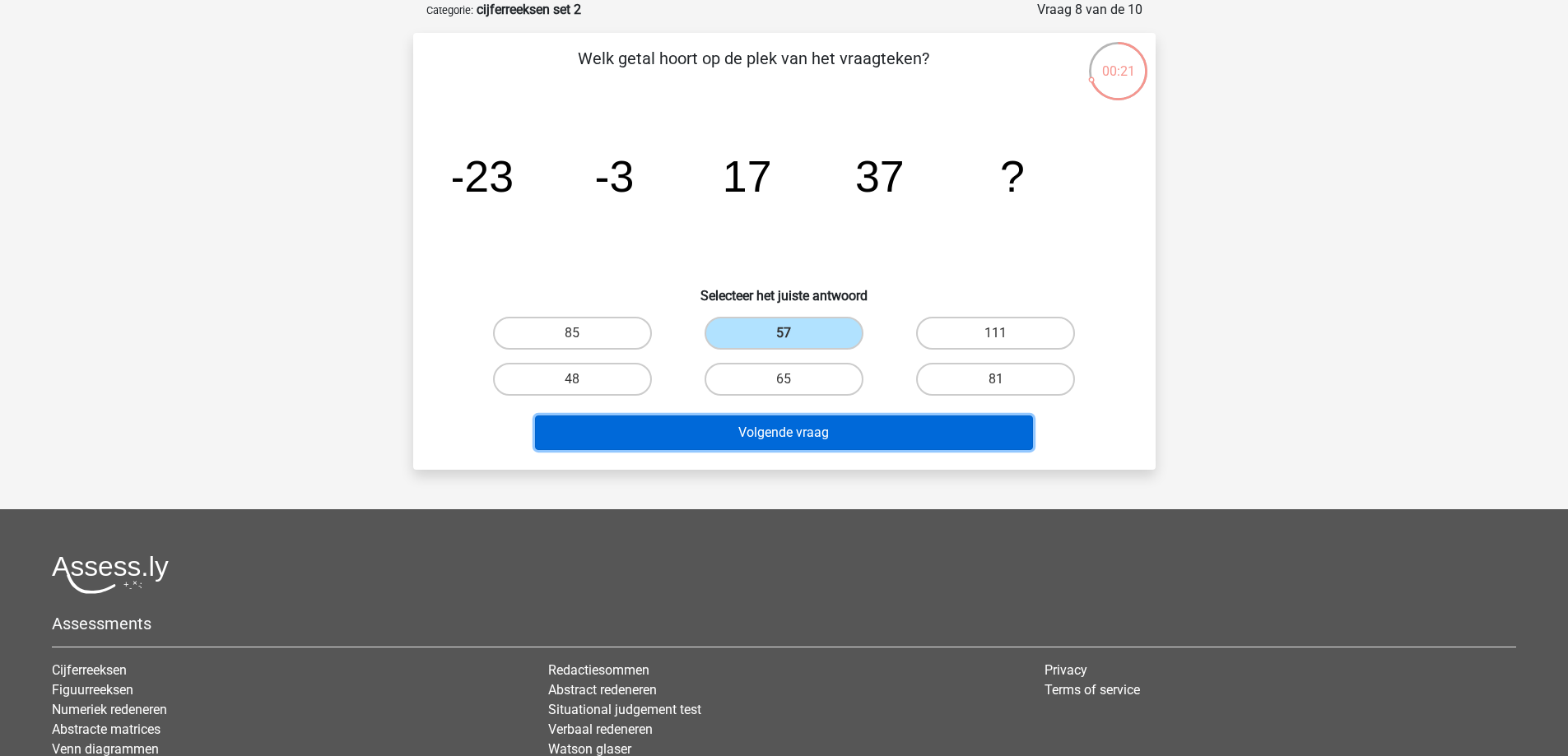
click at [800, 434] on button "Volgende vraag" at bounding box center [784, 433] width 498 height 35
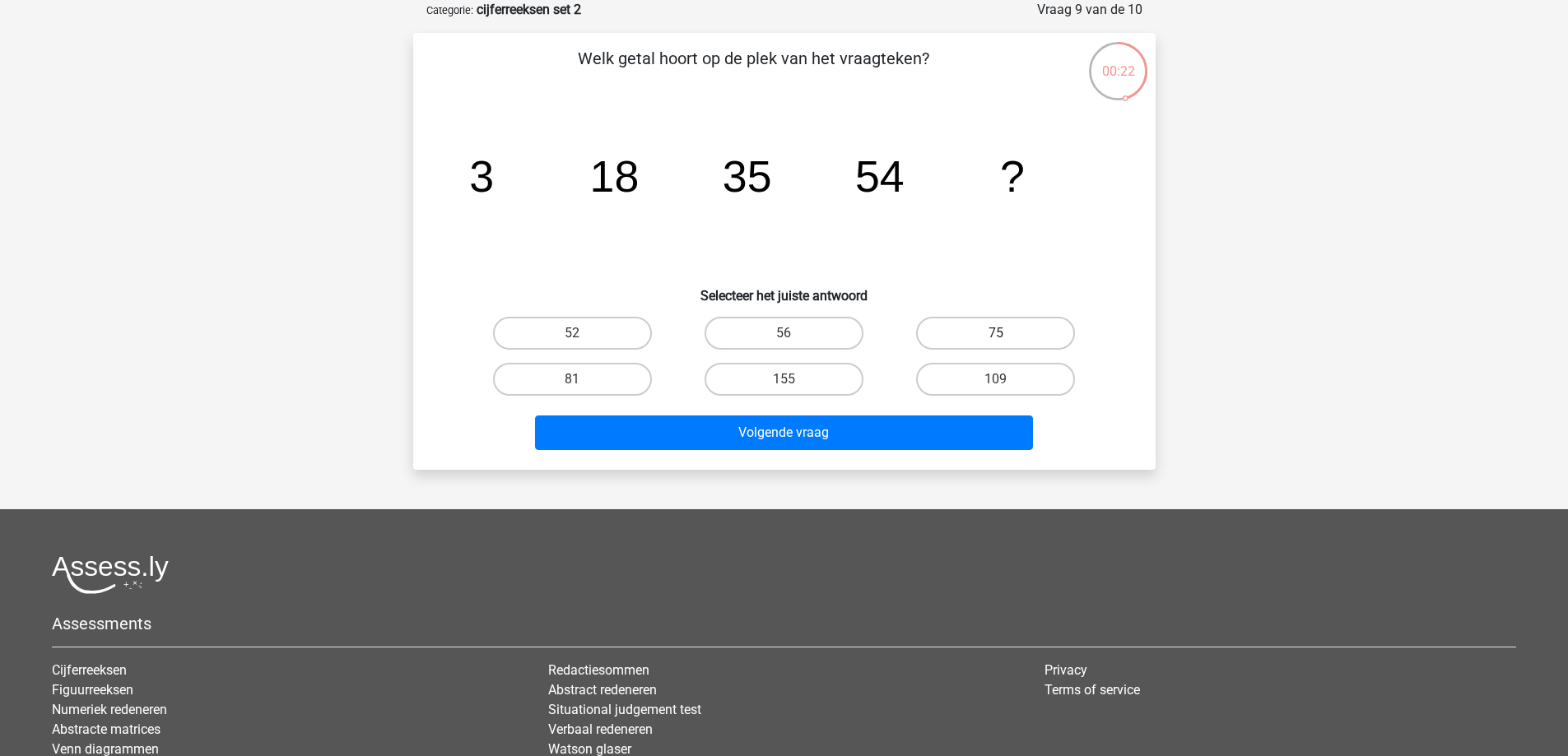
click at [1004, 324] on label "75" at bounding box center [995, 334] width 159 height 33
click at [1004, 334] on input "75" at bounding box center [1002, 339] width 11 height 11
radio input "true"
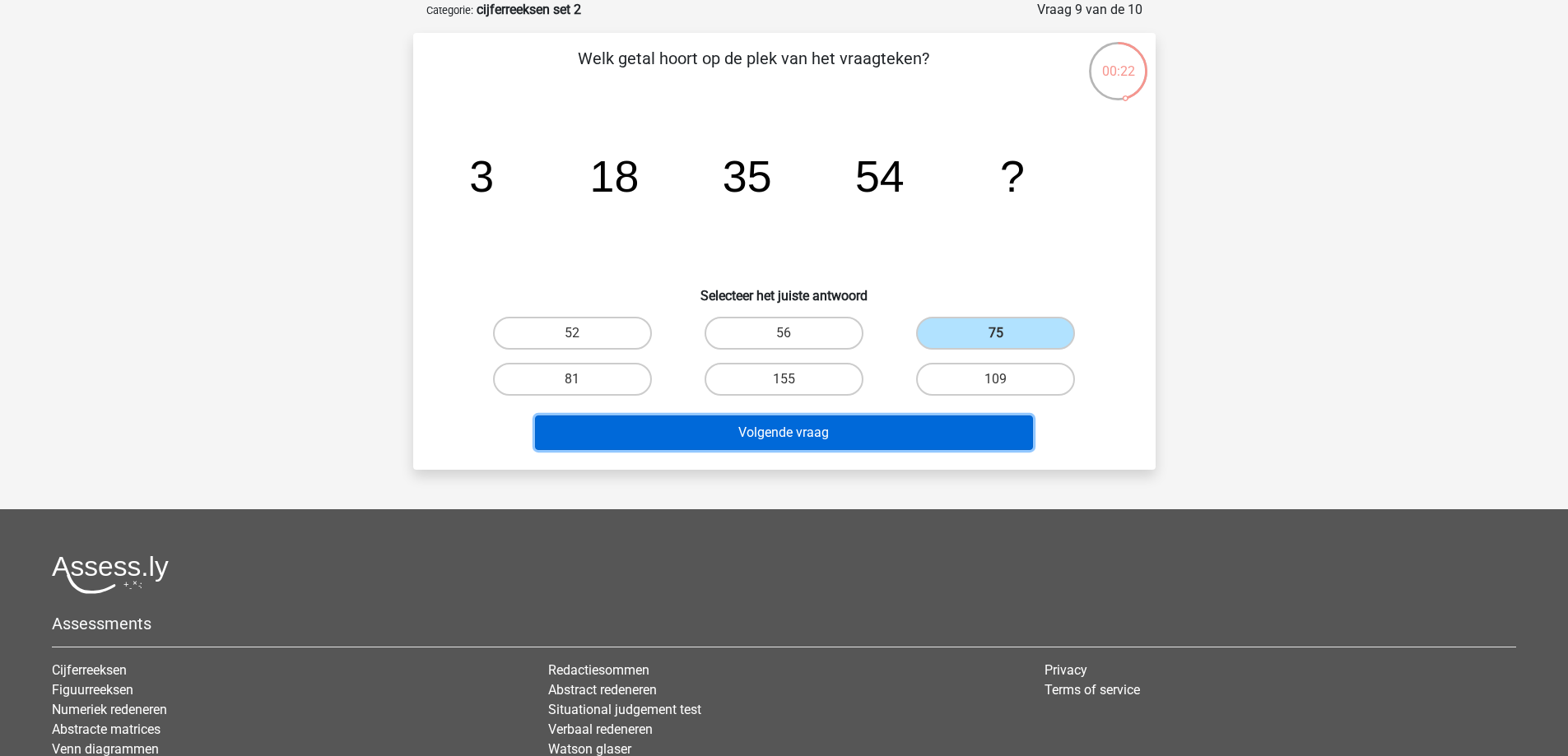
click at [992, 427] on button "Volgende vraag" at bounding box center [784, 433] width 498 height 35
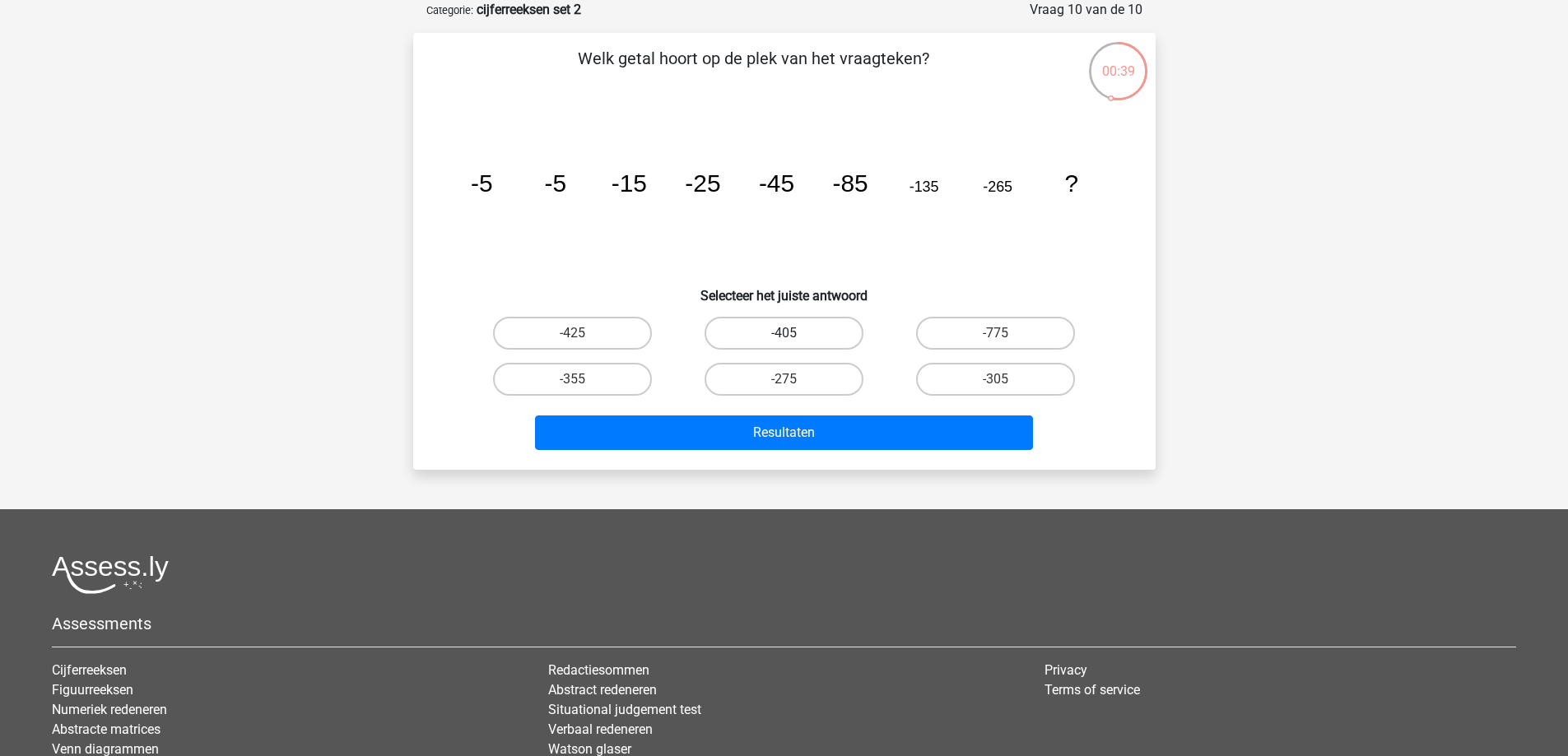
click at [773, 323] on label "-405" at bounding box center [784, 334] width 159 height 33
click at [784, 334] on input "-405" at bounding box center [789, 339] width 11 height 11
radio input "true"
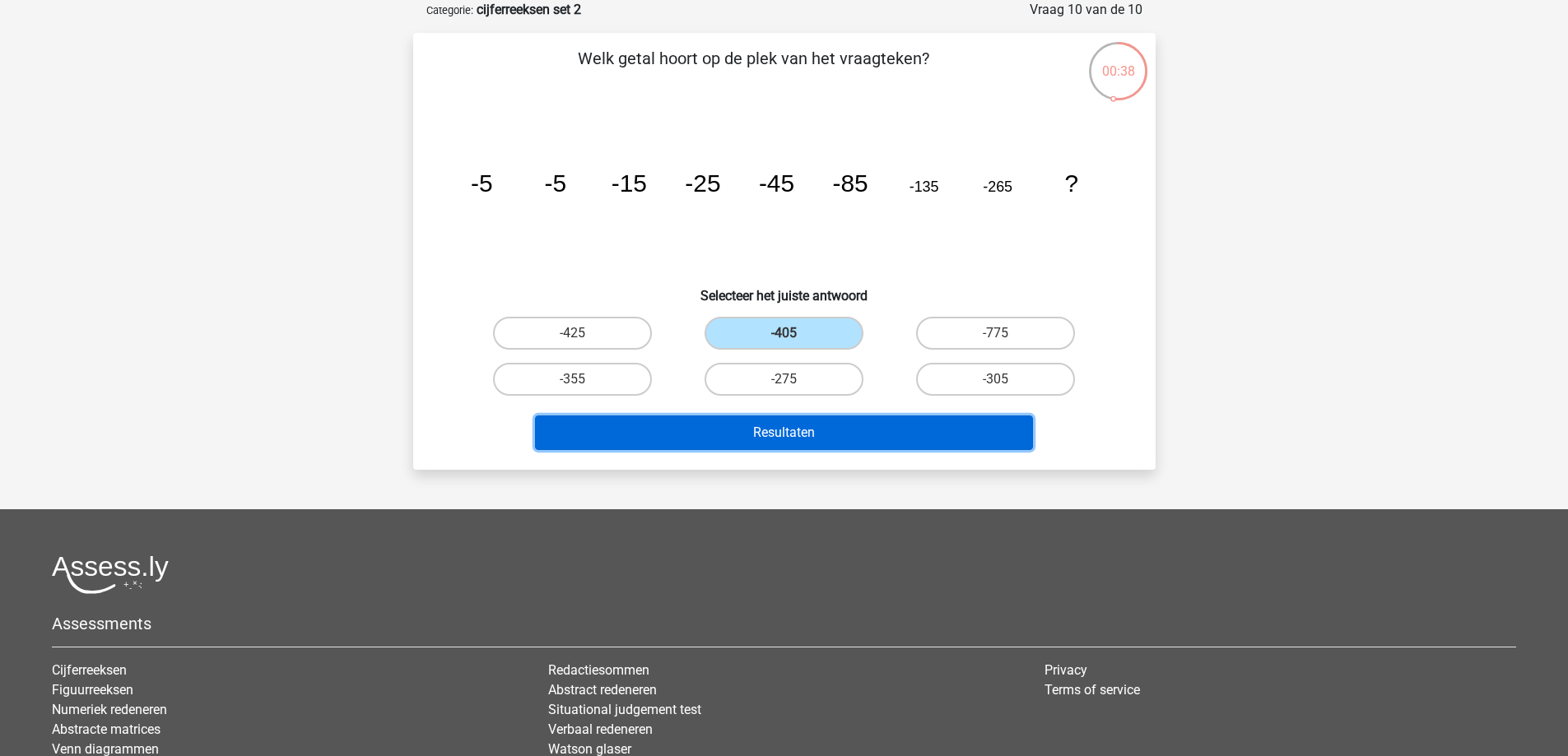
click at [793, 427] on button "Resultaten" at bounding box center [784, 433] width 498 height 35
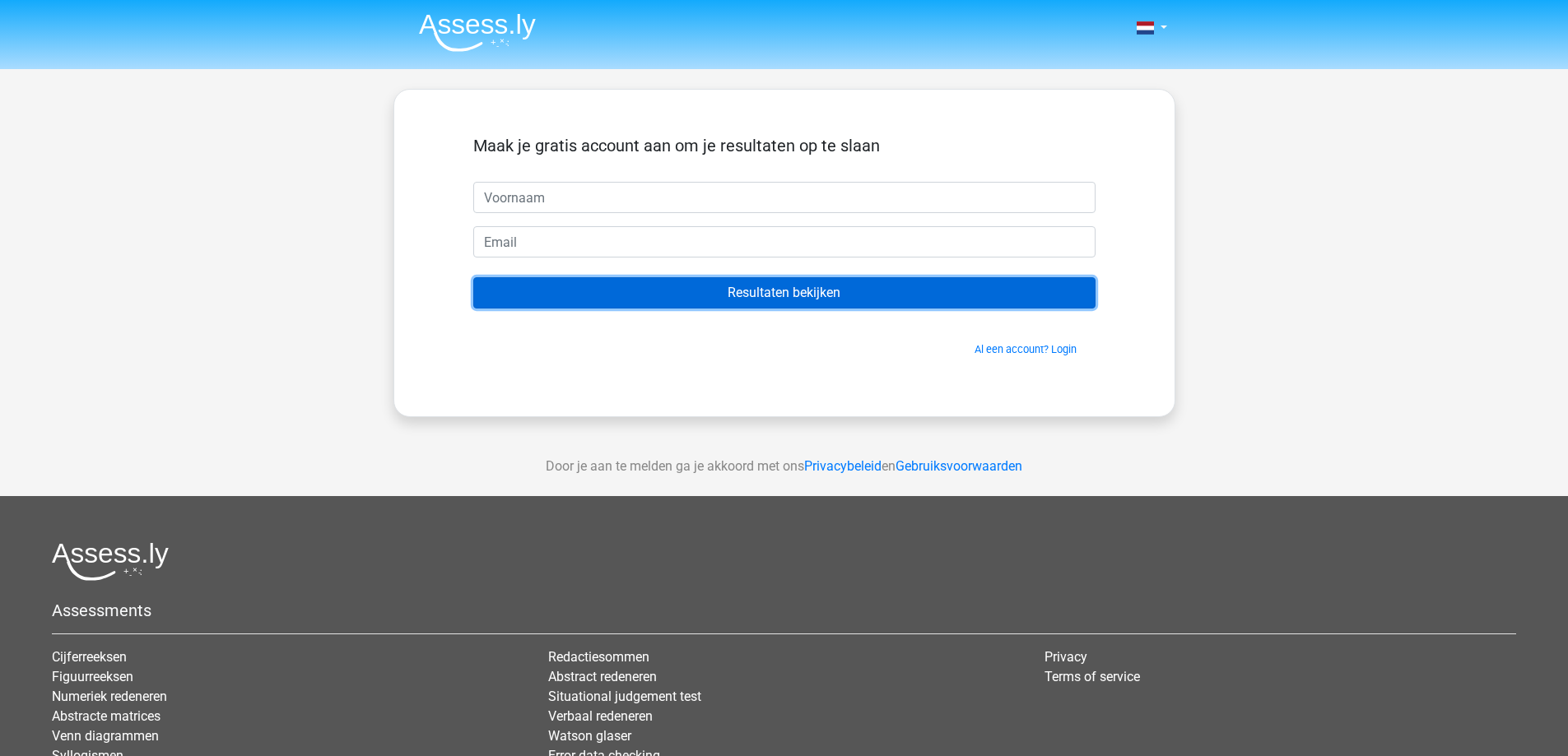
click at [740, 292] on input "Resultaten bekijken" at bounding box center [784, 293] width 622 height 31
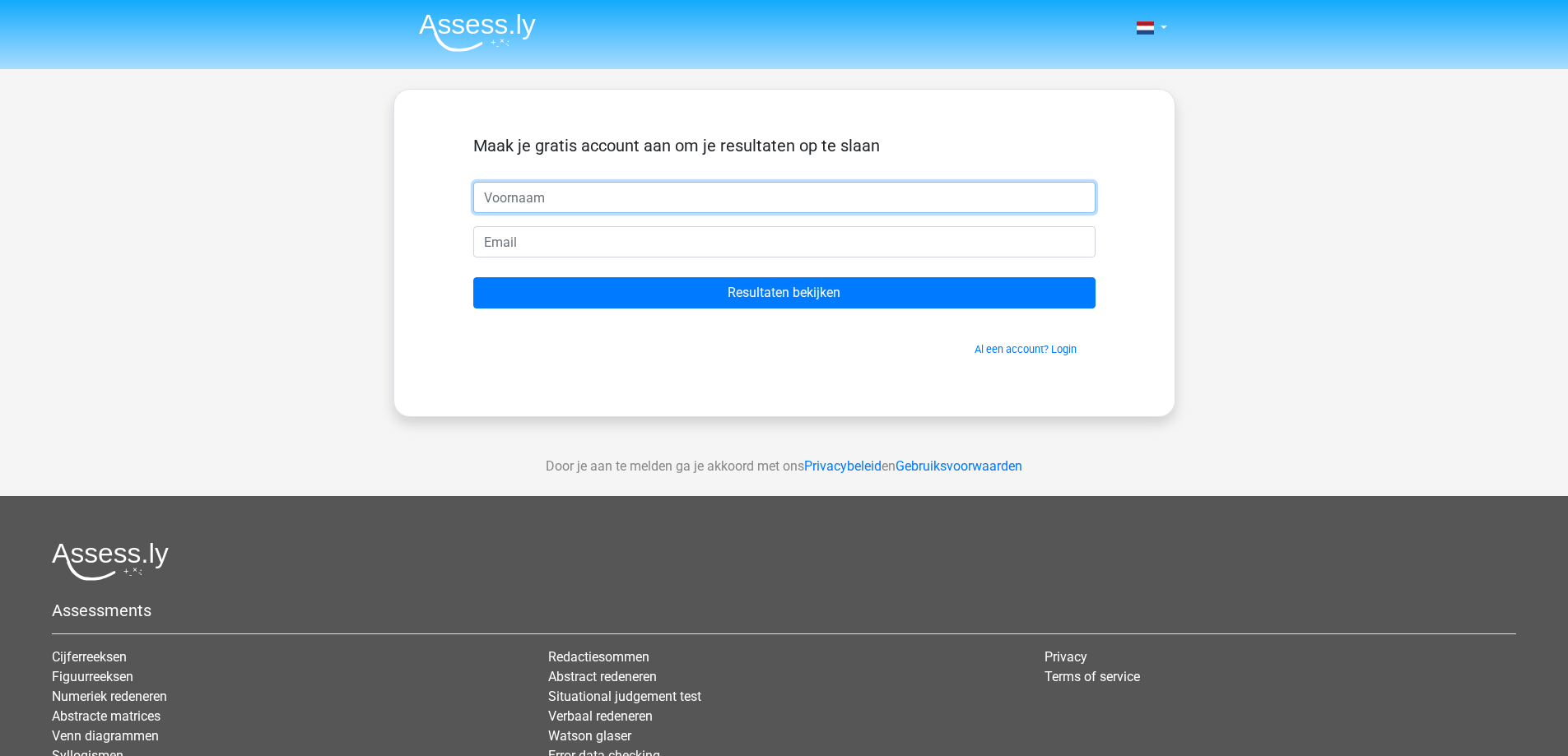
click at [575, 188] on input "text" at bounding box center [784, 197] width 622 height 31
click at [547, 236] on input "email" at bounding box center [784, 242] width 622 height 31
type input "[EMAIL_ADDRESS][DOMAIN_NAME]"
click at [529, 181] on input "text" at bounding box center [784, 197] width 622 height 31
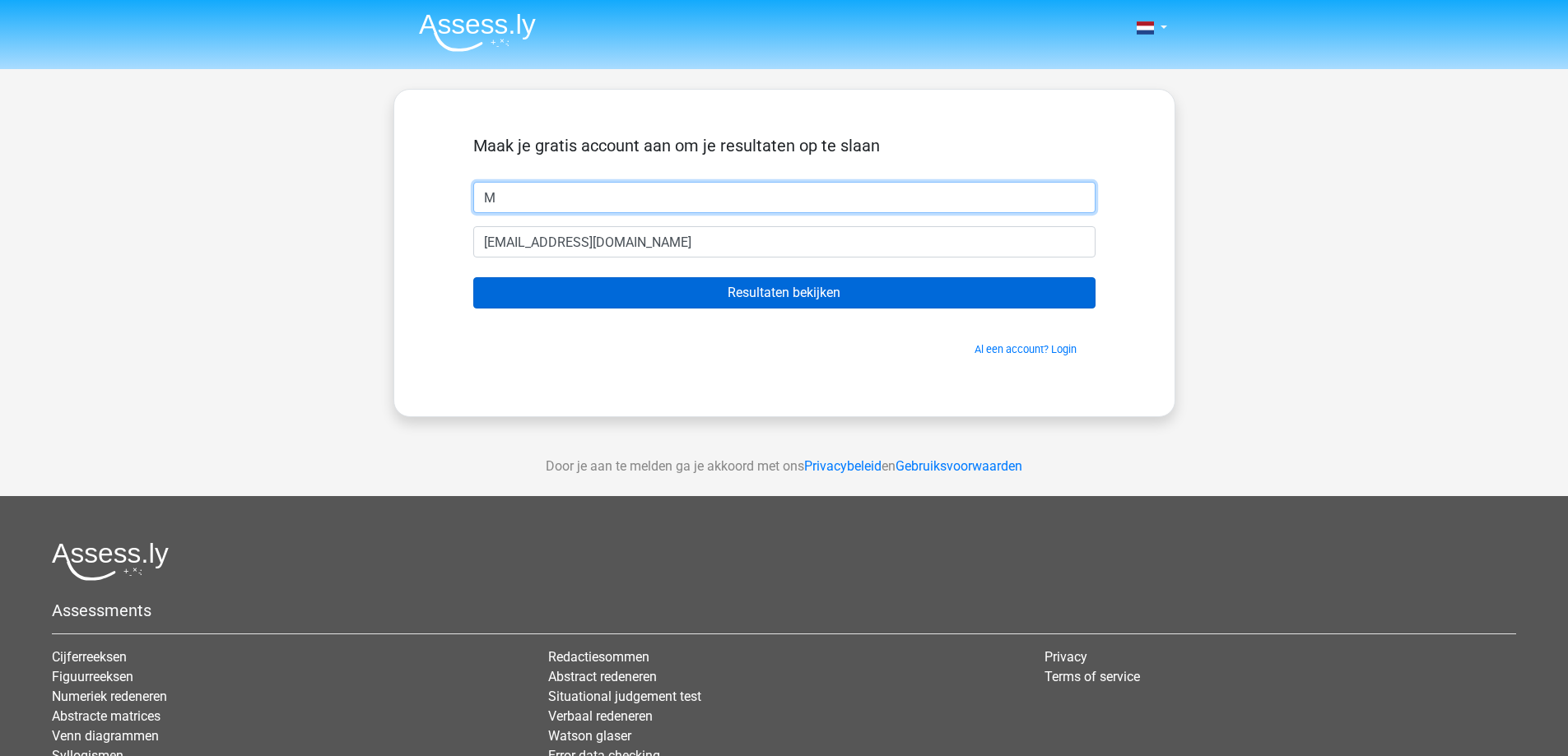
type input "M"
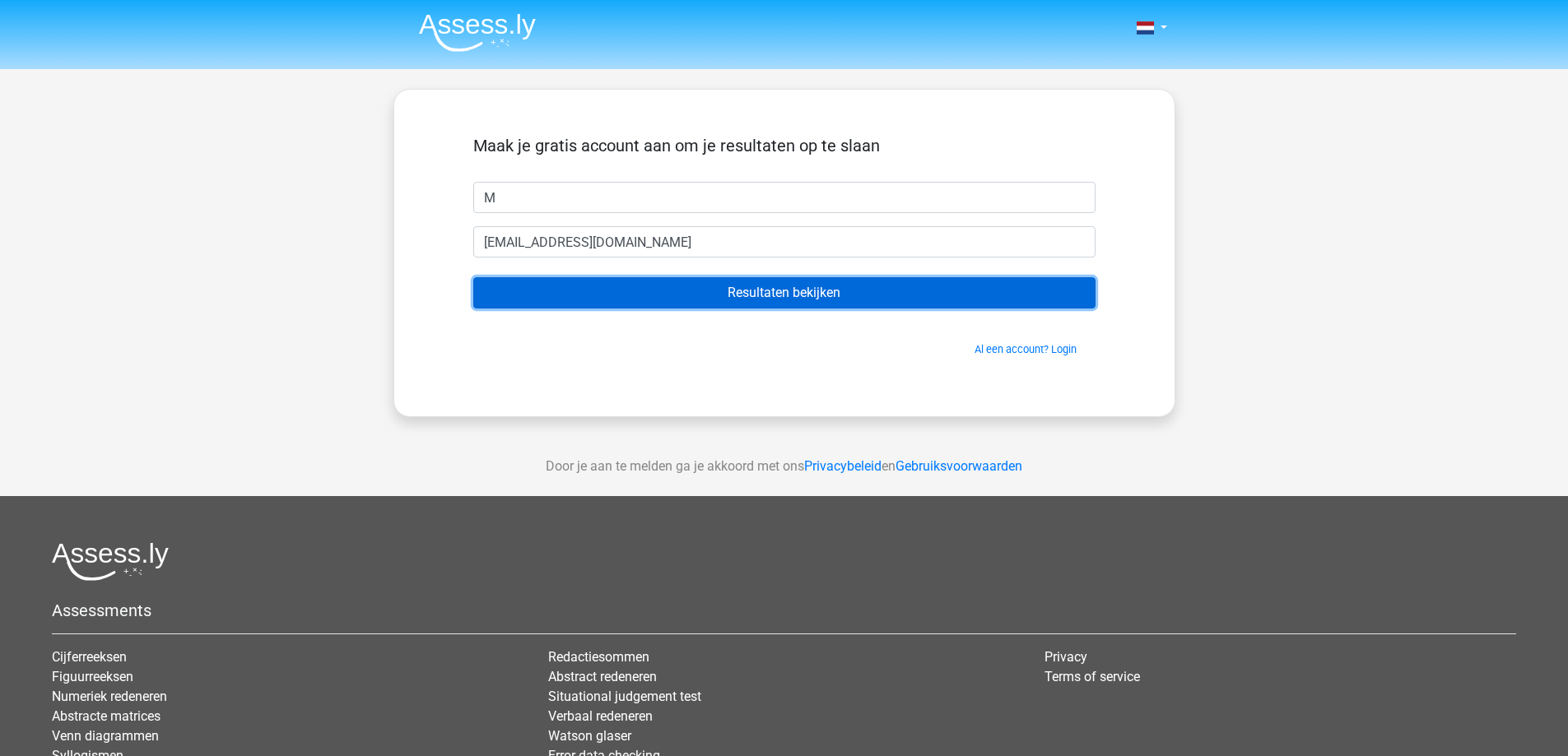
click at [733, 290] on input "Resultaten bekijken" at bounding box center [784, 293] width 622 height 31
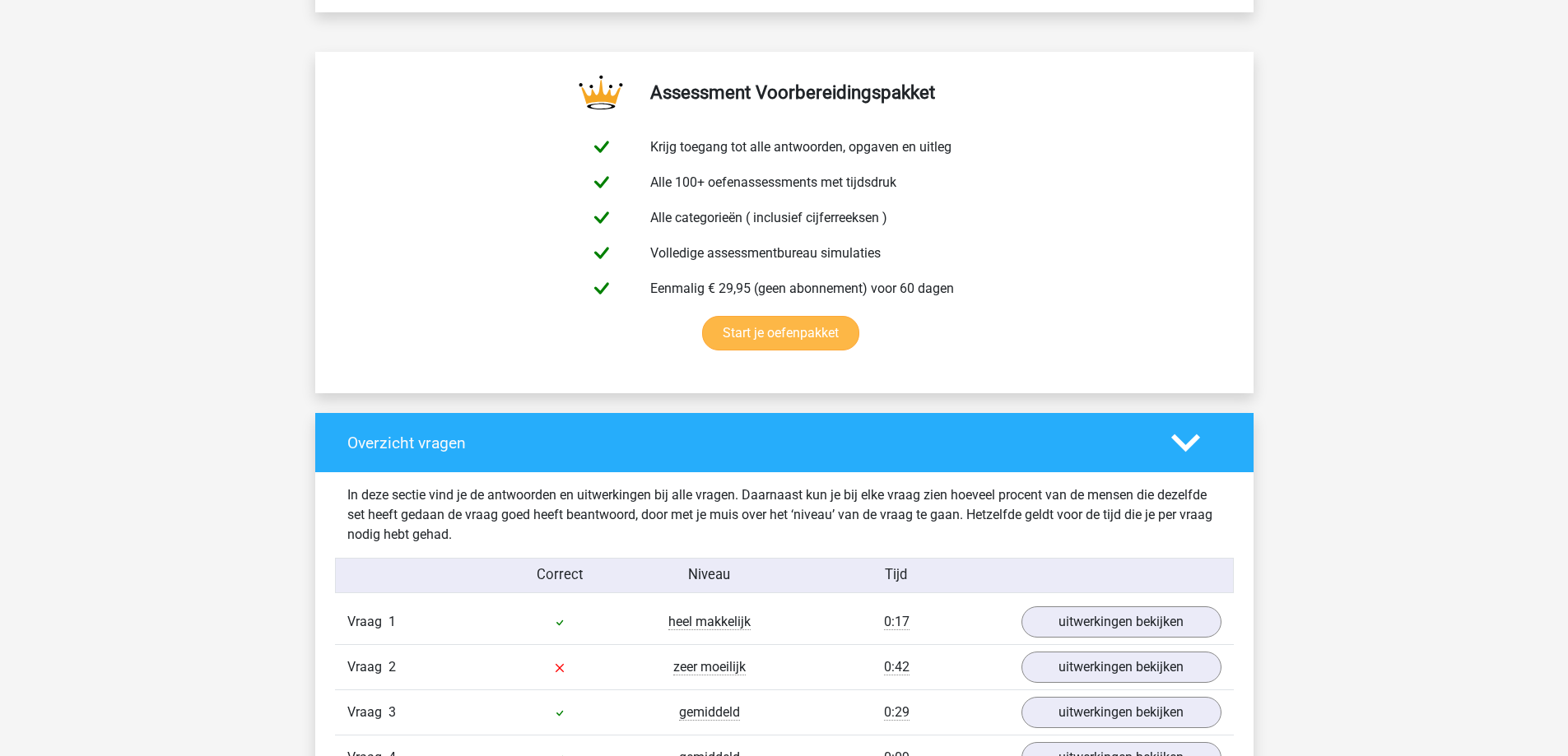
scroll to position [329, 0]
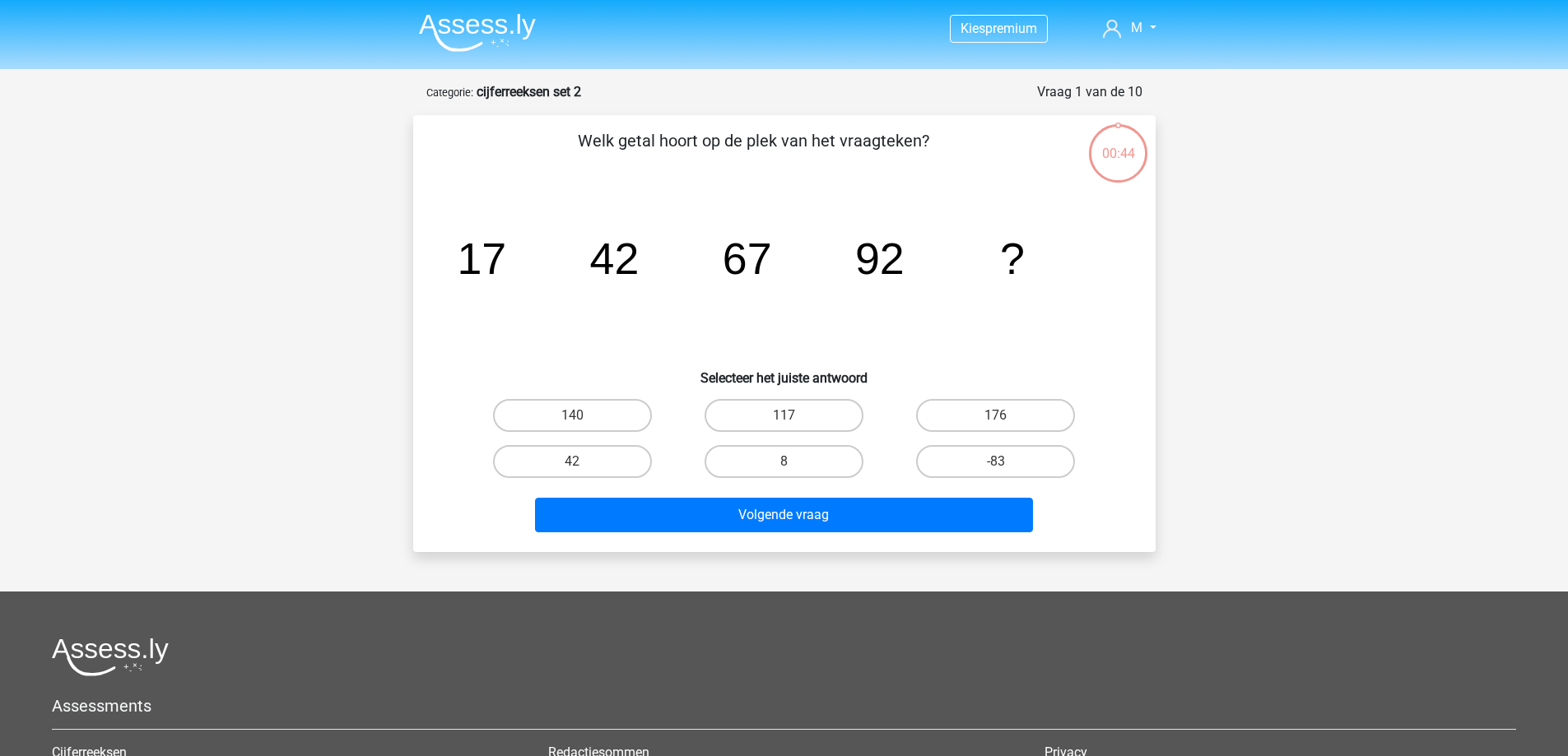
scroll to position [82, 0]
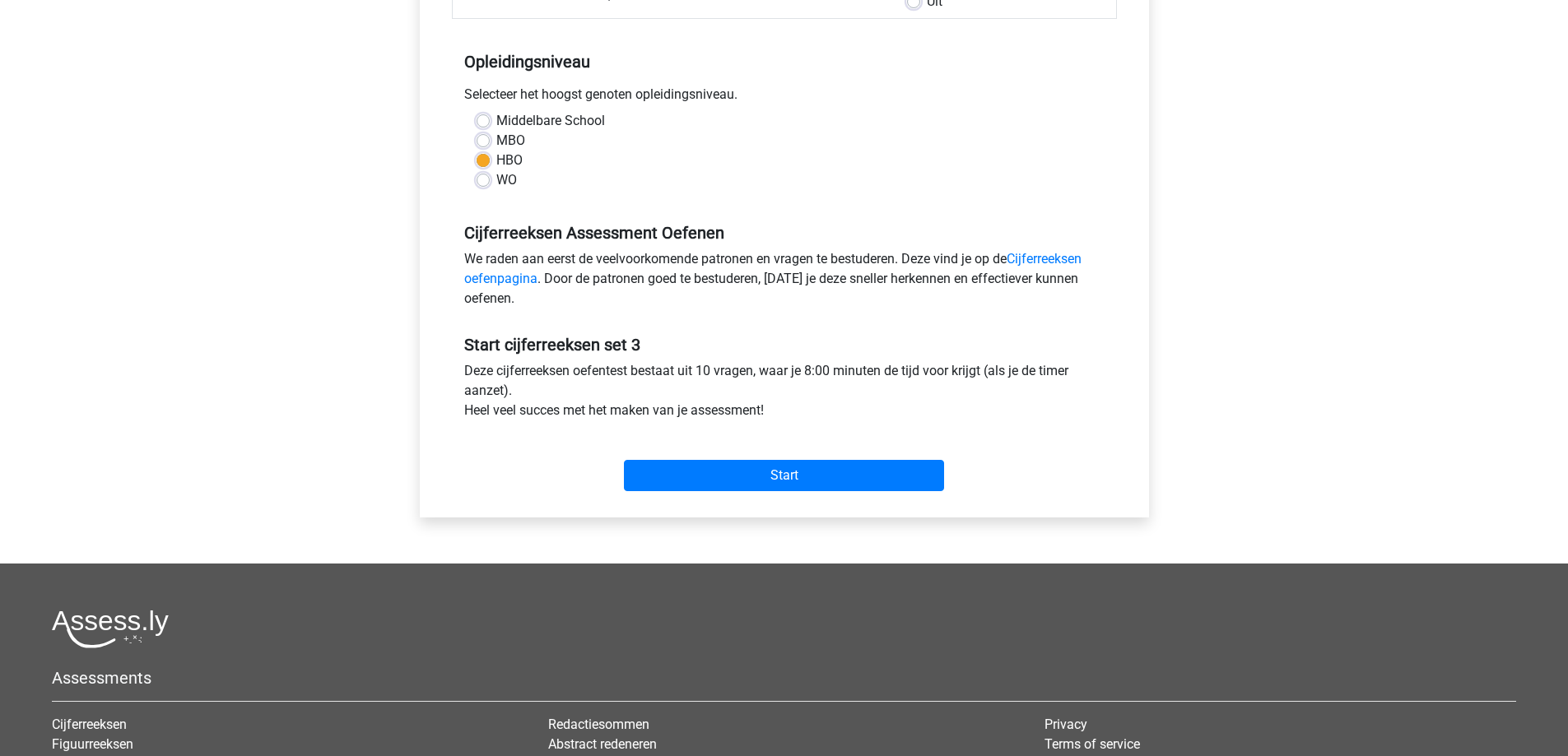
scroll to position [544, 0]
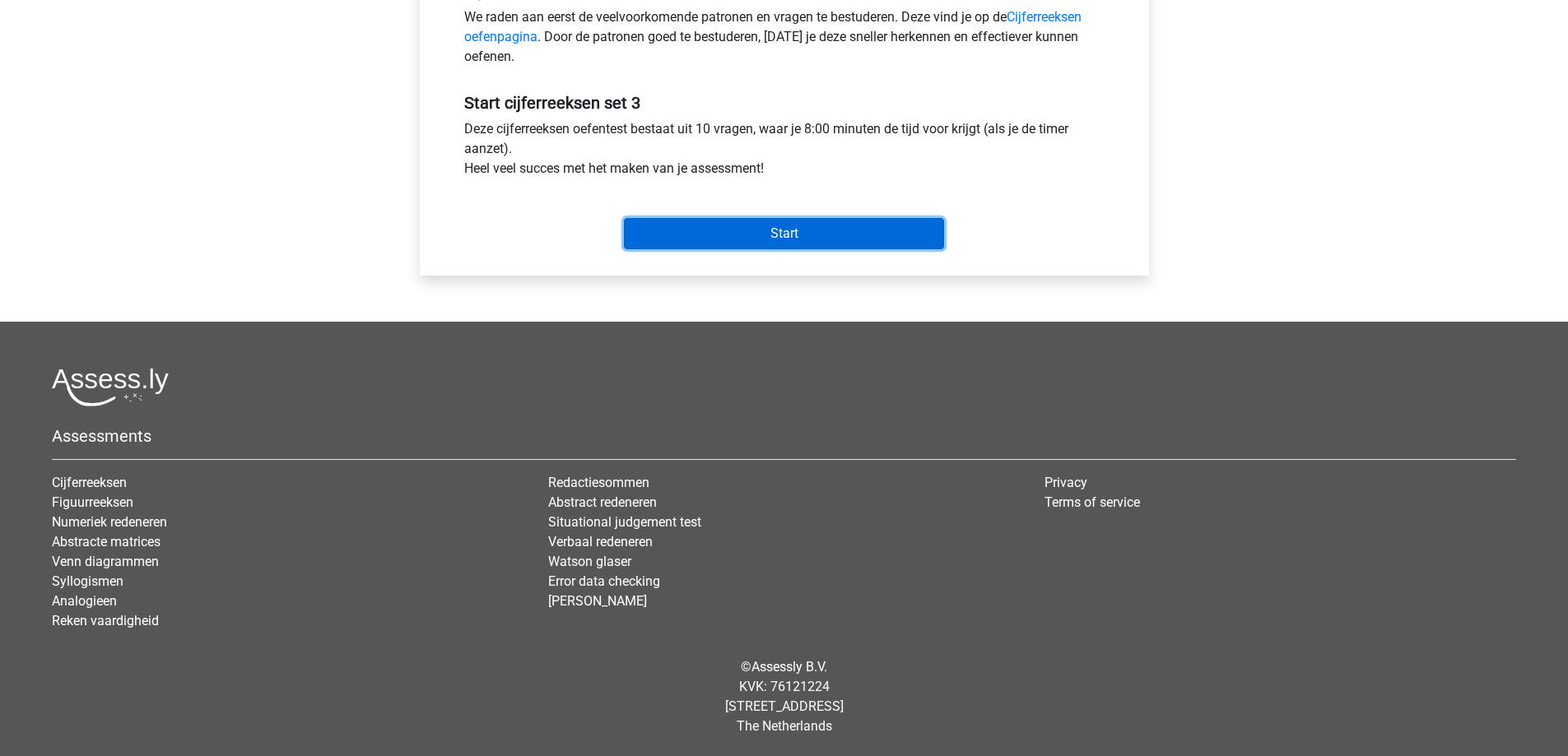
click at [803, 227] on input "Start" at bounding box center [784, 234] width 320 height 31
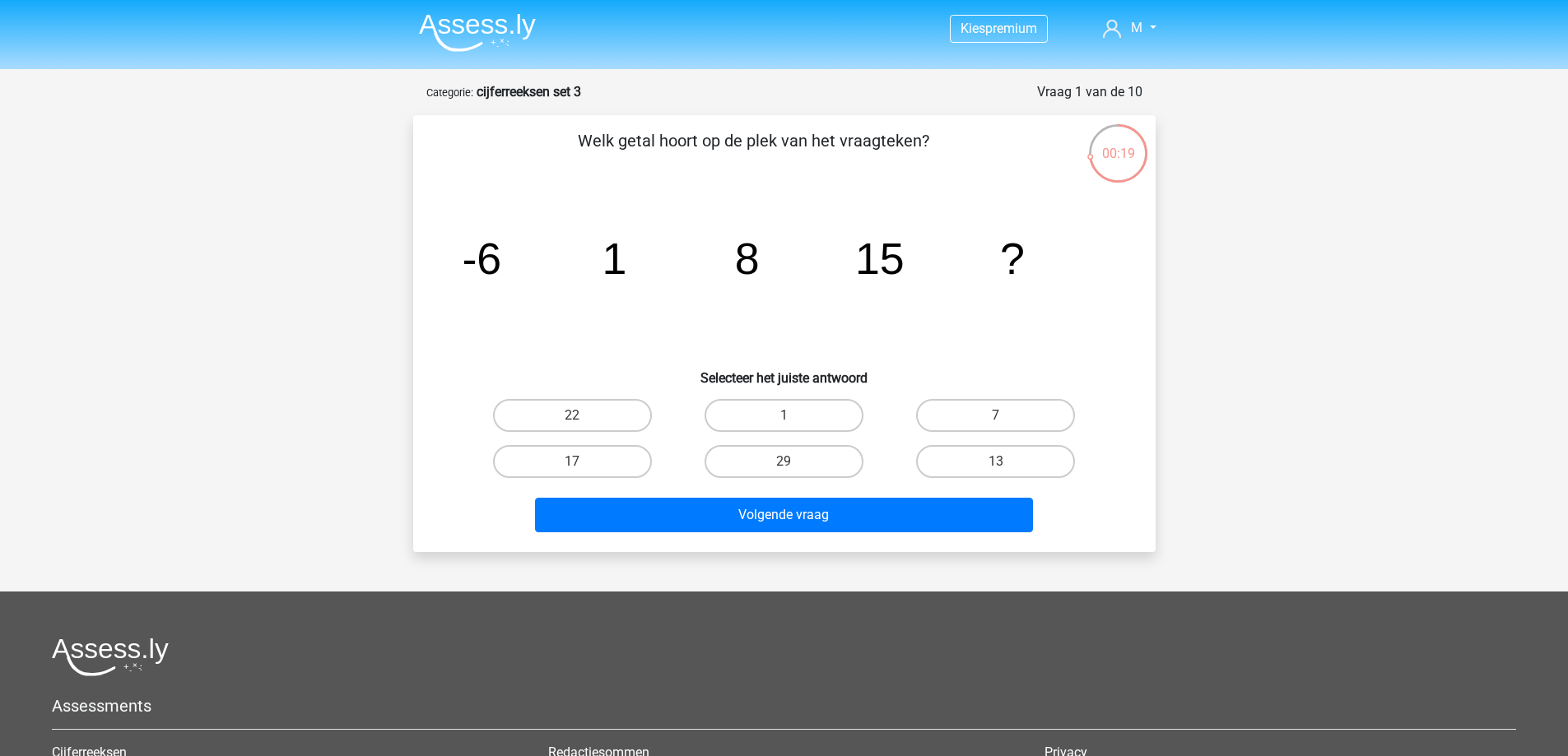
click at [582, 420] on input "22" at bounding box center [577, 422] width 11 height 11
radio input "true"
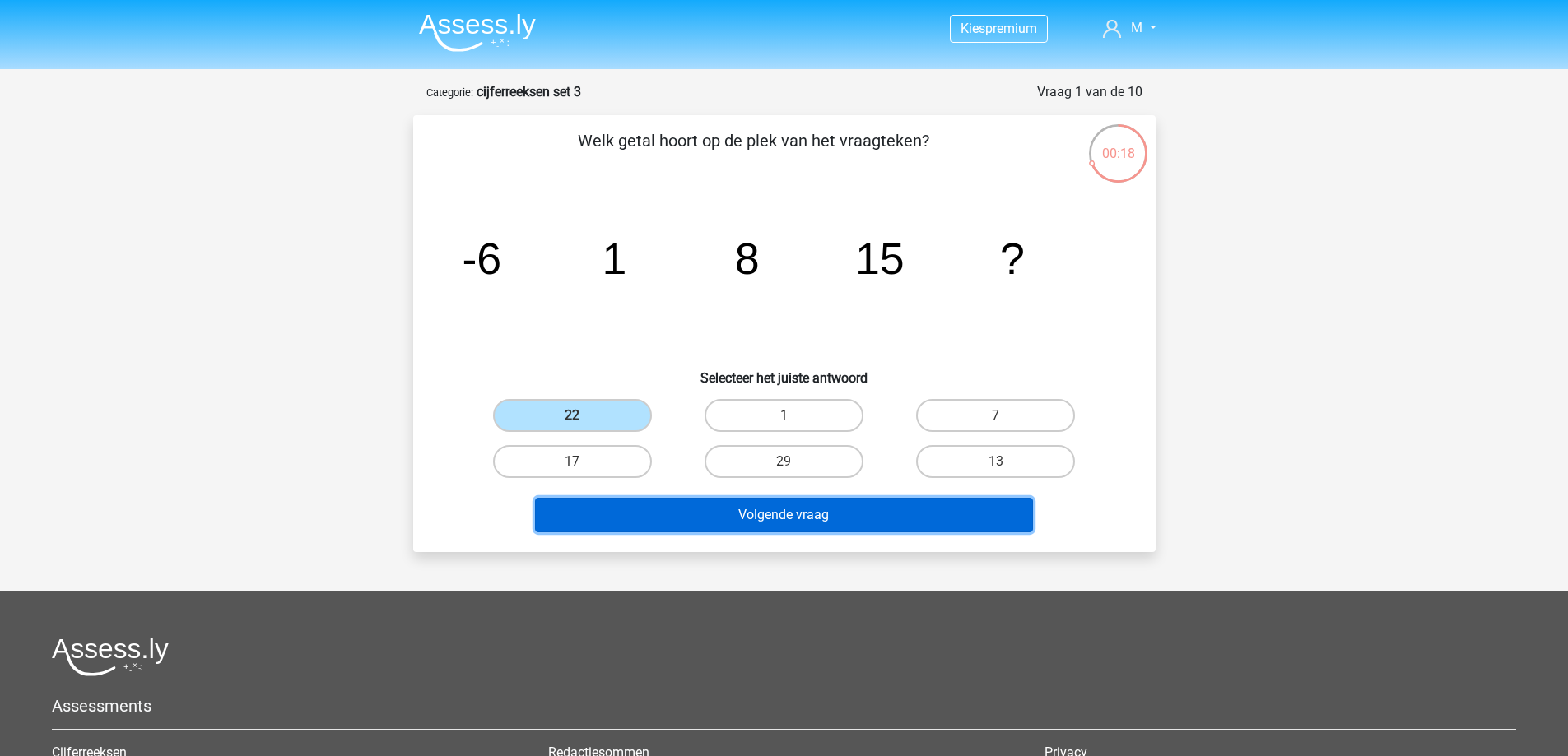
click at [688, 522] on button "Volgende vraag" at bounding box center [784, 515] width 498 height 35
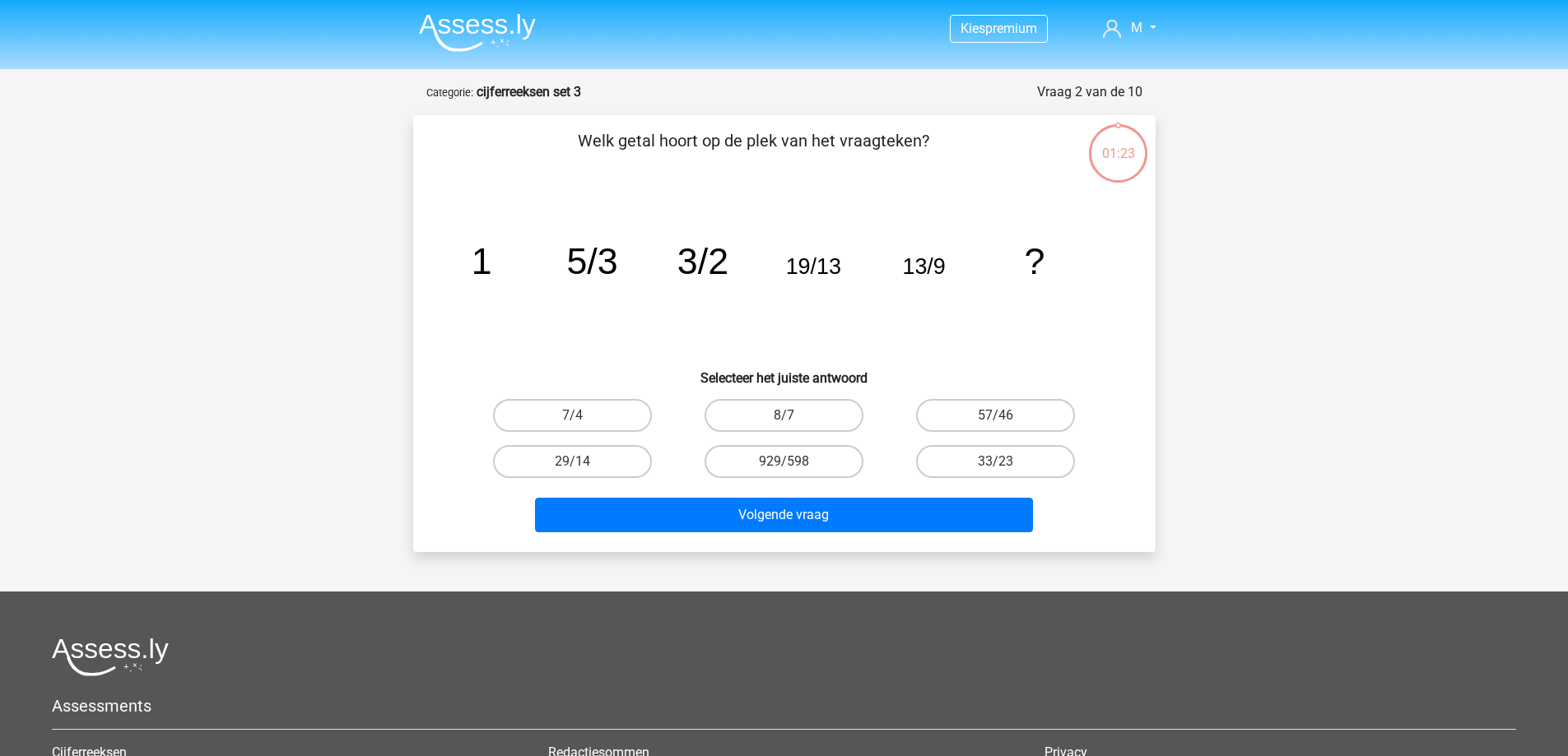
scroll to position [82, 0]
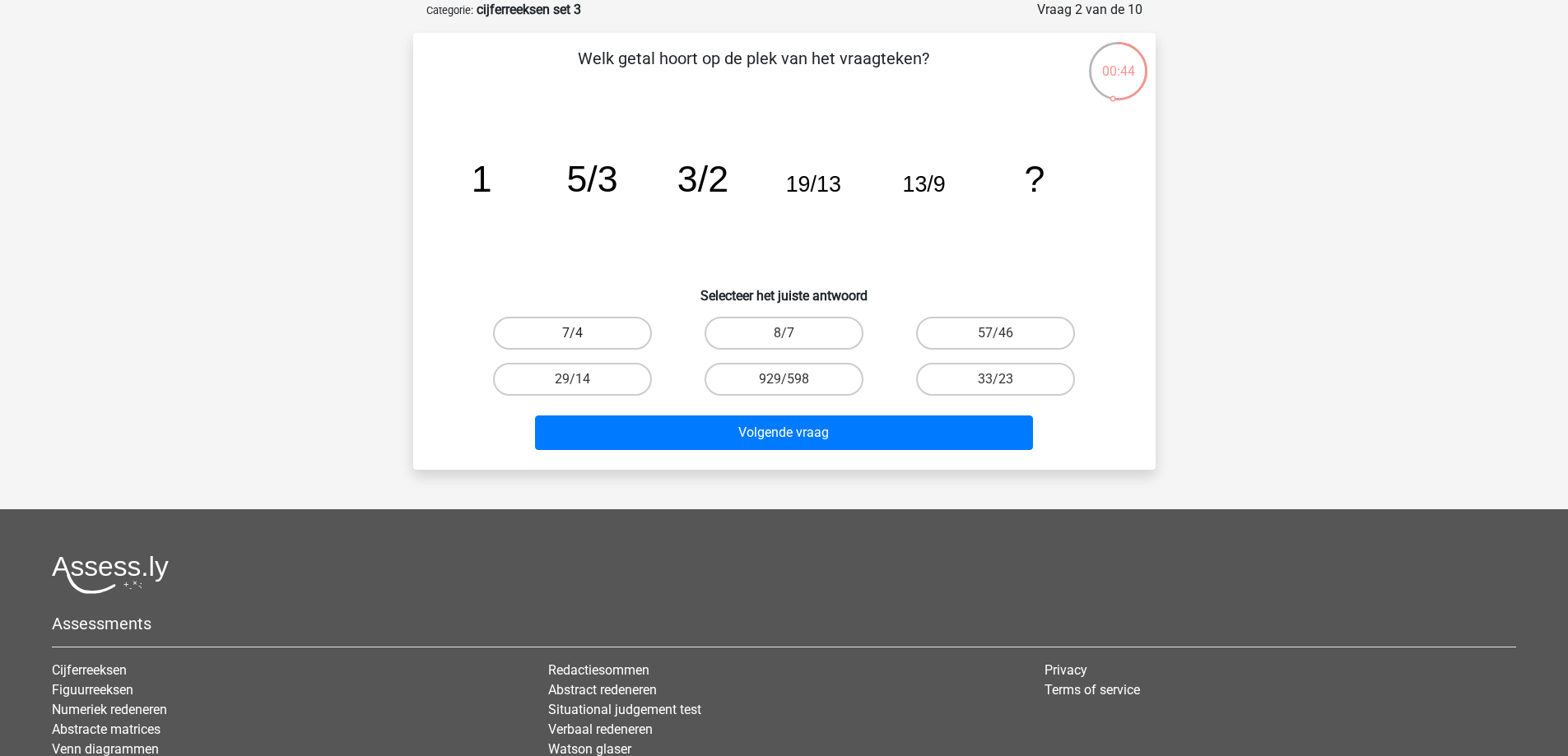
click at [610, 324] on label "7/4" at bounding box center [572, 334] width 159 height 33
click at [583, 334] on input "7/4" at bounding box center [577, 339] width 11 height 11
radio input "true"
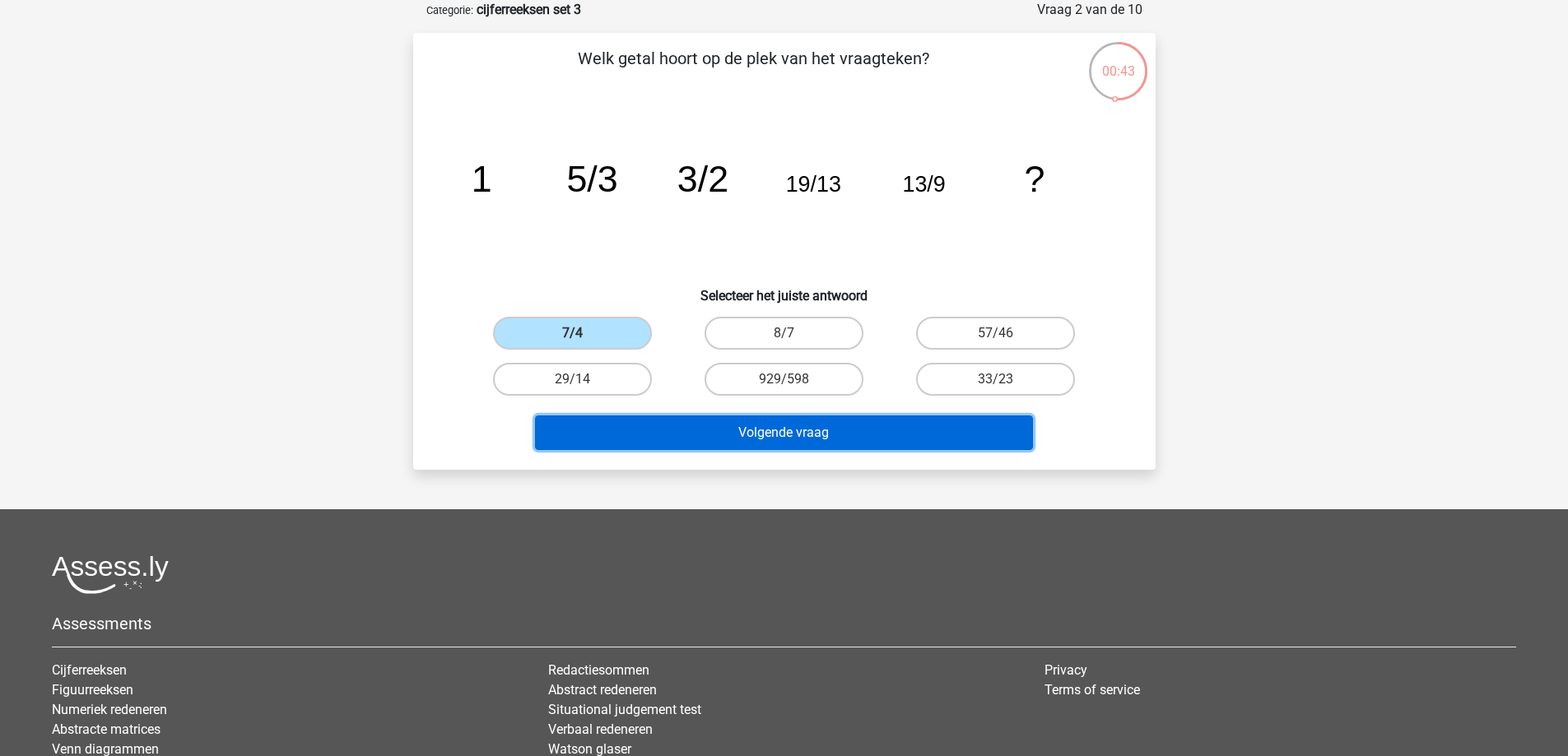
click at [806, 438] on button "Volgende vraag" at bounding box center [784, 433] width 498 height 35
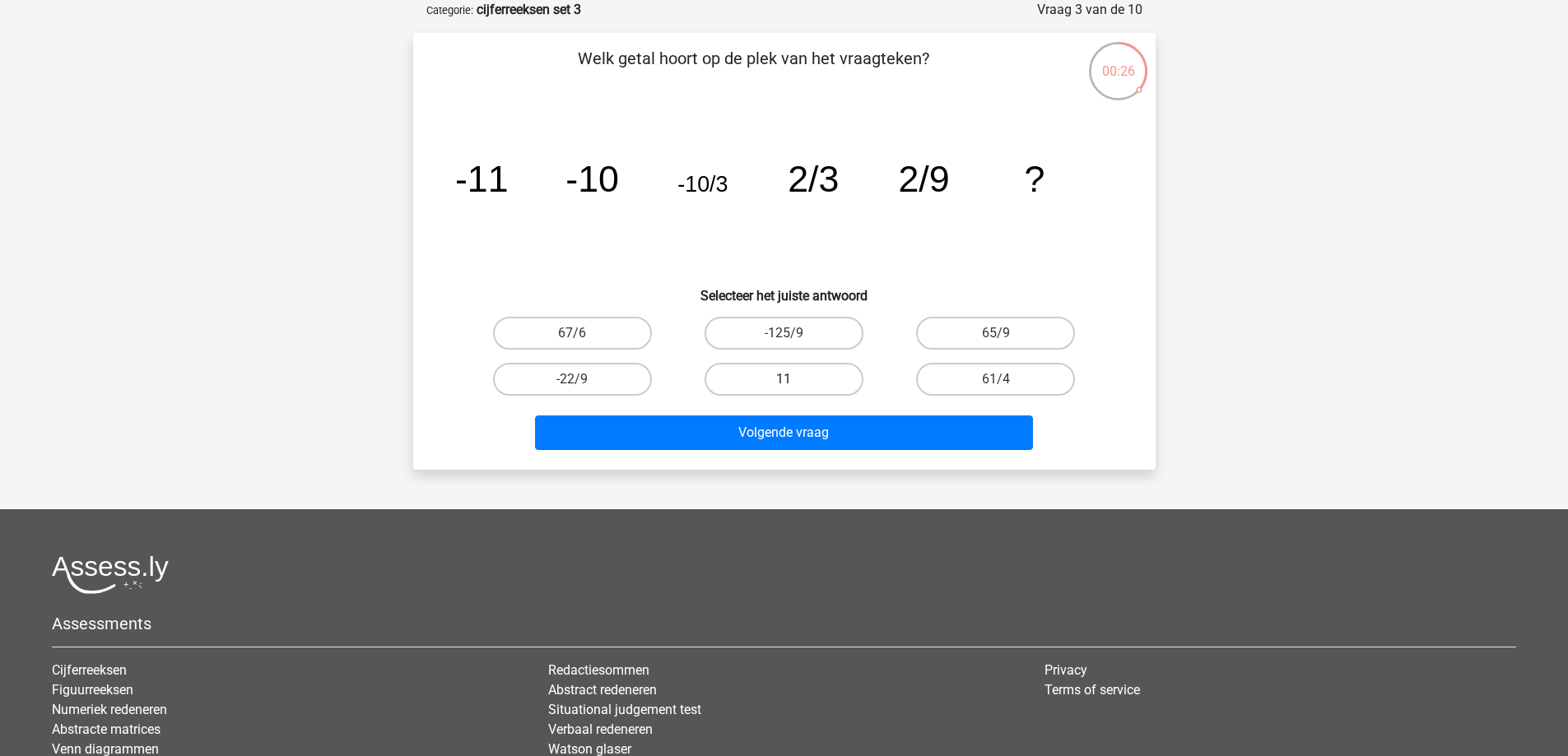
click at [773, 377] on label "11" at bounding box center [784, 379] width 159 height 33
click at [784, 379] on input "11" at bounding box center [789, 385] width 11 height 11
radio input "true"
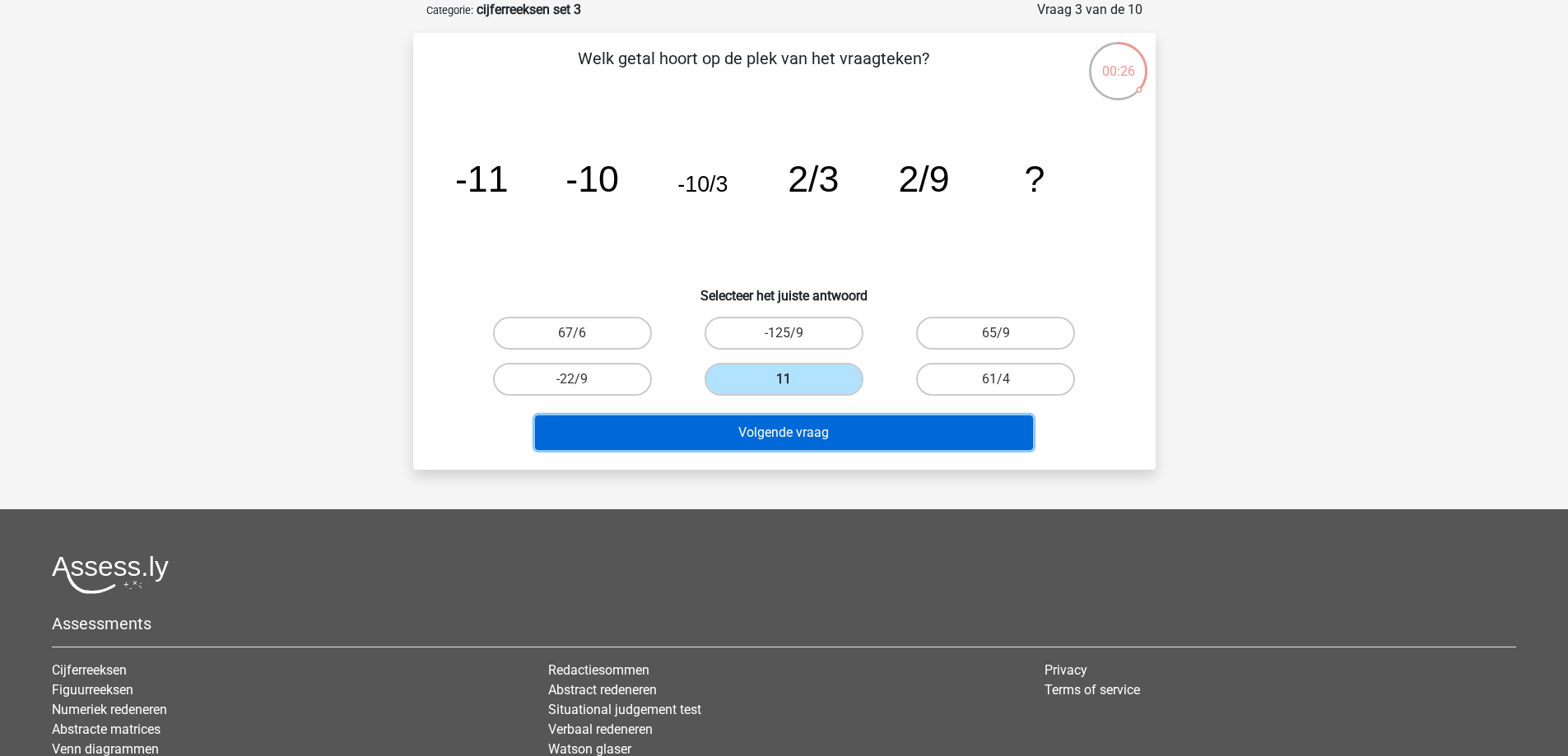
click at [782, 436] on button "Volgende vraag" at bounding box center [784, 433] width 498 height 35
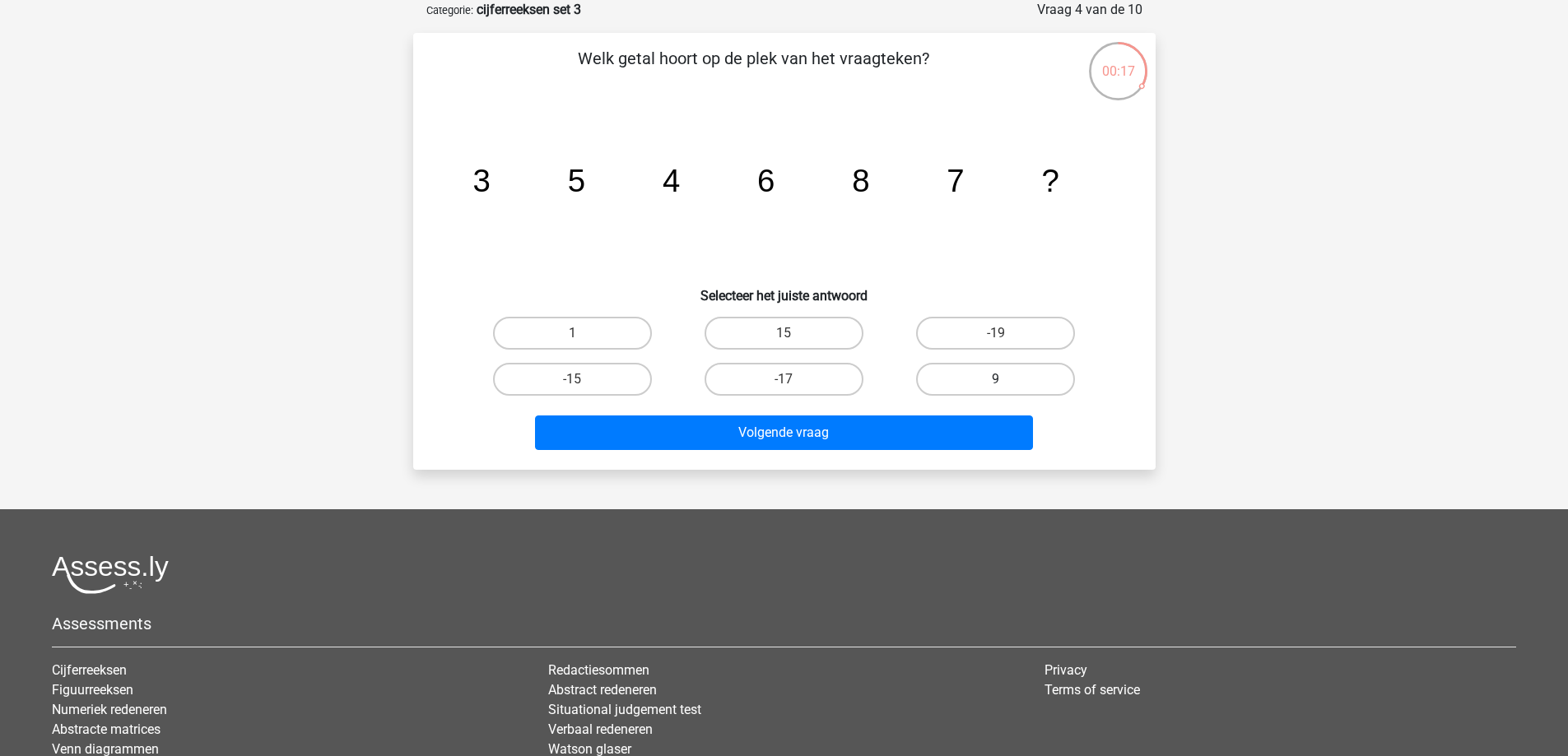
click at [988, 389] on label "9" at bounding box center [995, 379] width 159 height 33
click at [996, 389] on input "9" at bounding box center [1002, 385] width 11 height 11
radio input "true"
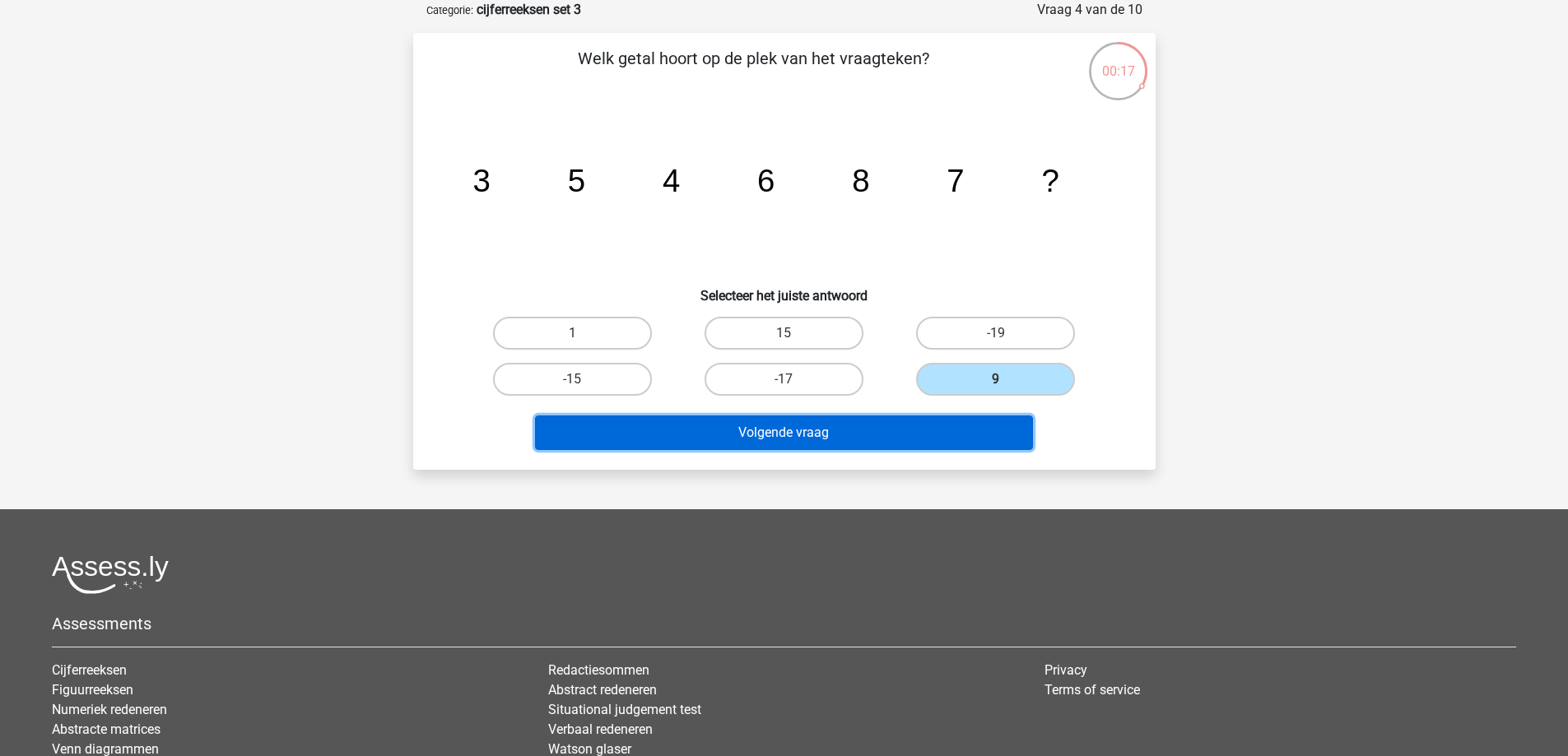
click at [970, 433] on button "Volgende vraag" at bounding box center [784, 433] width 498 height 35
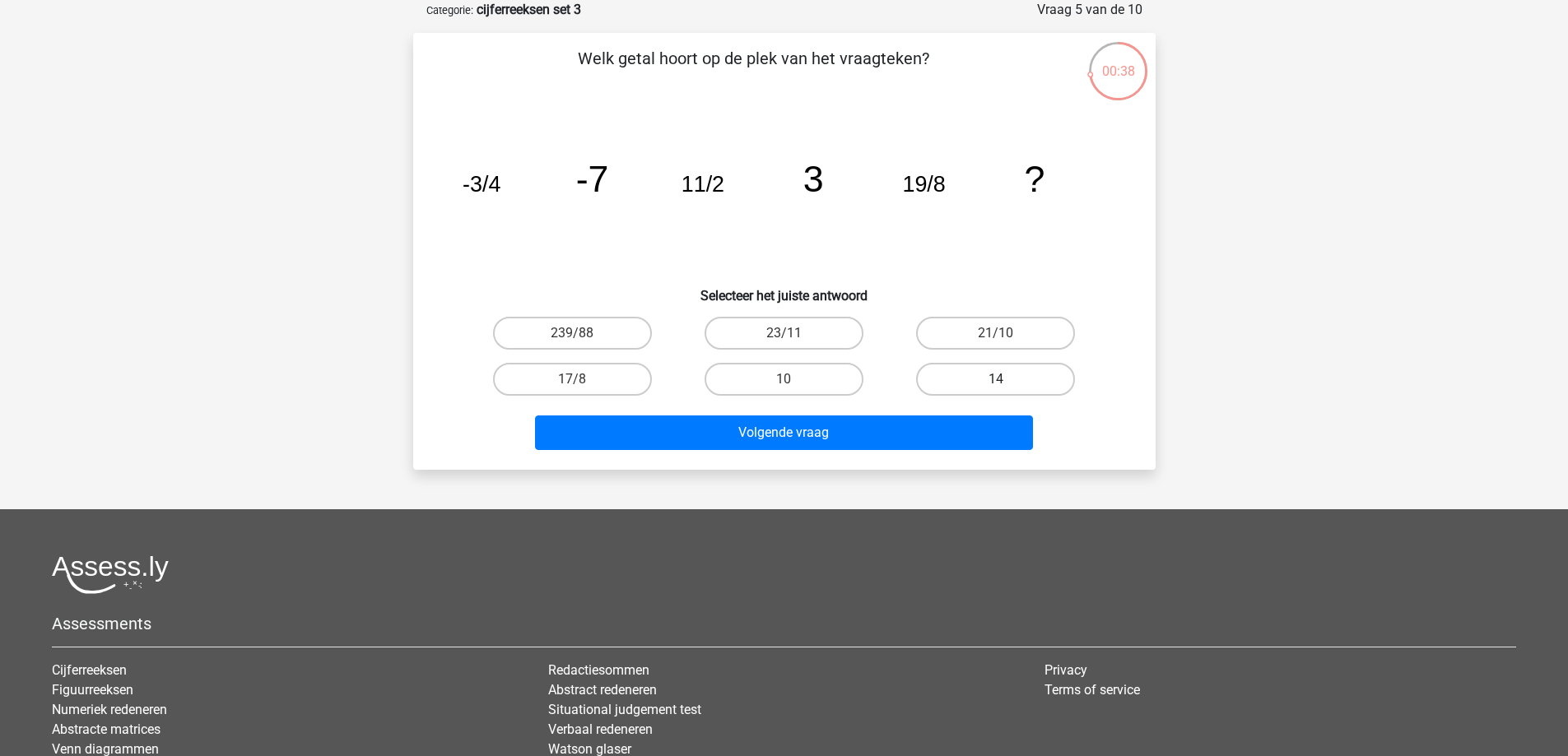
click at [1027, 381] on label "14" at bounding box center [995, 379] width 159 height 33
click at [1006, 381] on input "14" at bounding box center [1002, 385] width 11 height 11
radio input "true"
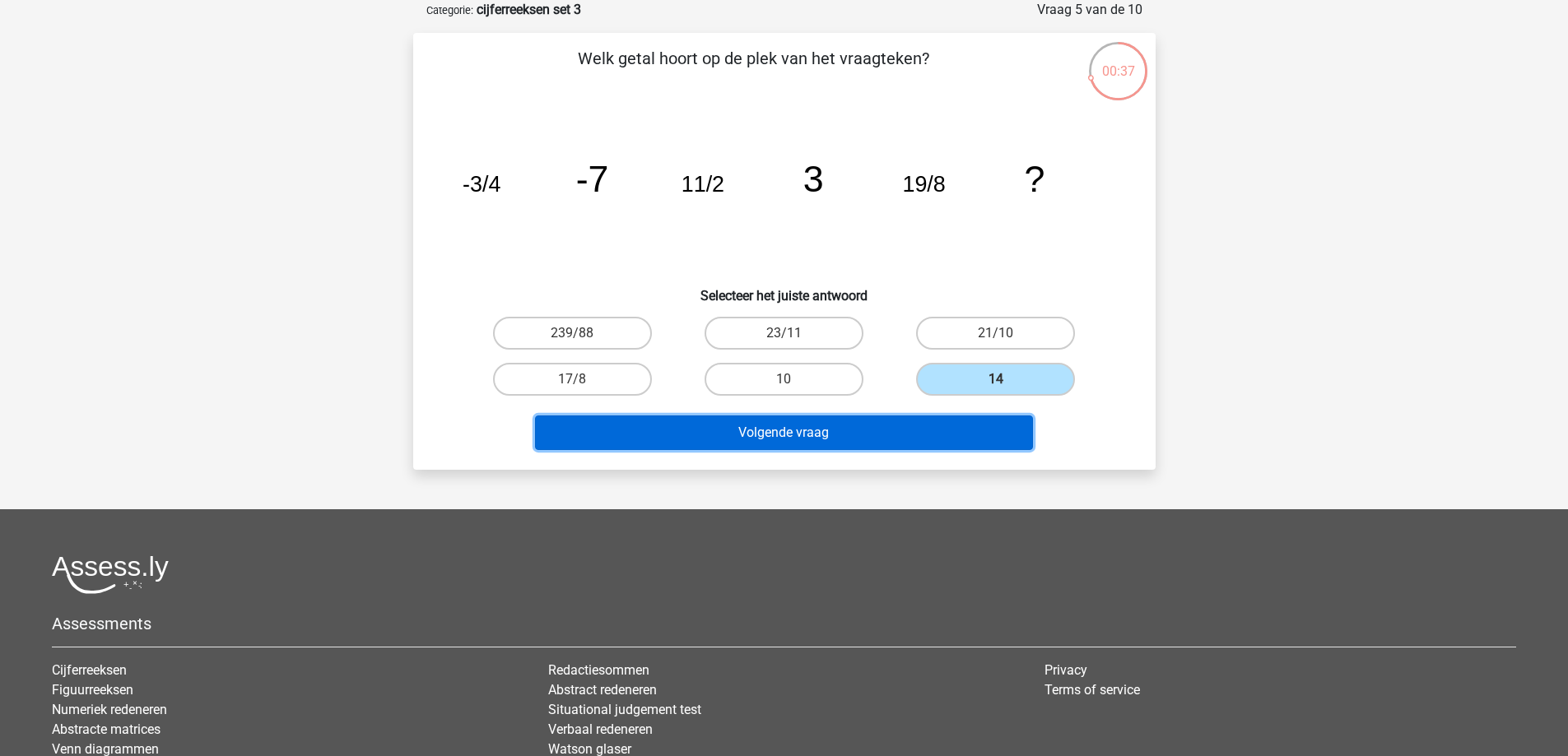
click at [917, 440] on button "Volgende vraag" at bounding box center [784, 433] width 498 height 35
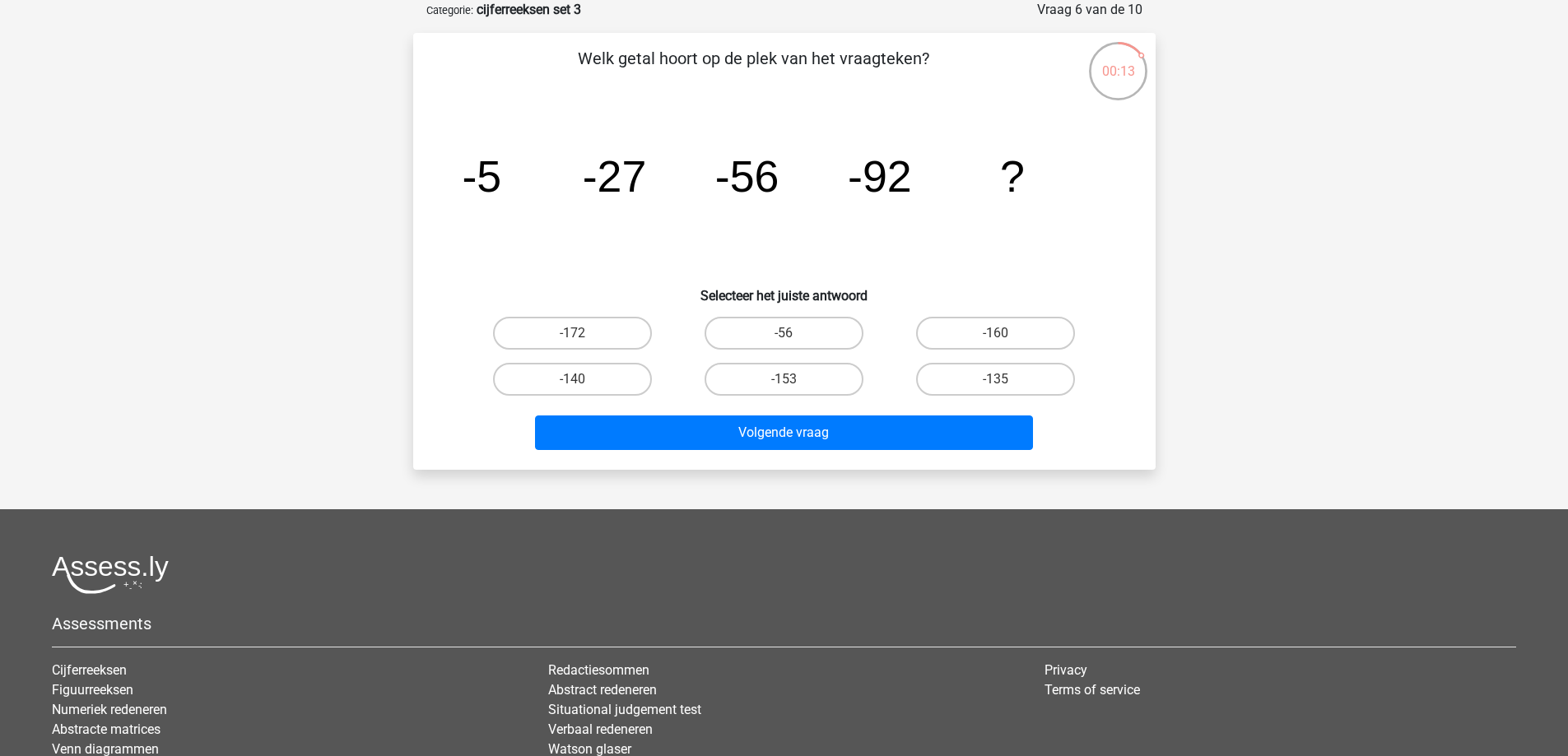
click at [1001, 386] on input "-135" at bounding box center [1002, 385] width 11 height 11
radio input "true"
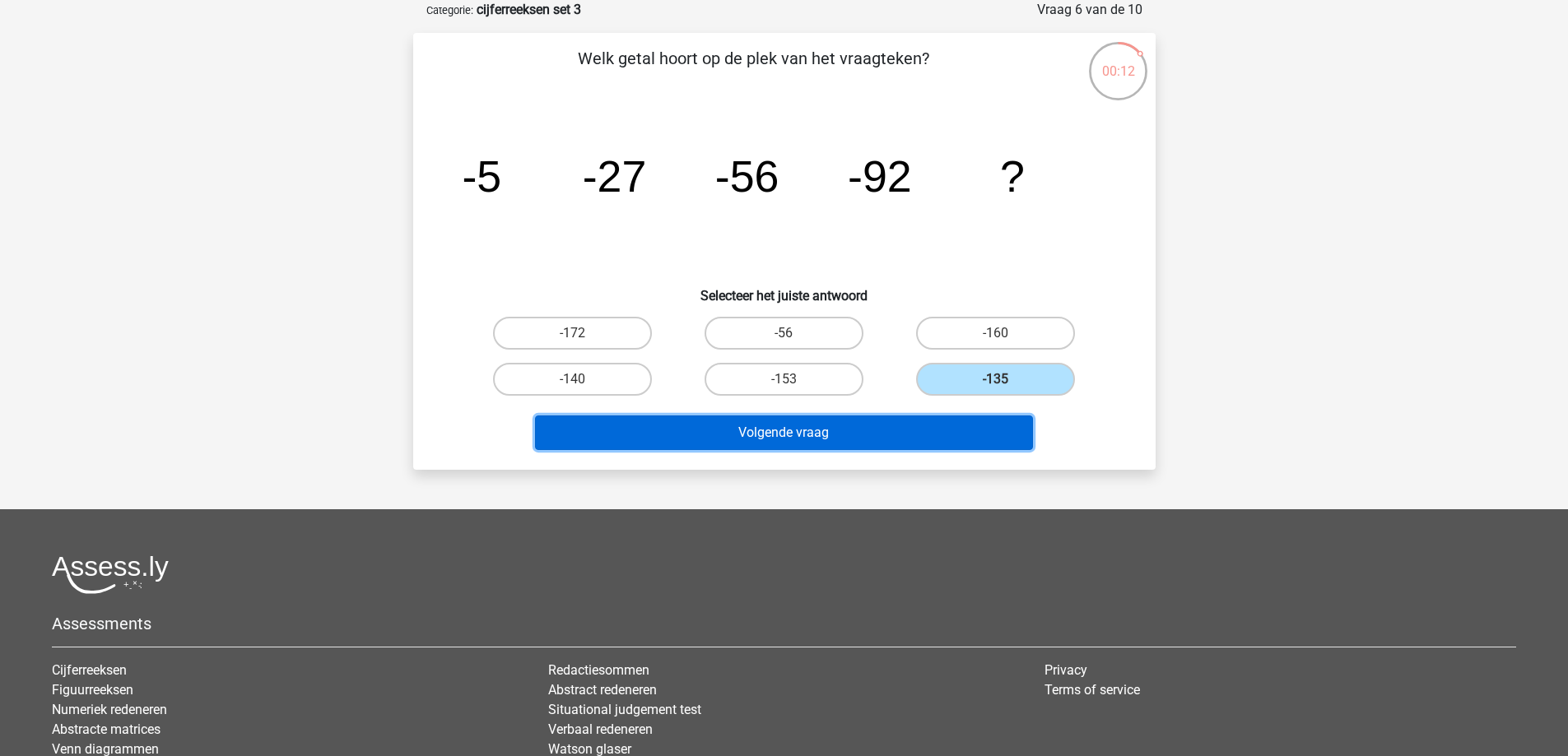
click at [945, 436] on button "Volgende vraag" at bounding box center [784, 433] width 498 height 35
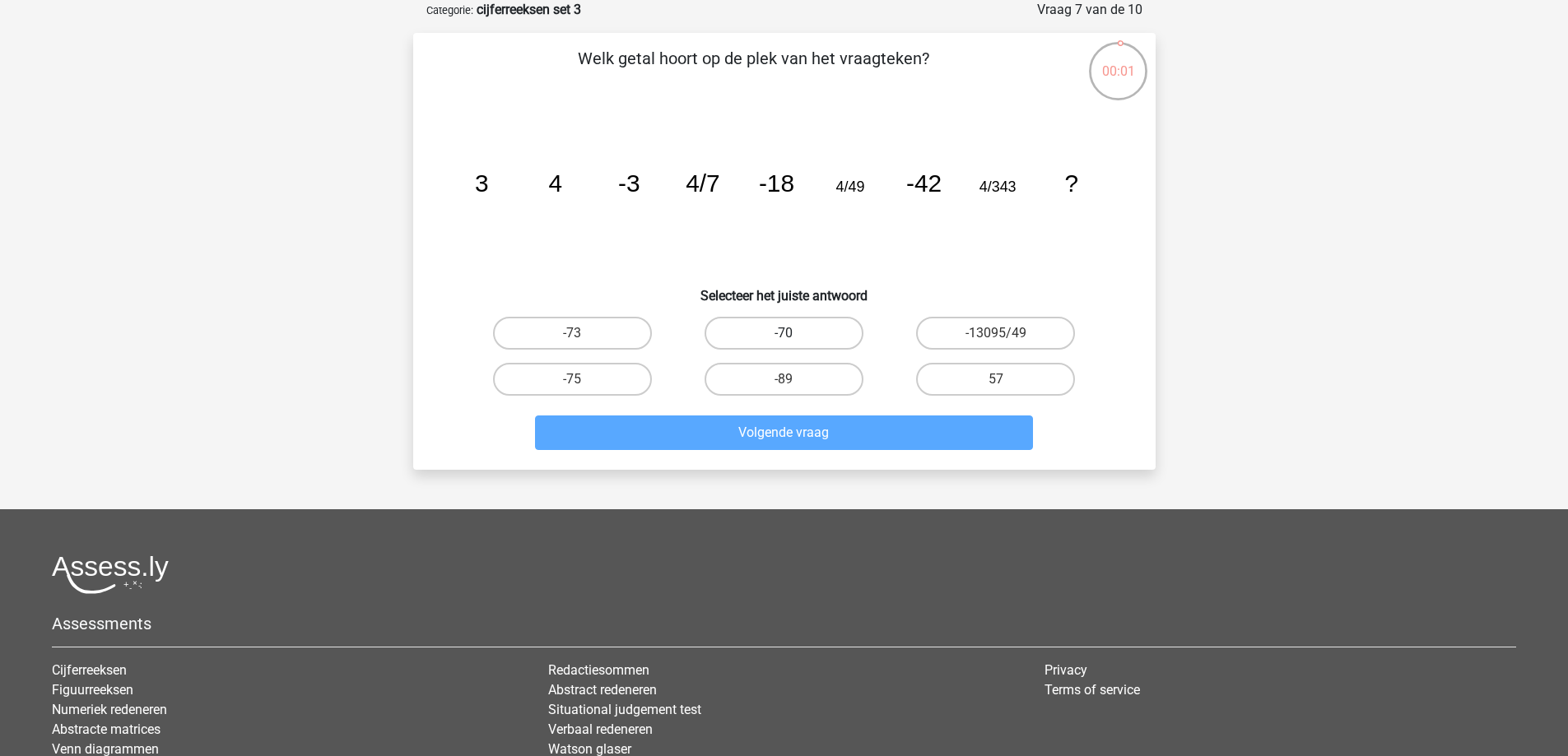
click at [796, 336] on label "-70" at bounding box center [784, 334] width 159 height 33
click at [795, 336] on input "-70" at bounding box center [789, 339] width 11 height 11
radio input "true"
click at [853, 450] on div "Volgende vraag" at bounding box center [784, 436] width 635 height 41
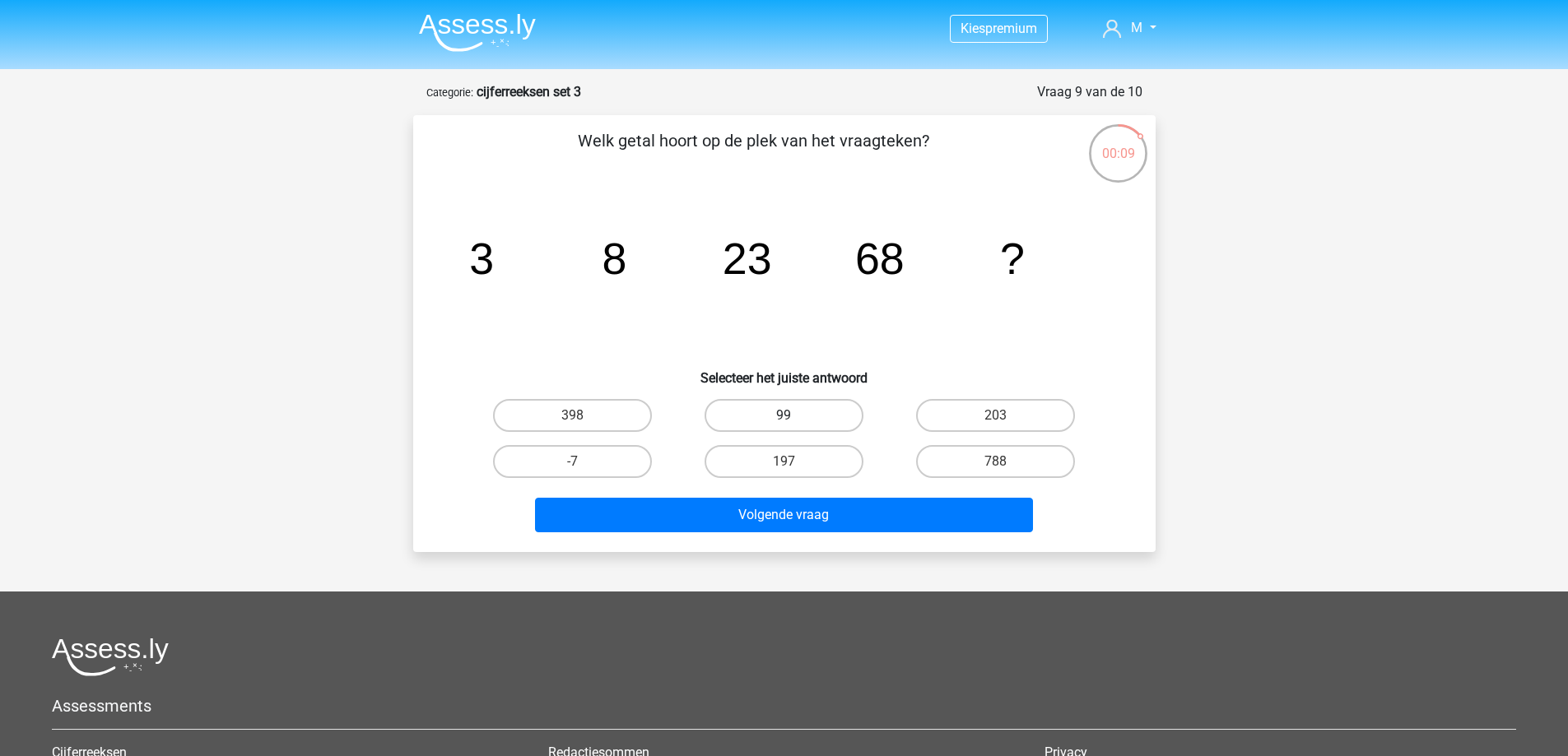
click at [795, 418] on label "99" at bounding box center [784, 416] width 159 height 33
click at [795, 418] on input "99" at bounding box center [789, 422] width 11 height 11
radio input "true"
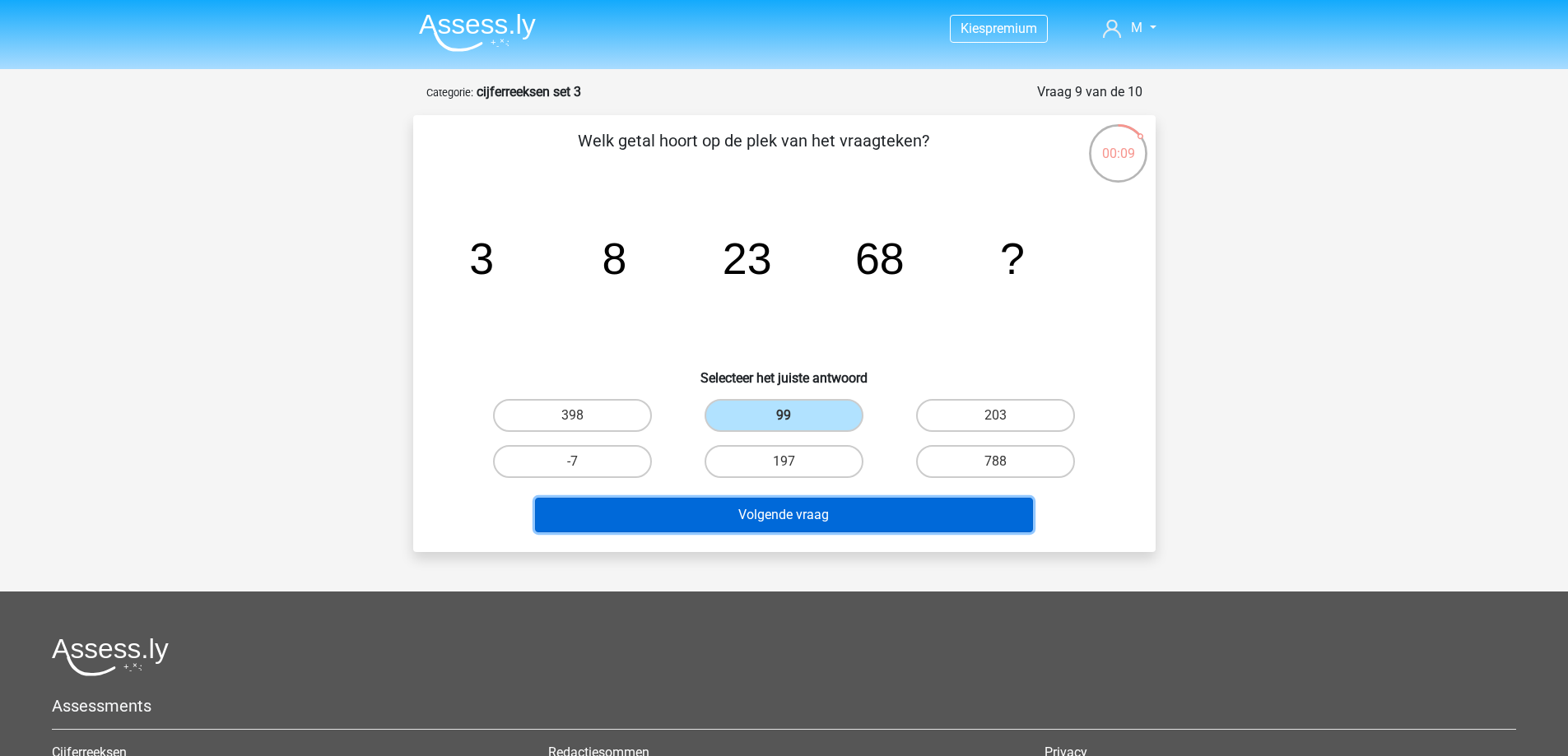
click at [827, 529] on button "Volgende vraag" at bounding box center [784, 515] width 498 height 35
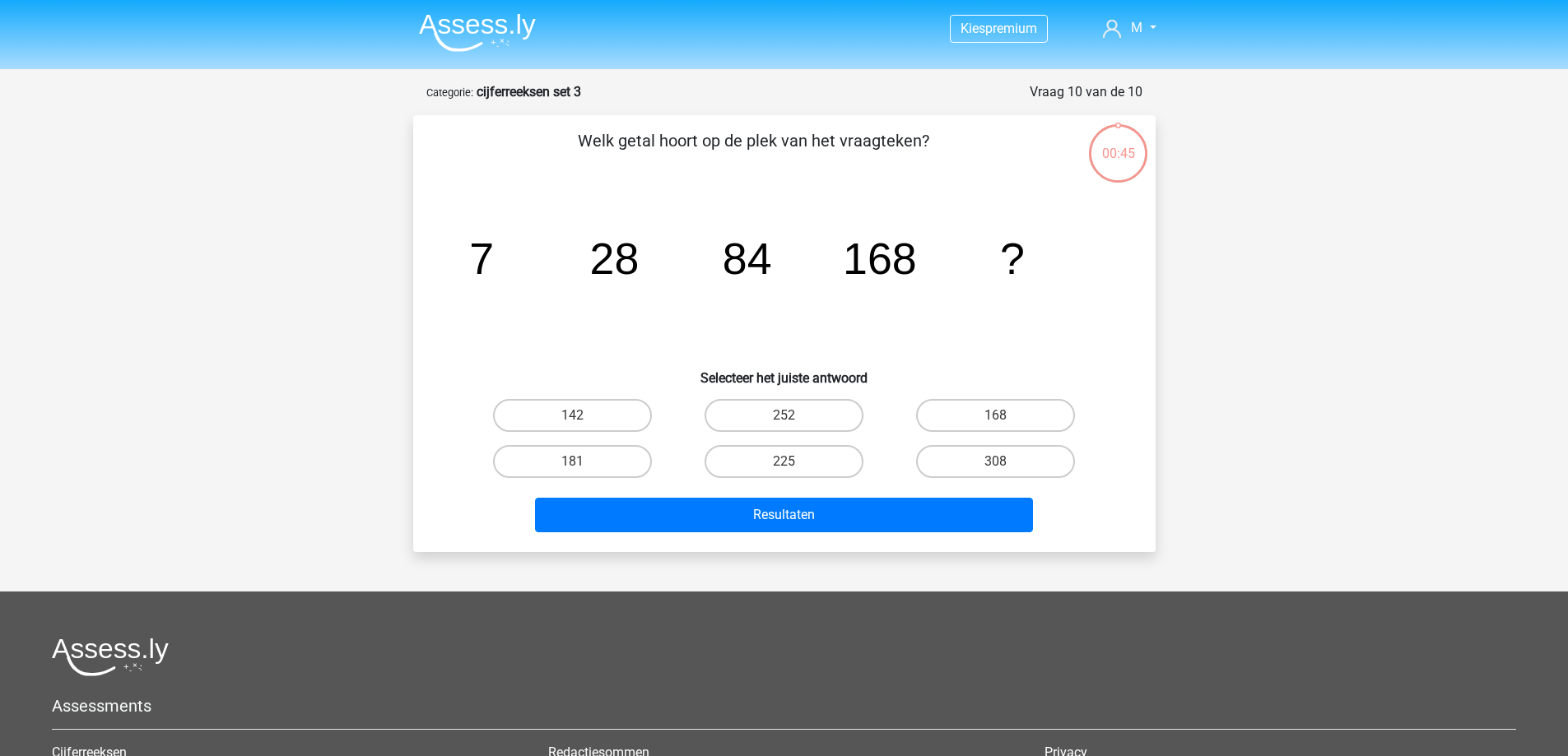
scroll to position [82, 0]
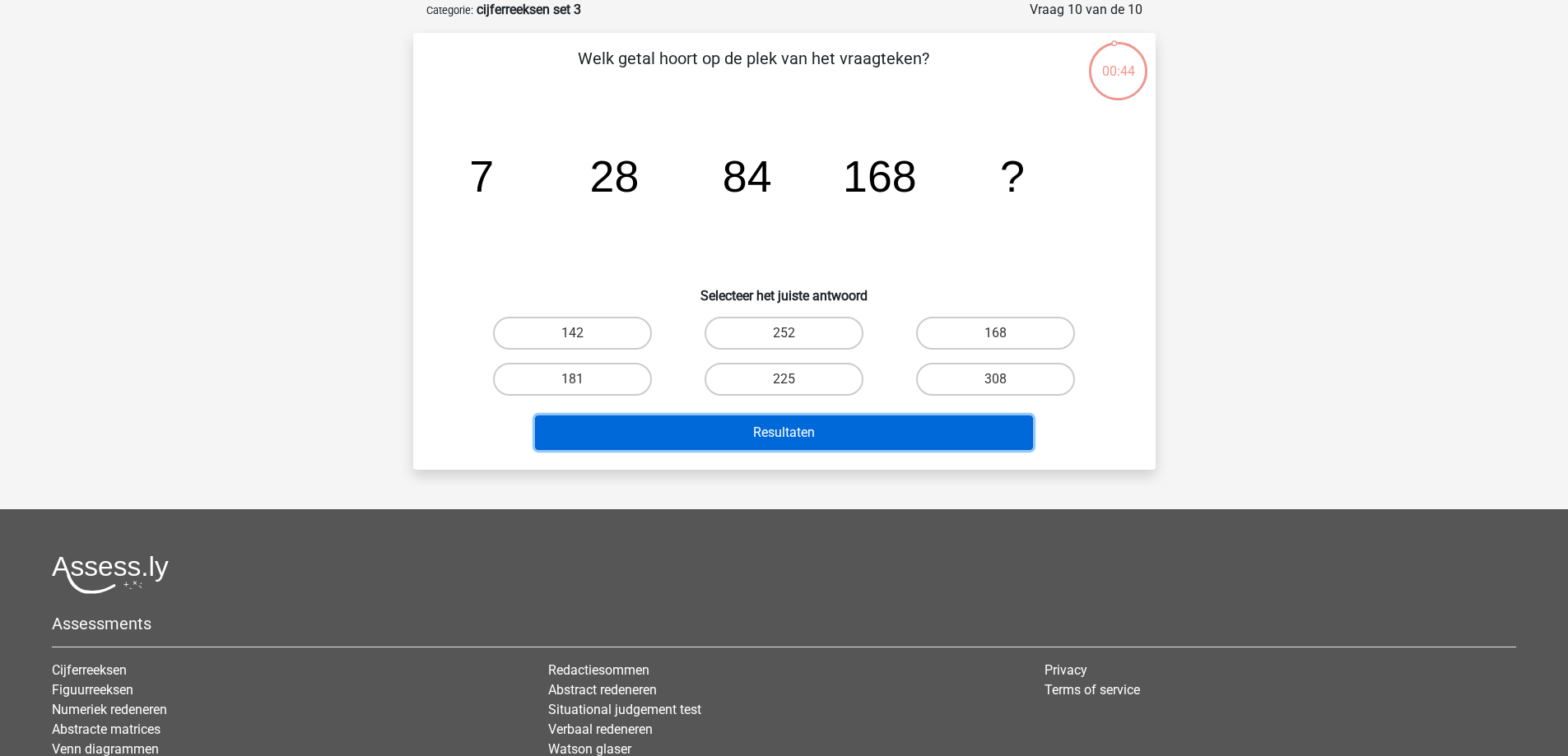
click at [812, 438] on button "Resultaten" at bounding box center [784, 433] width 498 height 35
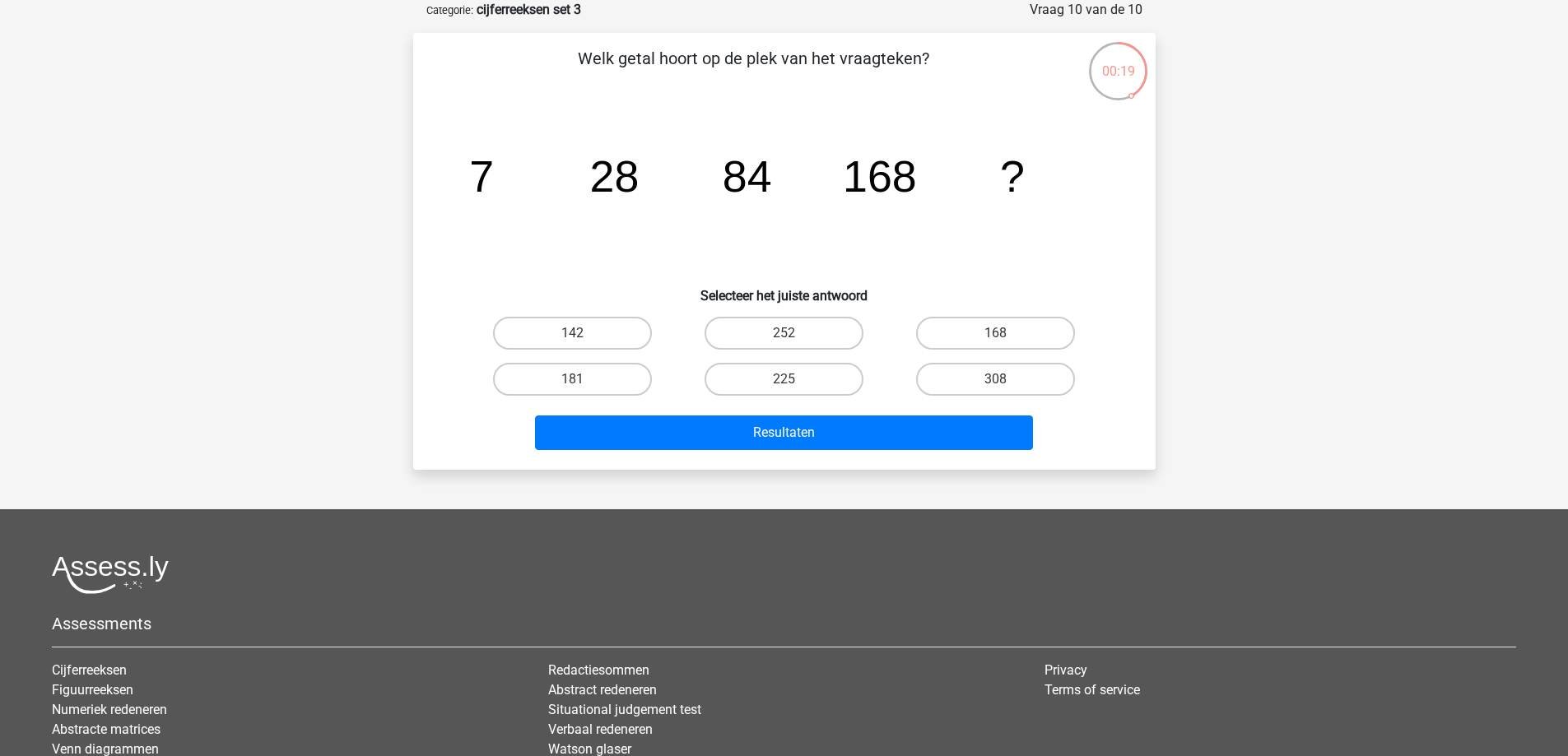
click at [482, 428] on div "Resultaten" at bounding box center [784, 436] width 635 height 41
click at [611, 334] on label "142" at bounding box center [572, 334] width 159 height 33
click at [583, 334] on input "142" at bounding box center [577, 339] width 11 height 11
radio input "true"
click at [798, 380] on label "225" at bounding box center [784, 379] width 159 height 33
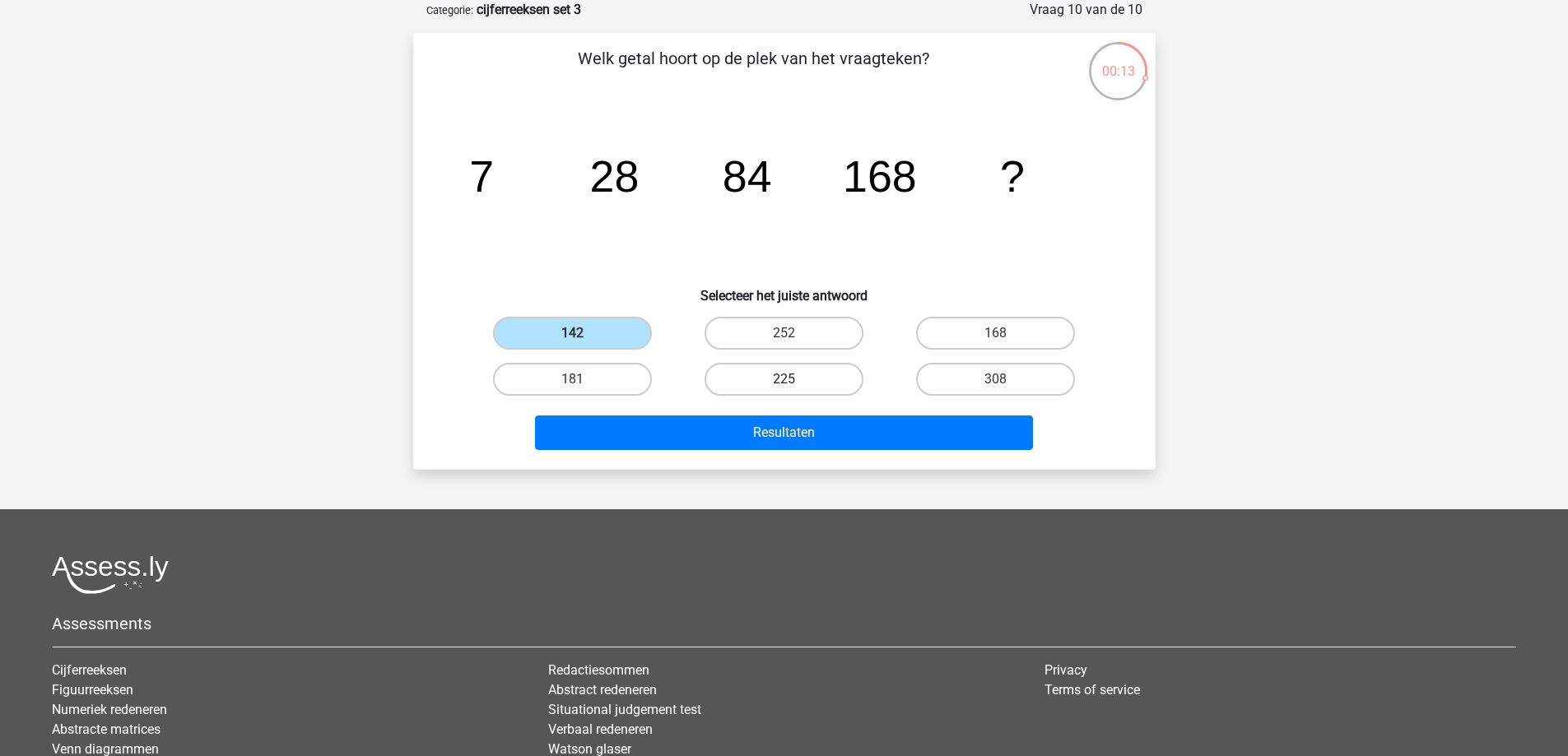
click at [795, 380] on input "225" at bounding box center [789, 385] width 11 height 11
radio input "true"
click at [975, 331] on label "168" at bounding box center [995, 334] width 159 height 33
click at [996, 334] on input "168" at bounding box center [1002, 339] width 11 height 11
radio input "true"
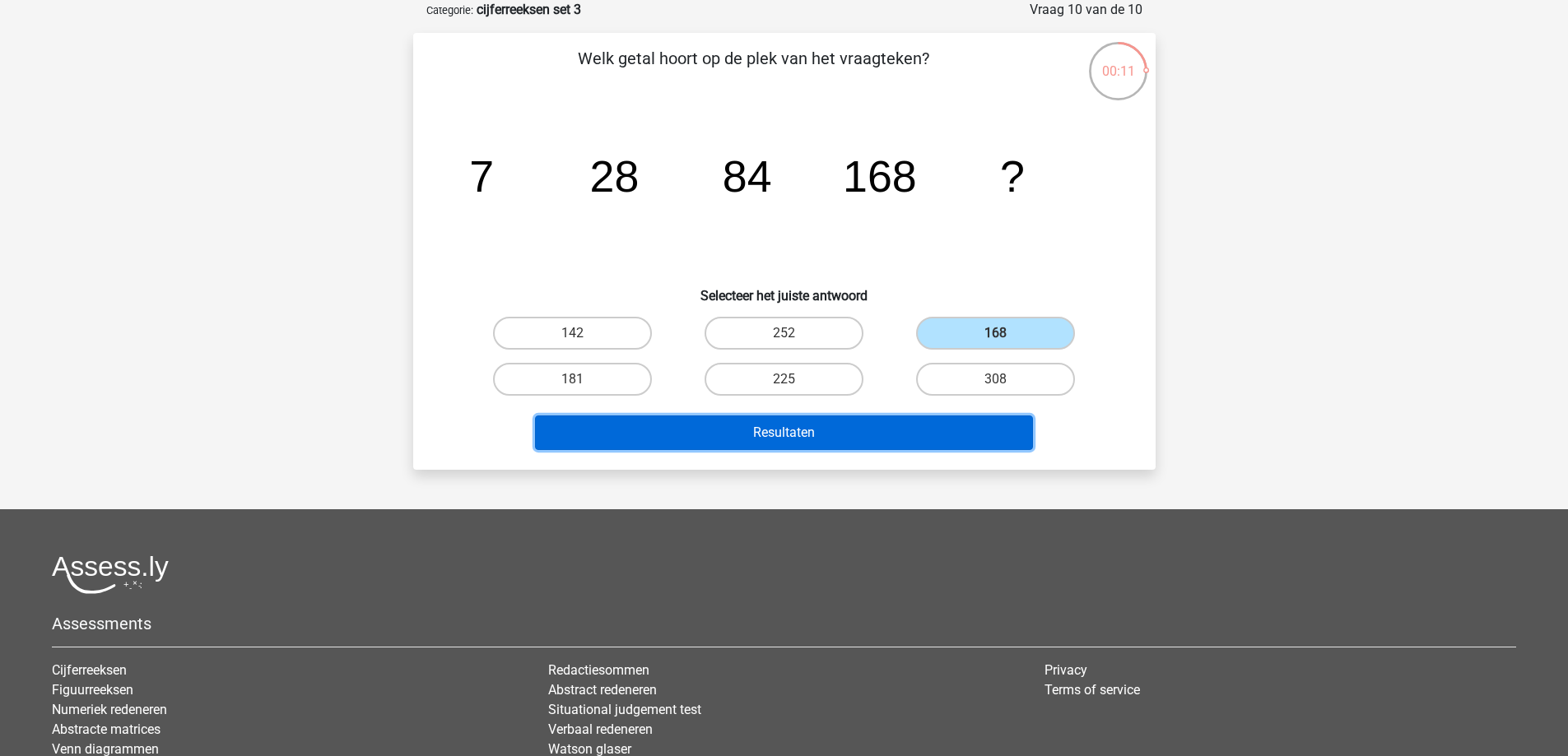
click at [932, 442] on button "Resultaten" at bounding box center [784, 433] width 498 height 35
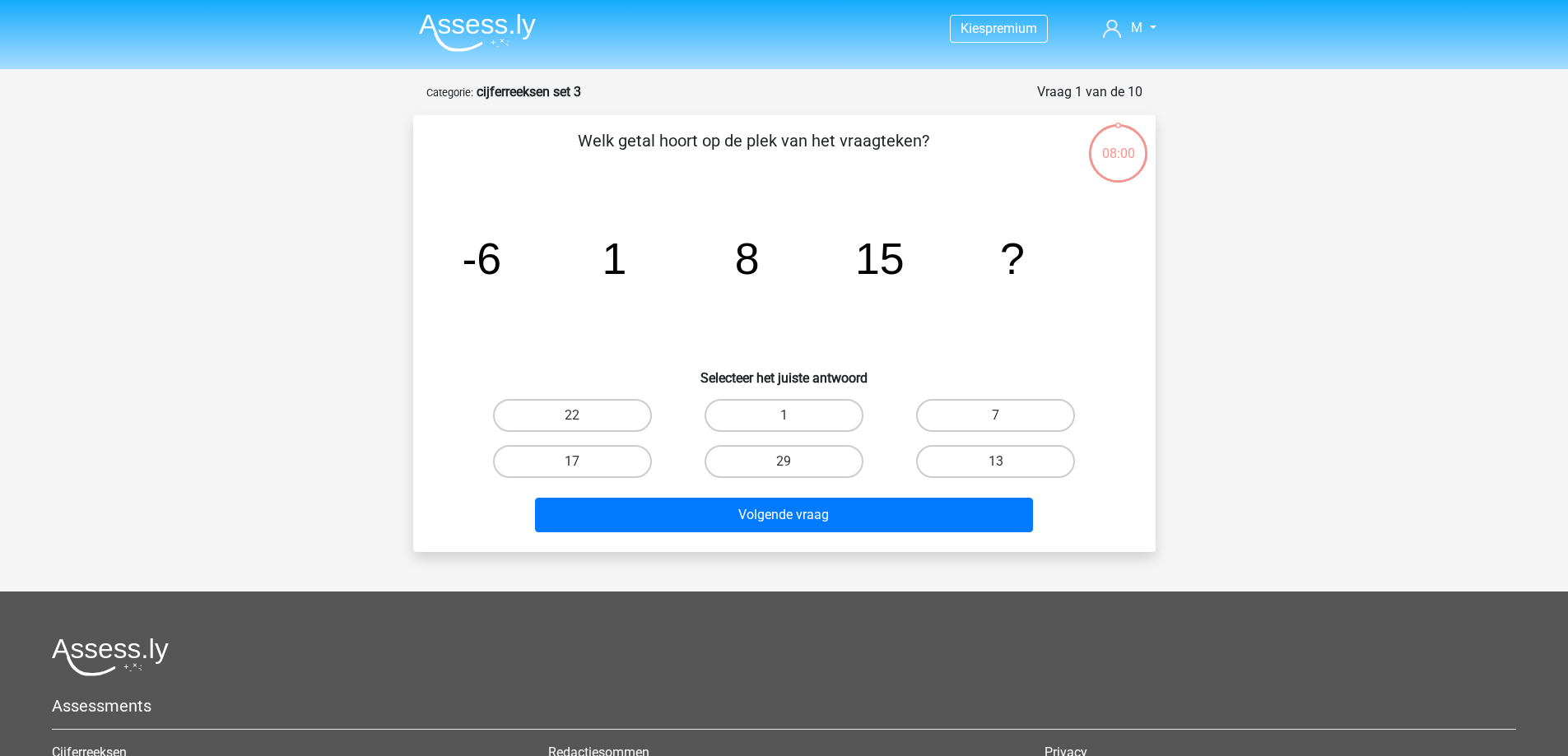
scroll to position [82, 0]
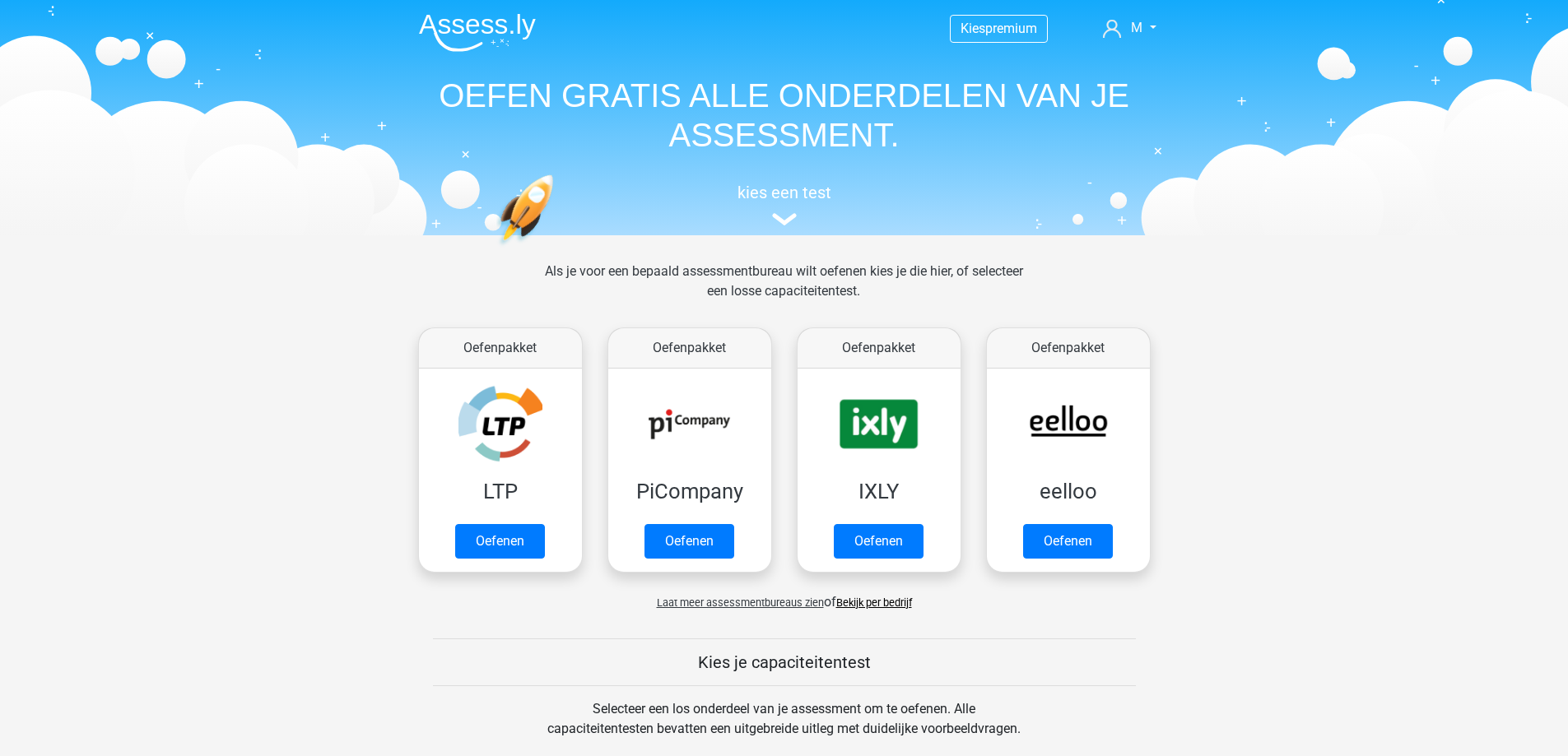
scroll to position [699, 0]
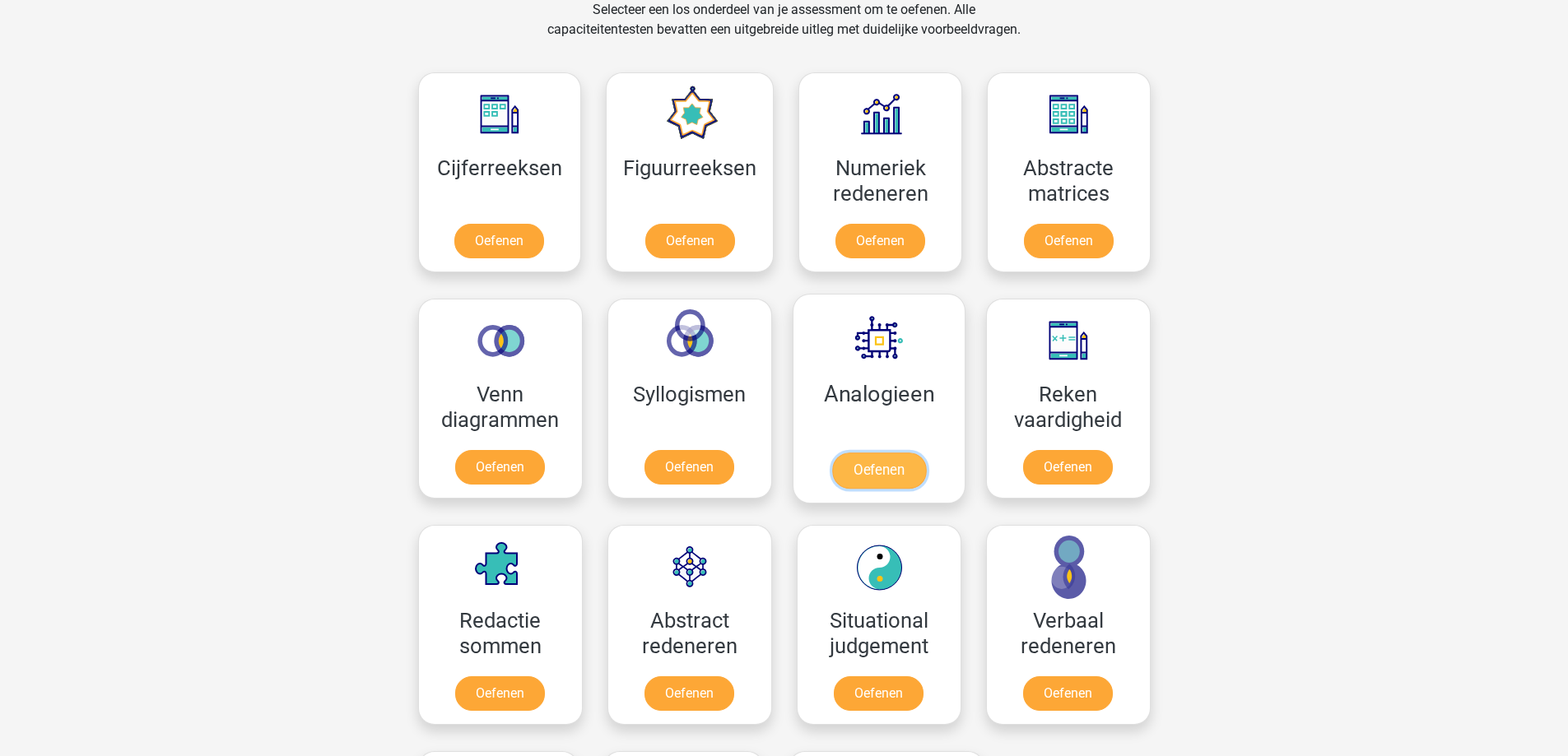
click at [874, 465] on link "Oefenen" at bounding box center [878, 471] width 93 height 37
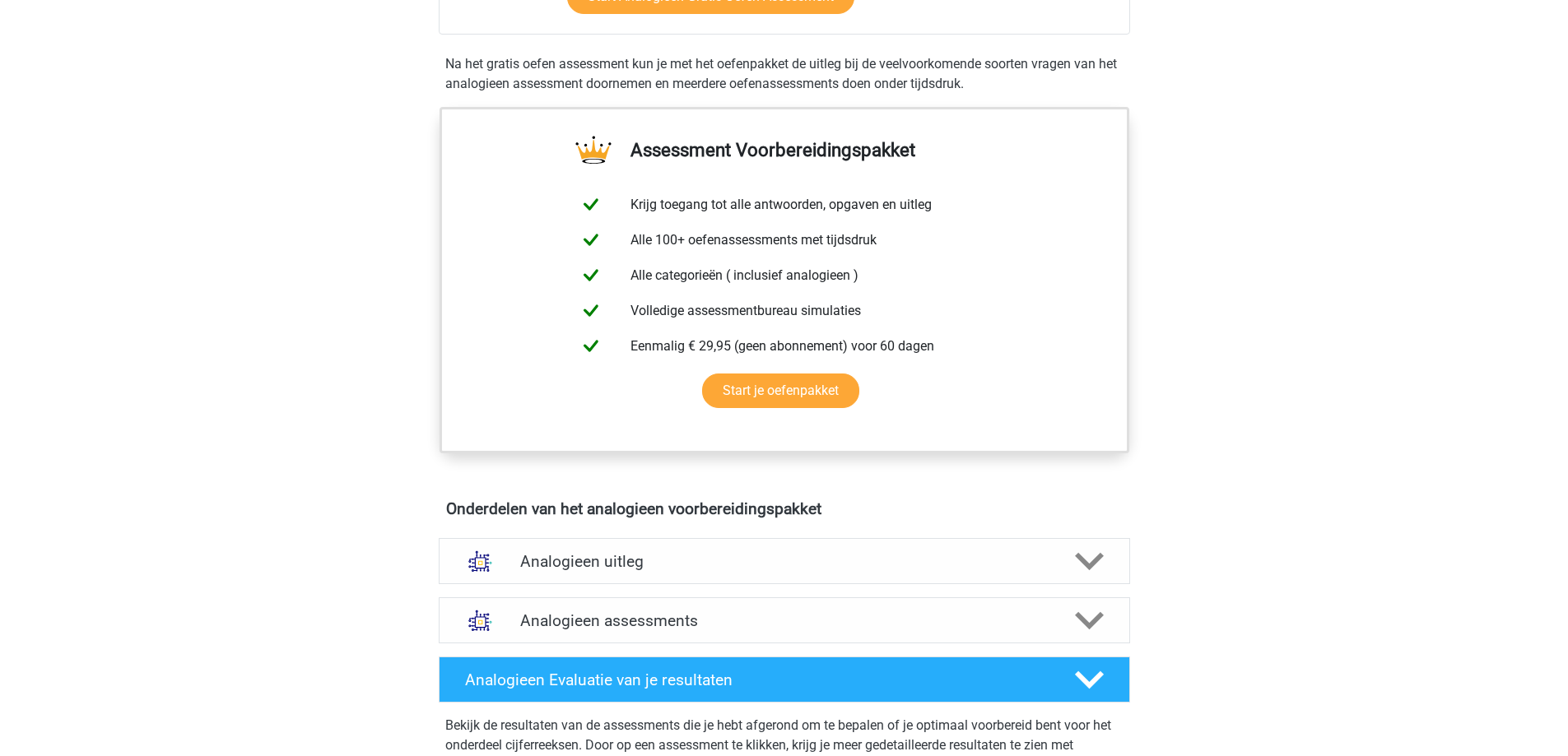
scroll to position [576, 0]
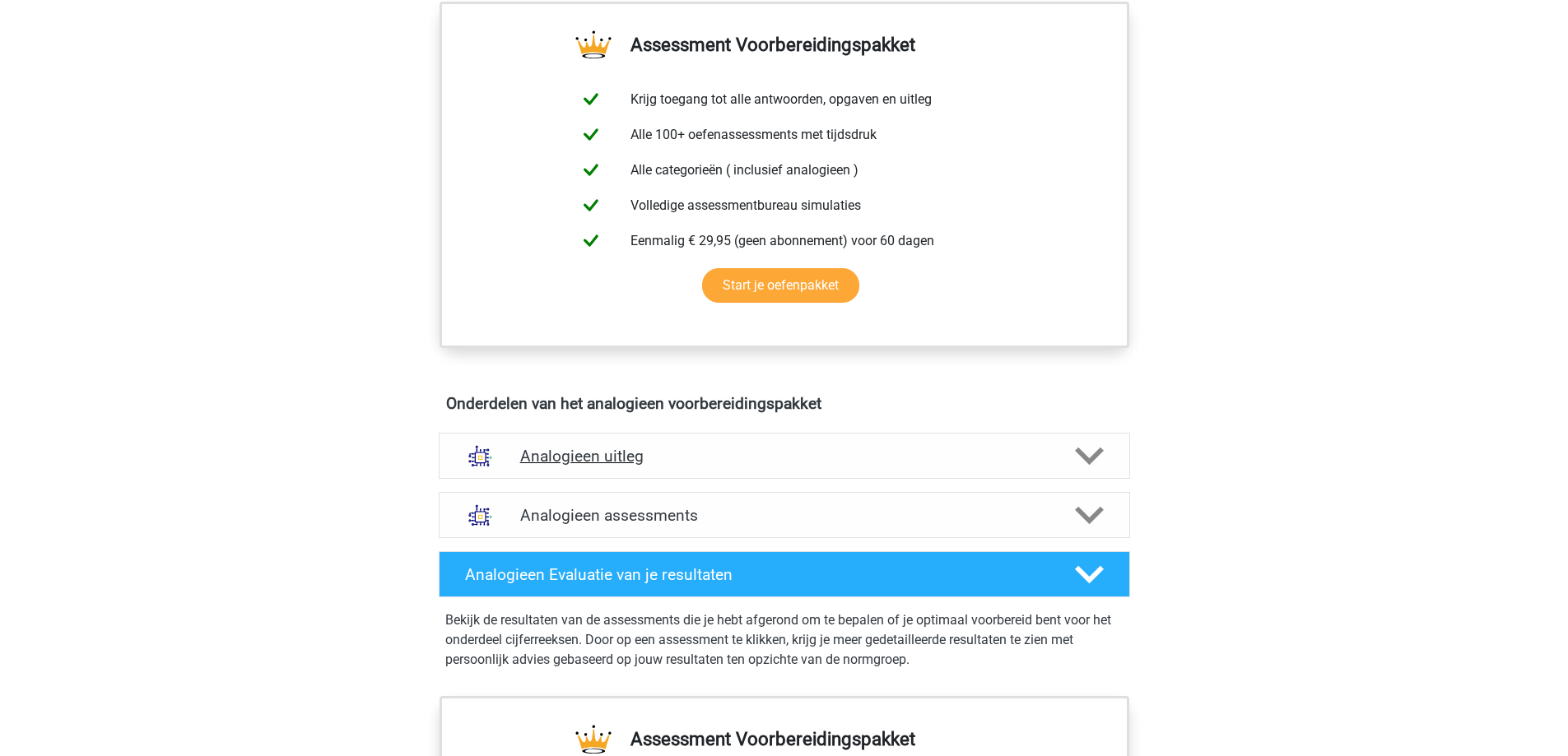
click at [691, 464] on h4 "Analogieen uitleg" at bounding box center [784, 456] width 529 height 19
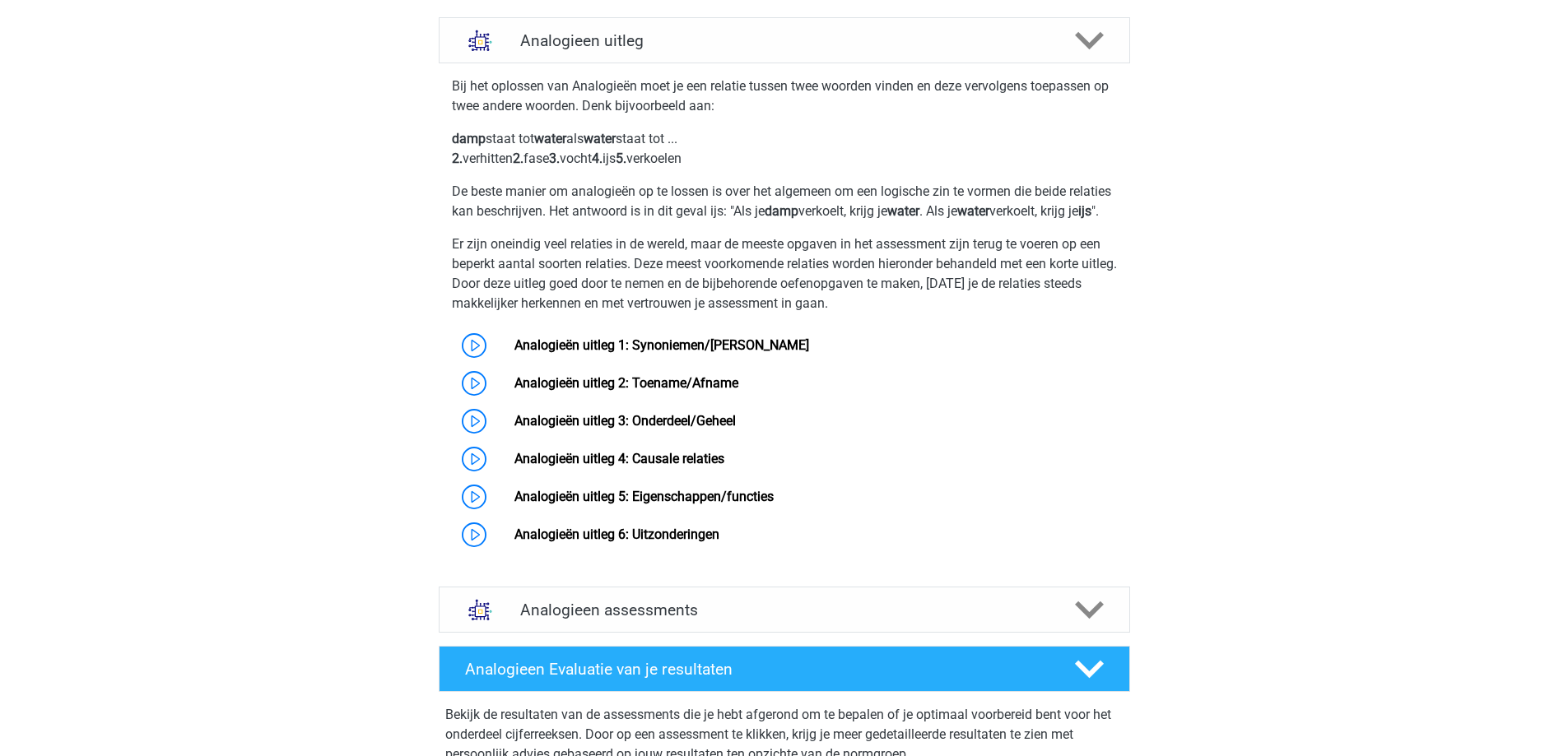
scroll to position [1152, 0]
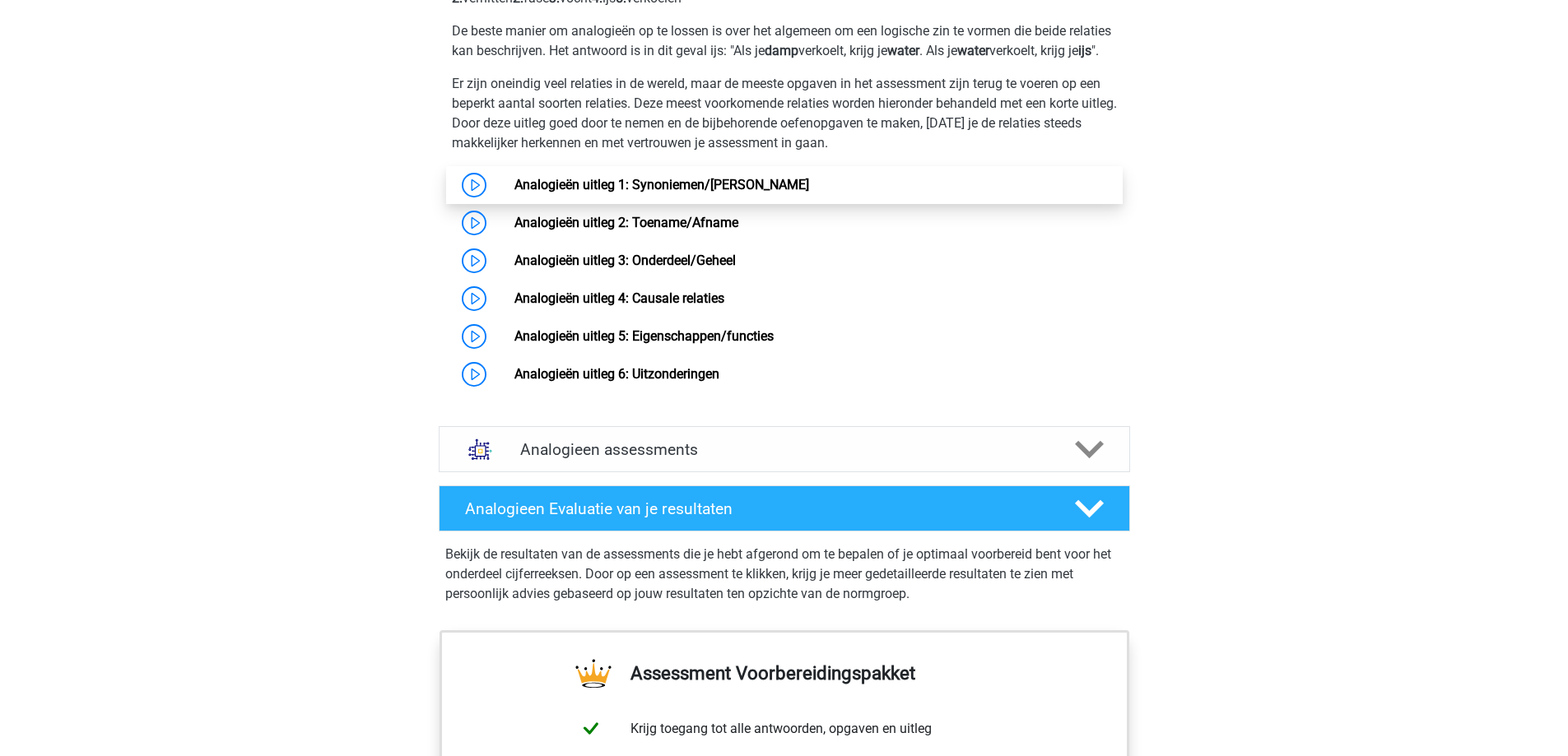
click at [558, 192] on link "Analogieën uitleg 1: Synoniemen/[PERSON_NAME]" at bounding box center [662, 184] width 295 height 16
click at [643, 459] on h4 "Analogieen assessments" at bounding box center [784, 449] width 529 height 19
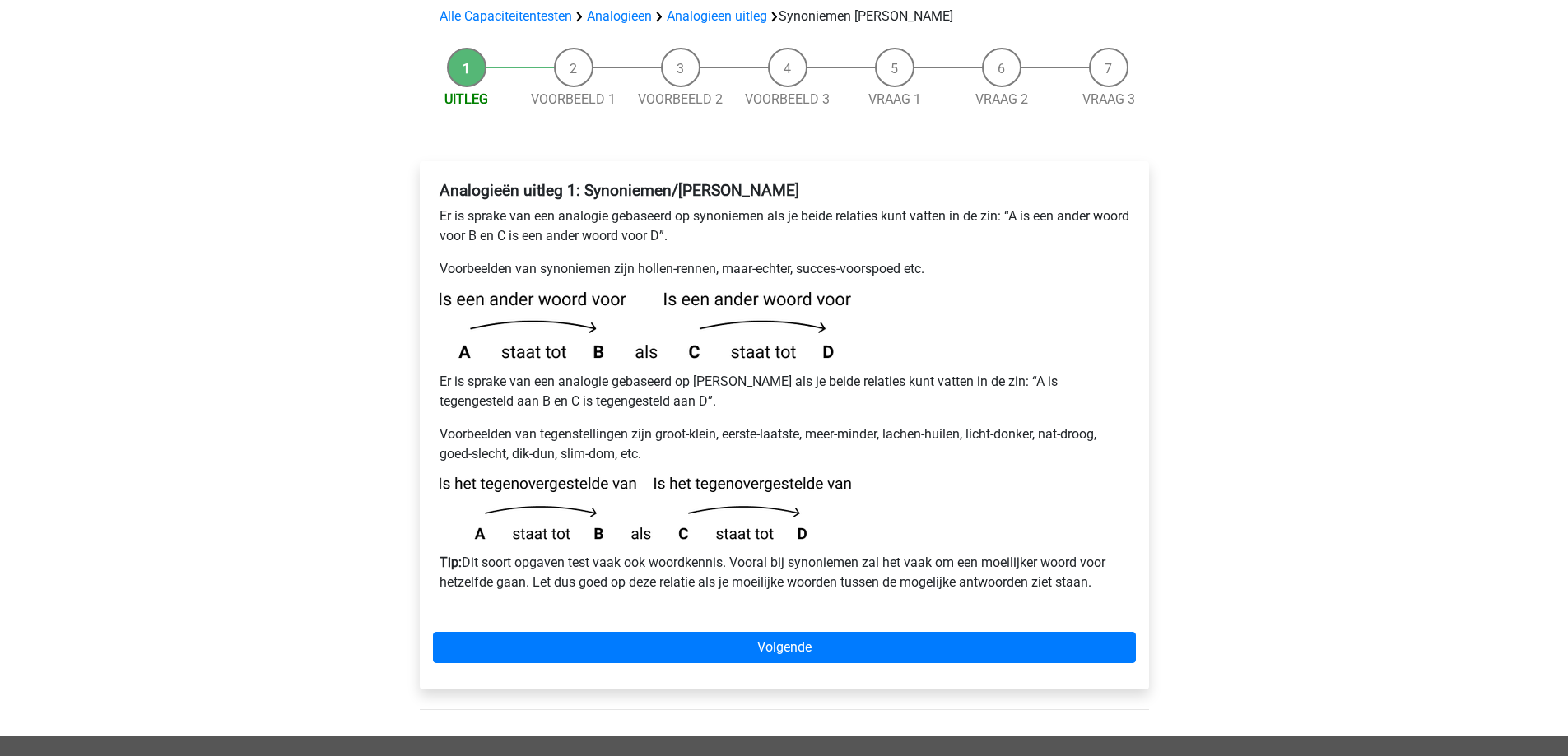
scroll to position [165, 0]
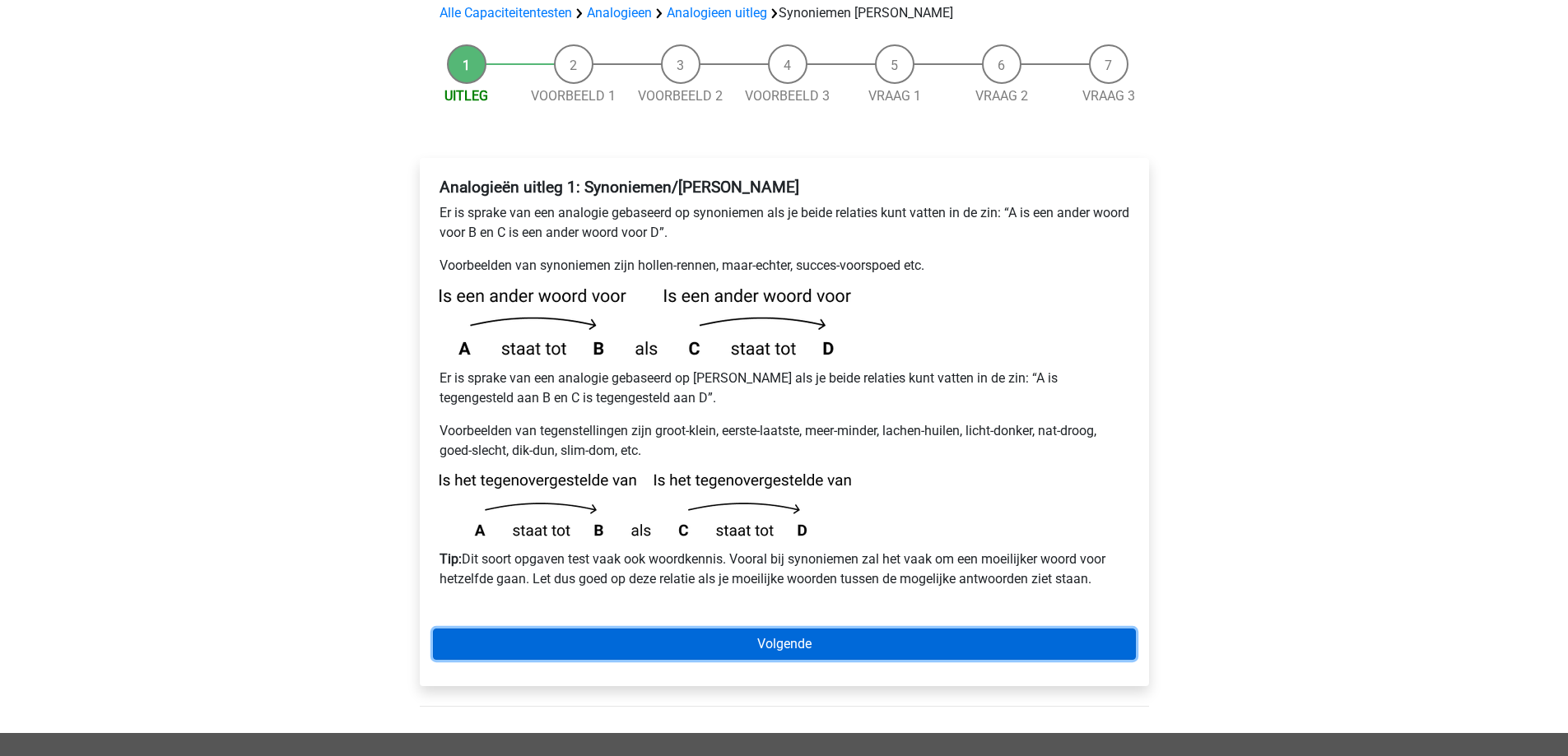
click at [819, 629] on link "Volgende" at bounding box center [784, 644] width 703 height 31
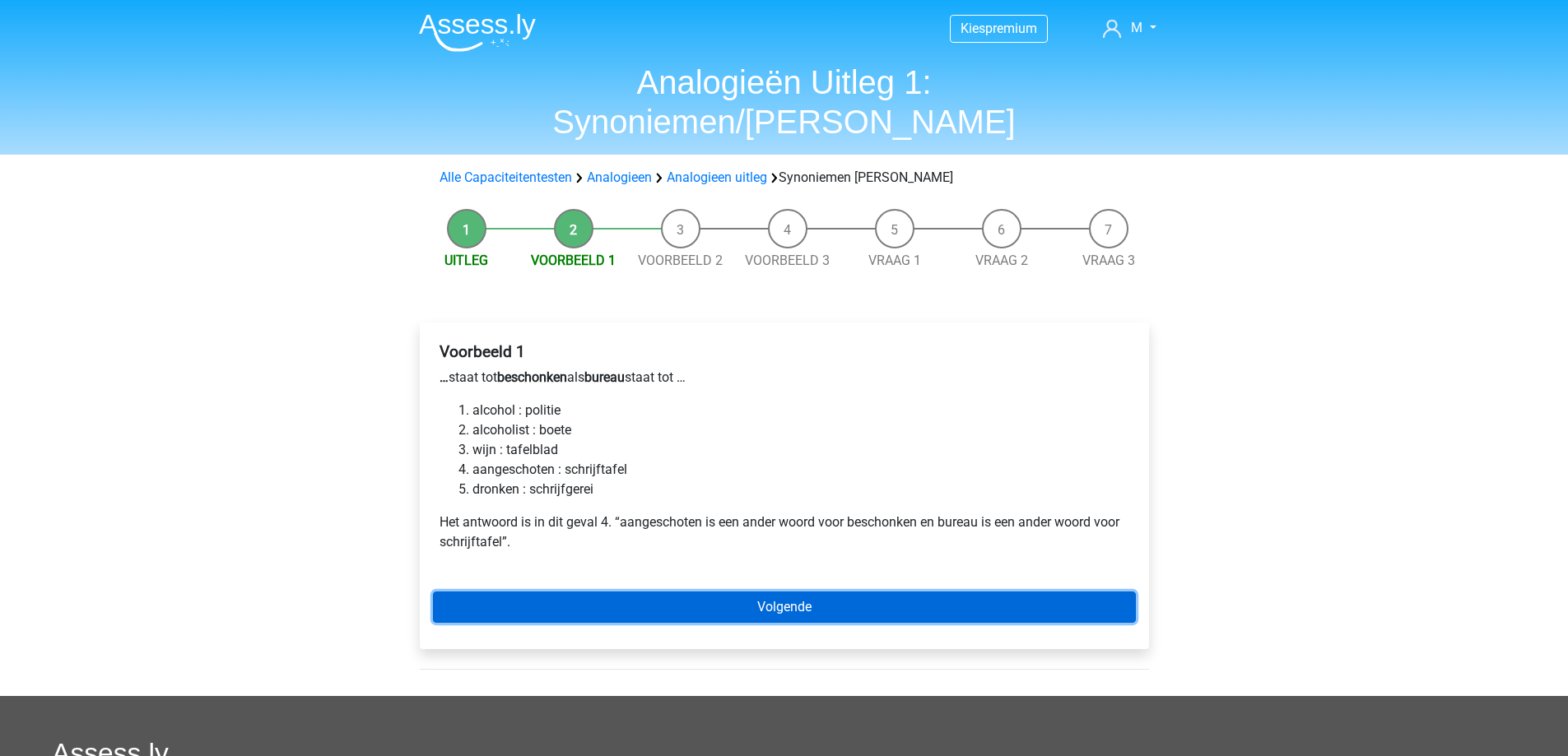
click at [649, 592] on link "Volgende" at bounding box center [784, 608] width 703 height 31
